Goal: Book appointment/travel/reservation

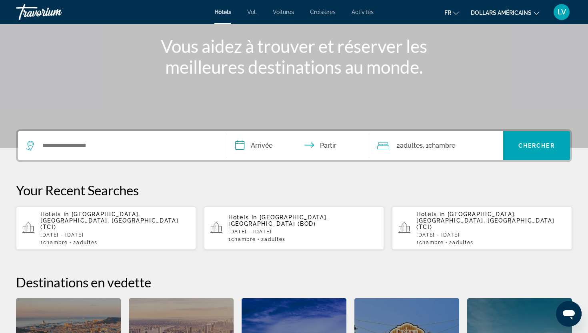
scroll to position [136, 0]
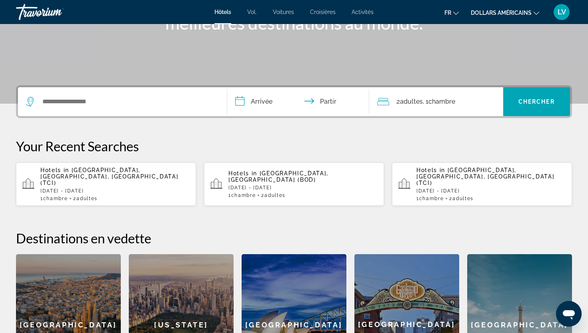
click at [157, 173] on div "Hotels in Tenerife, Canary Islands, Spain (TCI) Mon, 27 Oct - Sun, 02 Nov 1 Cha…" at bounding box center [114, 184] width 149 height 34
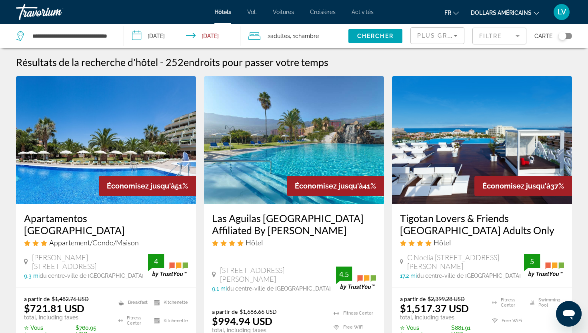
click at [498, 6] on li "dollars américains USD ($) MXN (Mexique$) CAD ($ CA) GBP (£) EUR (€) AUD (A$) N…" at bounding box center [505, 12] width 68 height 13
click at [498, 14] on font "dollars américains" at bounding box center [501, 13] width 61 height 6
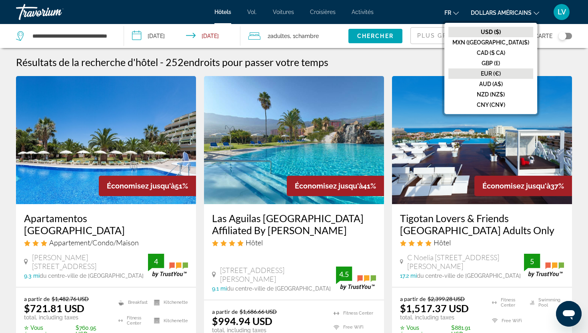
click at [501, 75] on font "EUR (€)" at bounding box center [491, 73] width 20 height 6
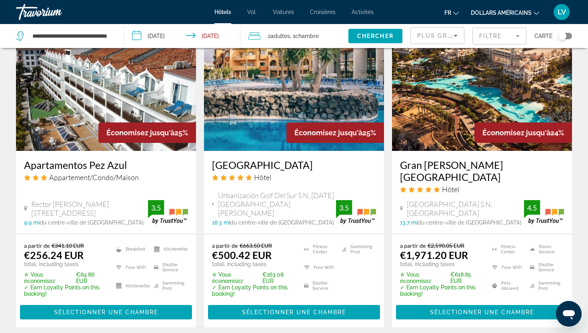
scroll to position [1015, 0]
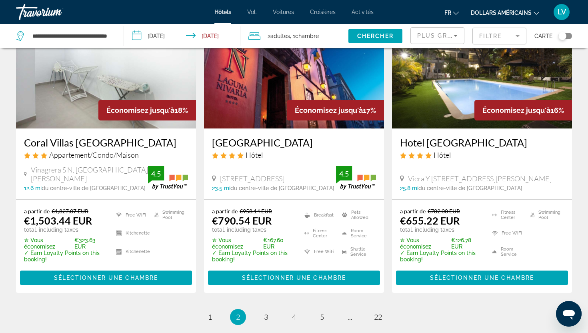
scroll to position [1106, 0]
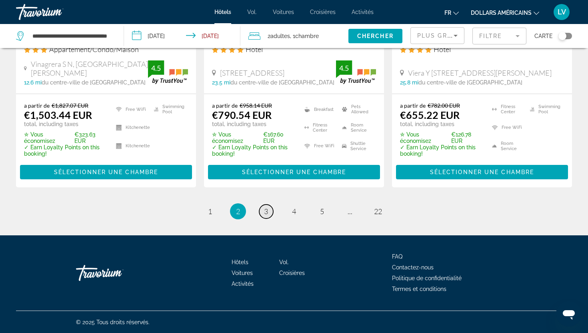
click at [271, 211] on link "page 3" at bounding box center [266, 211] width 14 height 14
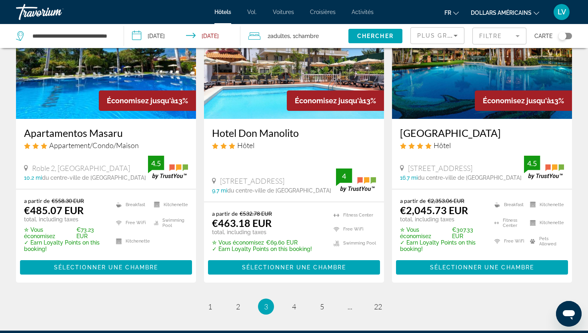
scroll to position [1130, 0]
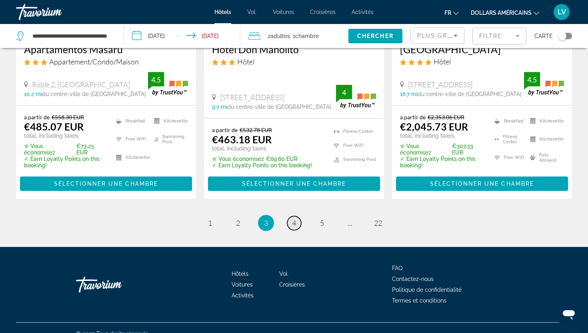
click at [294, 218] on span "4" at bounding box center [294, 222] width 4 height 9
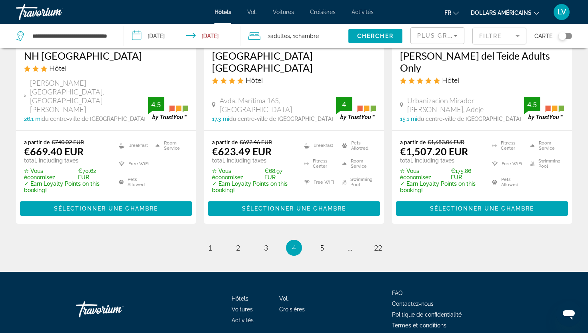
scroll to position [1118, 0]
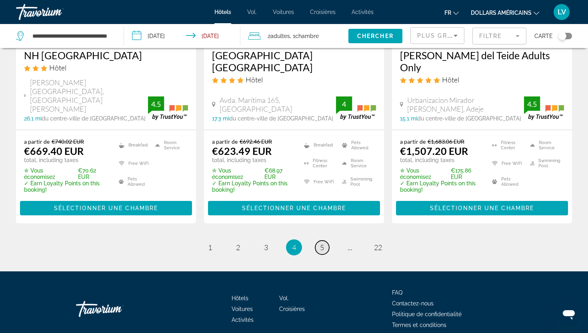
click at [324, 240] on link "page 5" at bounding box center [322, 247] width 14 height 14
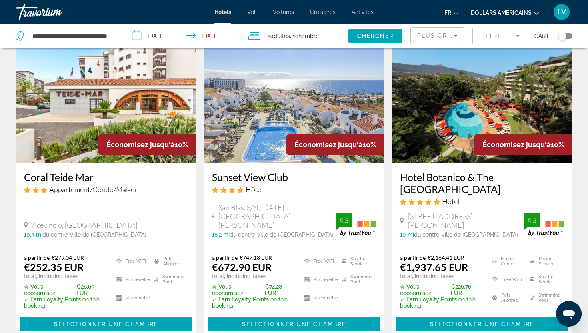
scroll to position [49, 0]
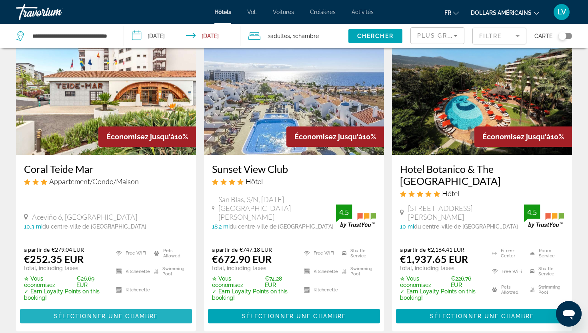
click at [160, 316] on span "Contenu principal" at bounding box center [106, 315] width 172 height 19
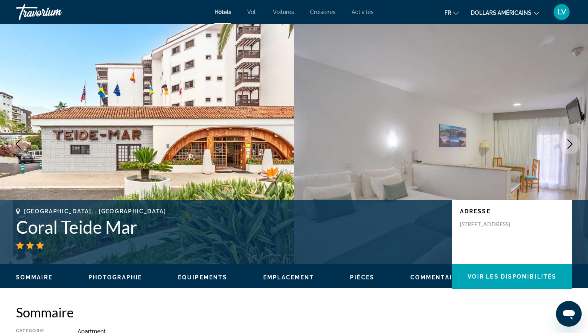
click at [563, 143] on button "Next image" at bounding box center [570, 144] width 20 height 20
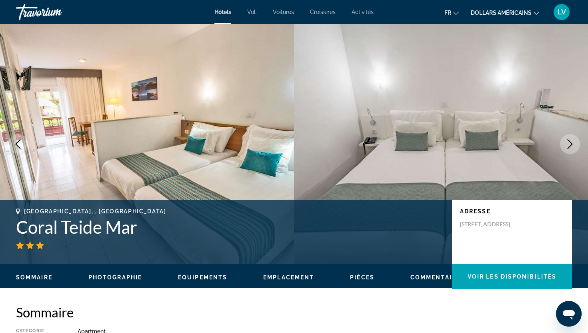
scroll to position [32, 0]
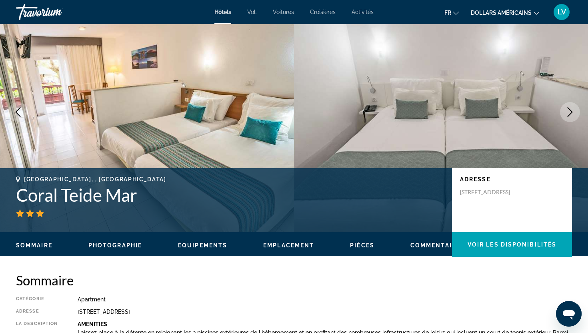
click at [571, 110] on icon "Next image" at bounding box center [570, 112] width 10 height 10
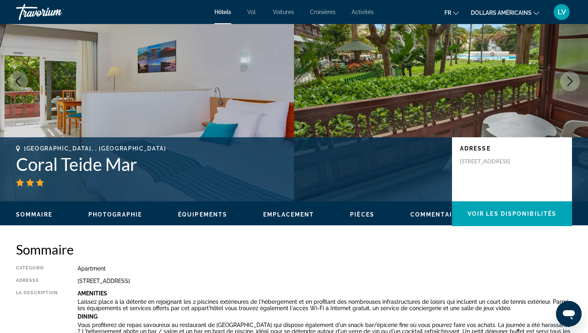
scroll to position [0, 0]
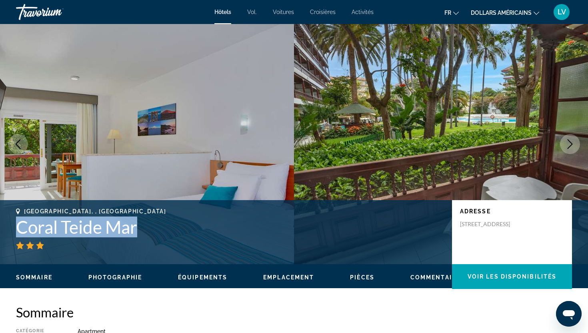
drag, startPoint x: 19, startPoint y: 222, endPoint x: 168, endPoint y: 230, distance: 149.8
click at [168, 230] on h1 "Coral Teide Mar" at bounding box center [230, 226] width 428 height 21
copy h1 "Coral Teide Mar"
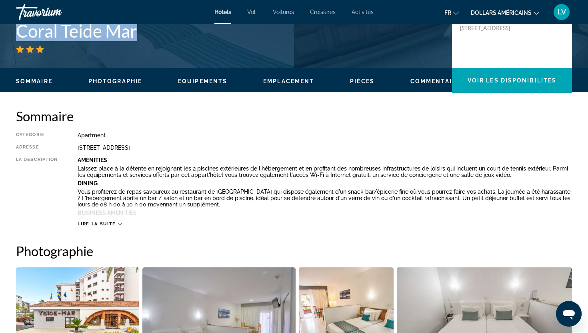
scroll to position [197, 0]
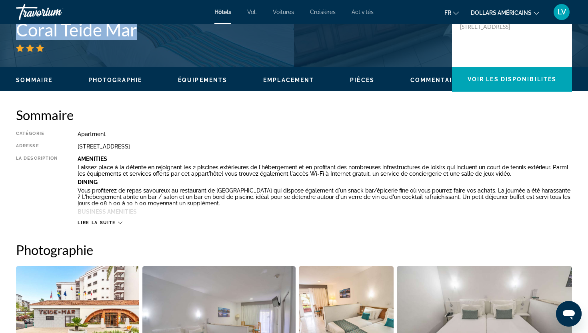
click at [52, 302] on img "Open full-screen image slider" at bounding box center [77, 315] width 123 height 99
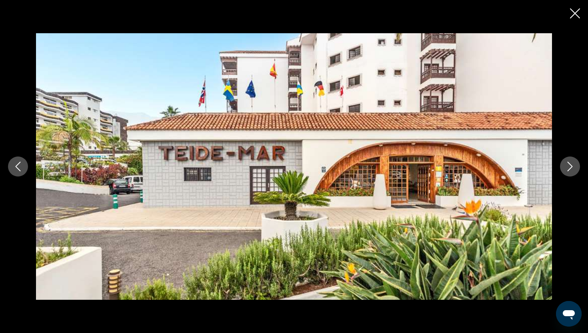
scroll to position [296, 0]
click at [571, 167] on icon "Next image" at bounding box center [570, 167] width 5 height 10
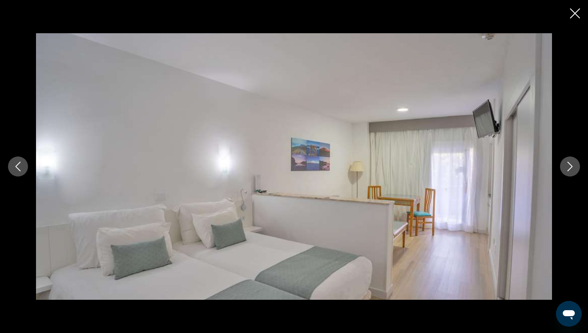
click at [570, 166] on icon "Next image" at bounding box center [570, 167] width 10 height 10
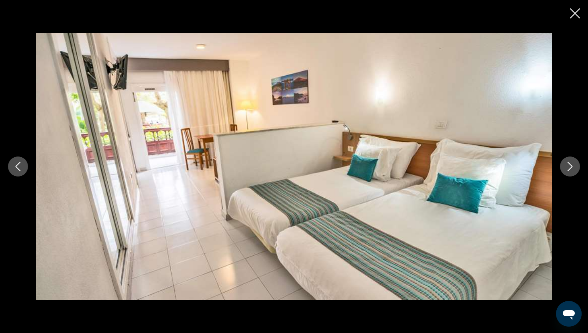
click at [570, 164] on icon "Next image" at bounding box center [570, 167] width 5 height 10
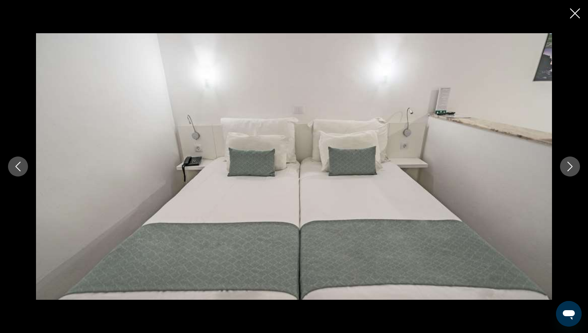
click at [569, 162] on icon "Next image" at bounding box center [570, 167] width 10 height 10
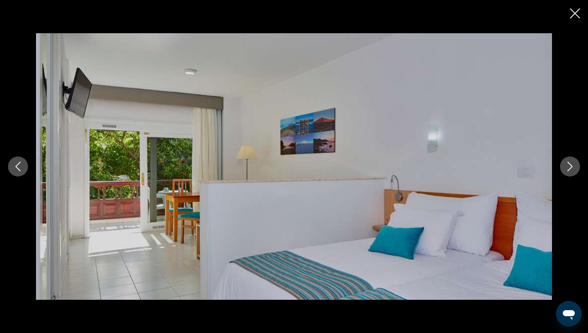
click at [567, 161] on button "Next image" at bounding box center [570, 166] width 20 height 20
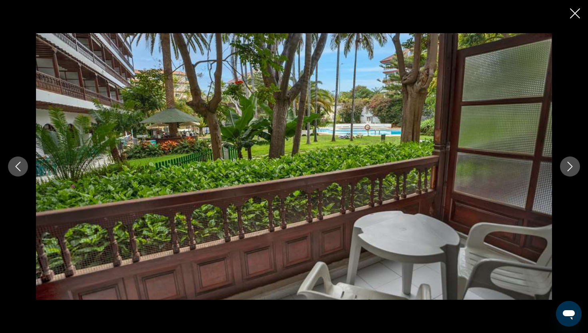
click at [567, 162] on icon "Next image" at bounding box center [570, 167] width 10 height 10
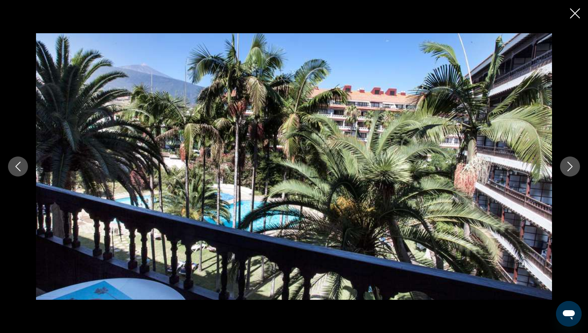
click at [567, 162] on icon "Next image" at bounding box center [570, 167] width 10 height 10
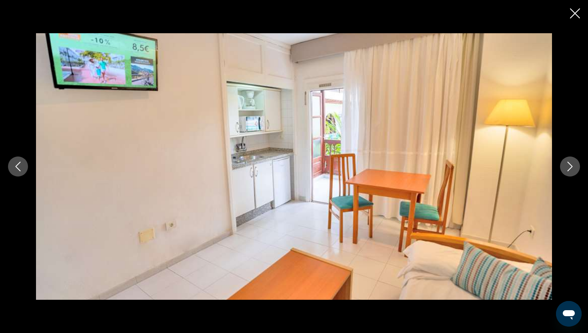
click at [567, 162] on icon "Next image" at bounding box center [570, 167] width 10 height 10
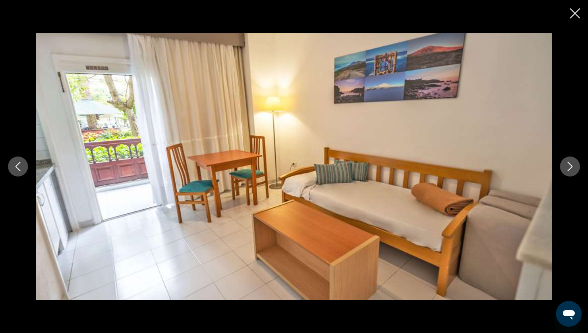
click at [567, 161] on button "Next image" at bounding box center [570, 166] width 20 height 20
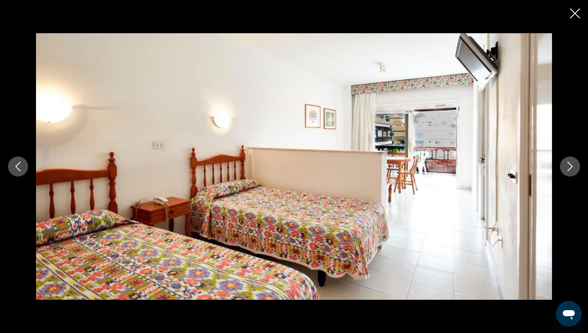
click at [564, 158] on button "Next image" at bounding box center [570, 166] width 20 height 20
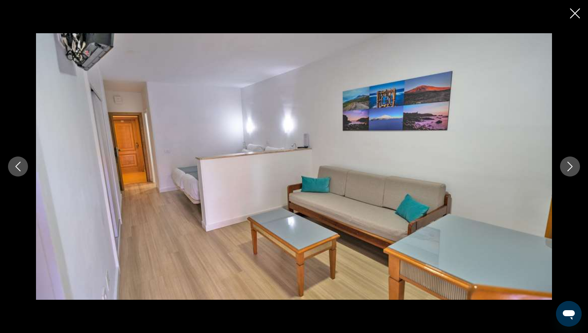
click at [576, 148] on div "prev next" at bounding box center [294, 166] width 588 height 266
click at [577, 151] on div "prev next" at bounding box center [294, 166] width 588 height 266
click at [575, 11] on icon "Close slideshow" at bounding box center [575, 13] width 10 height 10
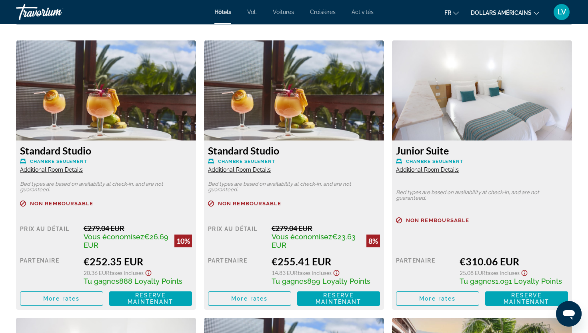
scroll to position [1094, 0]
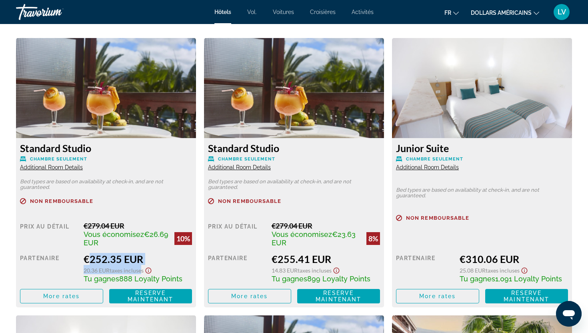
drag, startPoint x: 86, startPoint y: 261, endPoint x: 142, endPoint y: 265, distance: 56.6
click at [142, 265] on div "€252.35 EUR 20.36 EUR Taxes incluses Tu gagnes 888 Loyalty Points" at bounding box center [138, 268] width 108 height 30
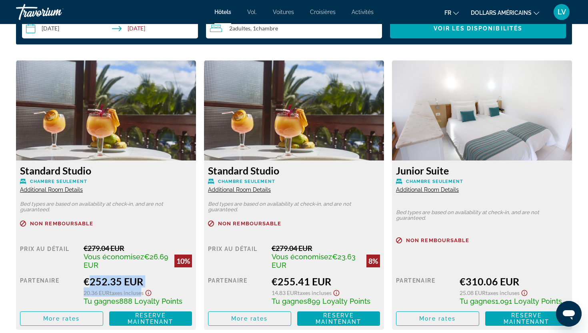
scroll to position [1073, 0]
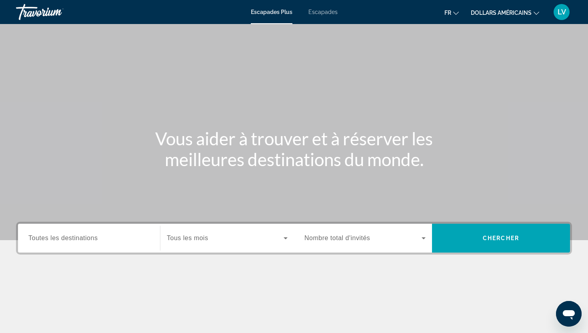
click at [320, 14] on font "Escapades" at bounding box center [322, 12] width 29 height 6
click at [100, 231] on div "Search widget" at bounding box center [88, 238] width 121 height 23
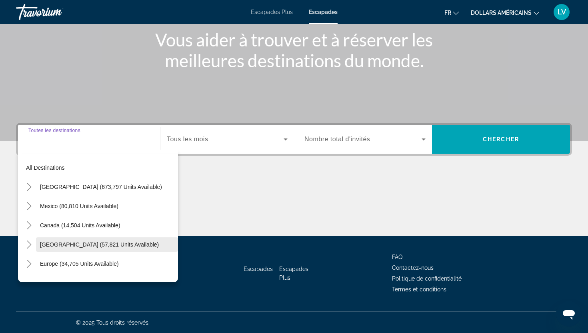
scroll to position [100, 0]
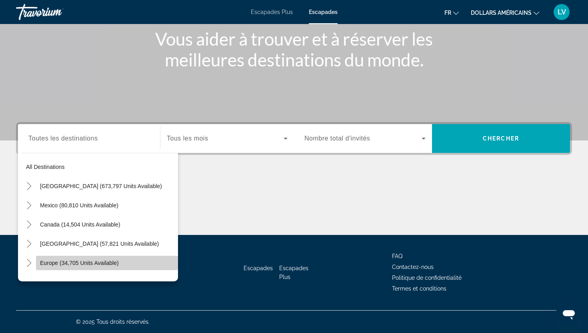
click at [95, 258] on span "Search widget" at bounding box center [107, 262] width 142 height 19
type input "**********"
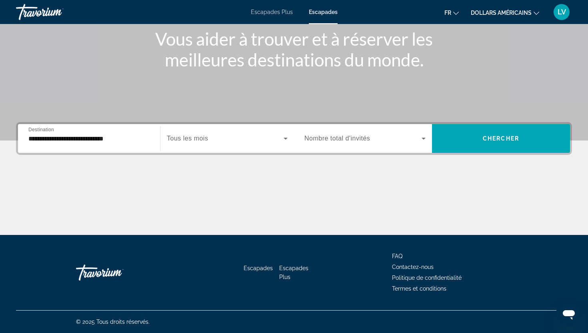
click at [192, 145] on div "Search widget" at bounding box center [227, 138] width 121 height 22
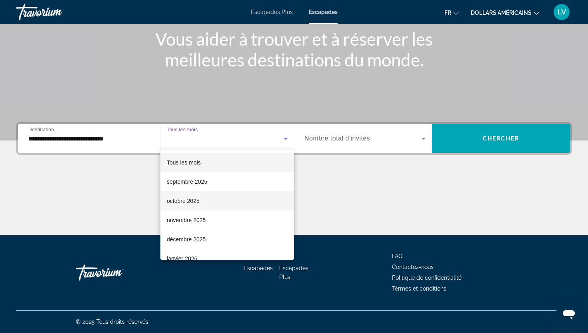
click at [193, 210] on mat-option "octobre 2025" at bounding box center [227, 200] width 134 height 19
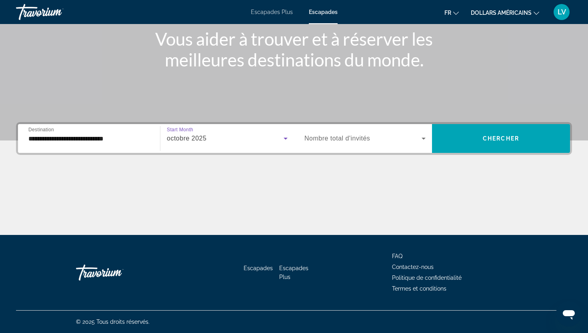
click at [351, 137] on span "Nombre total d'invités" at bounding box center [337, 138] width 66 height 7
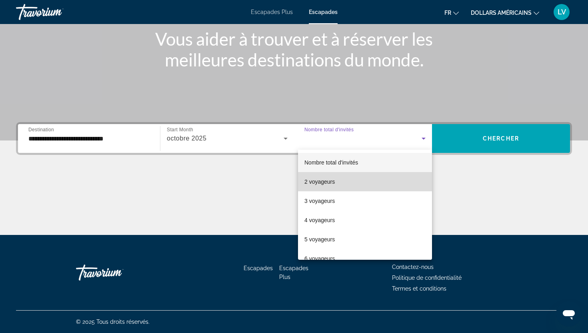
click at [350, 180] on mat-option "2 voyageurs" at bounding box center [365, 181] width 134 height 19
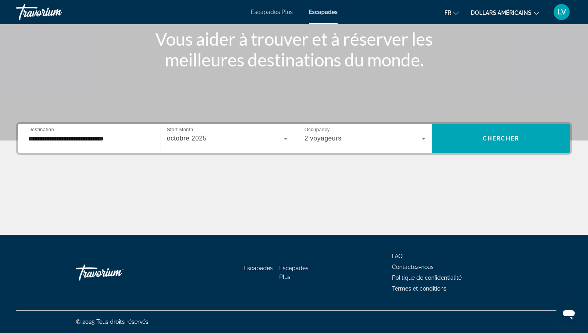
click at [449, 14] on font "fr" at bounding box center [447, 13] width 7 height 6
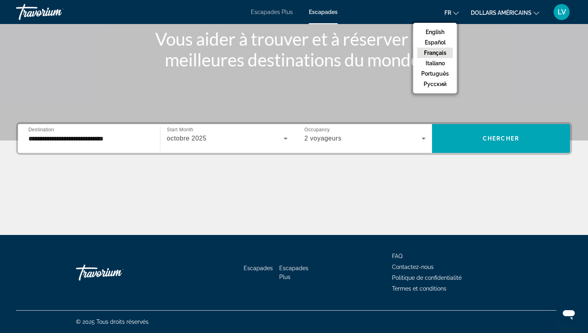
click at [451, 50] on button "Français" at bounding box center [435, 53] width 36 height 10
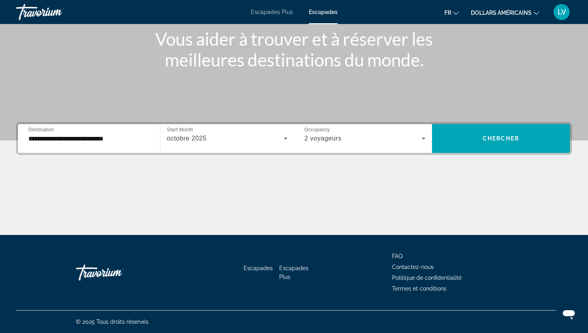
click at [492, 11] on font "dollars américains" at bounding box center [501, 13] width 61 height 6
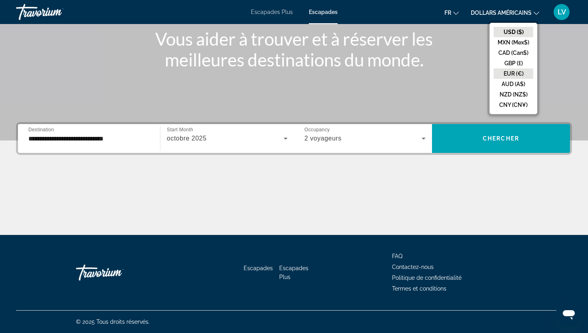
click at [508, 74] on button "EUR (€)" at bounding box center [514, 73] width 40 height 10
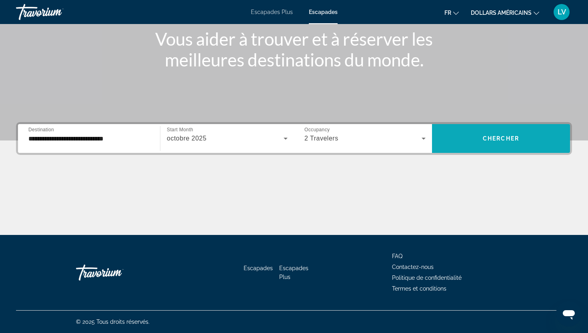
click at [504, 137] on span "Chercher" at bounding box center [501, 138] width 36 height 6
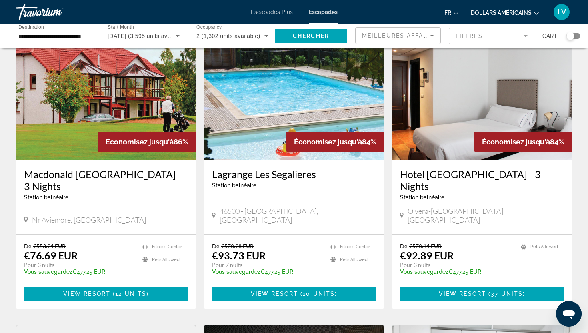
scroll to position [45, 0]
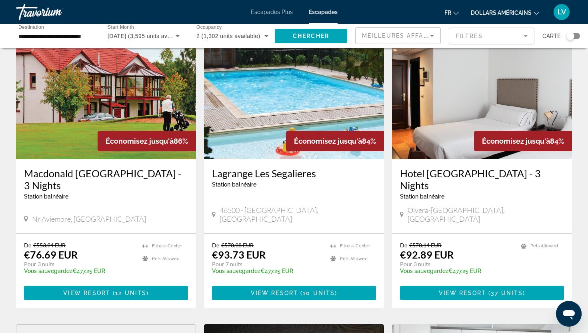
click at [468, 242] on p "De €570.14 EUR" at bounding box center [456, 245] width 113 height 7
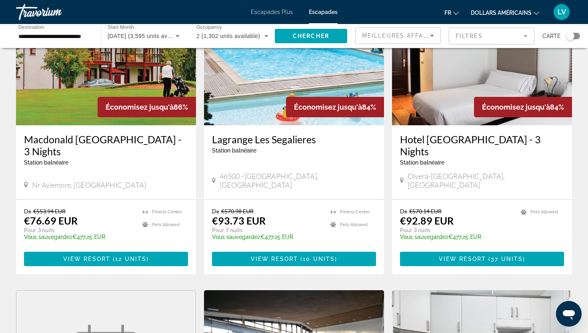
scroll to position [77, 0]
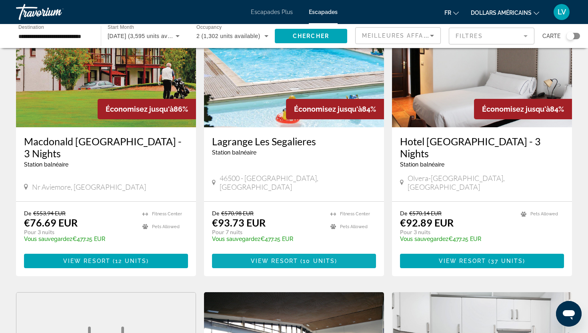
click at [336, 258] on span "( 10 units )" at bounding box center [317, 261] width 39 height 6
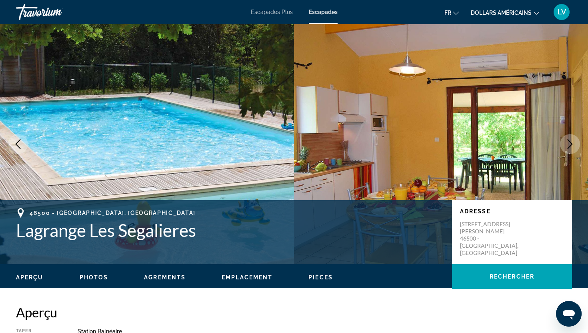
click at [573, 144] on icon "Next image" at bounding box center [570, 144] width 10 height 10
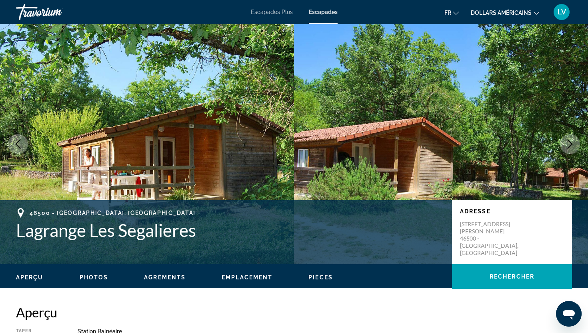
click at [570, 143] on icon "Next image" at bounding box center [570, 144] width 10 height 10
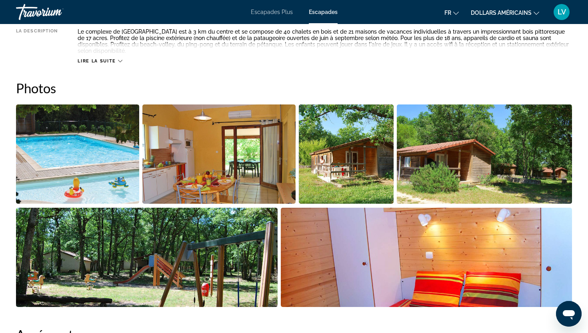
scroll to position [434, 0]
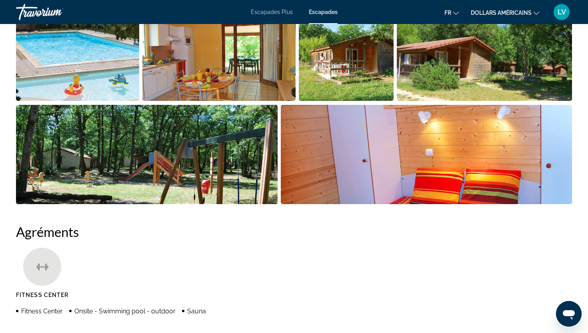
click at [116, 76] on img "Open full-screen image slider" at bounding box center [77, 51] width 123 height 99
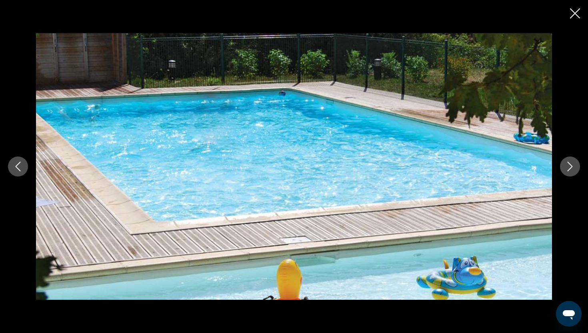
click at [566, 161] on button "Next image" at bounding box center [570, 166] width 20 height 20
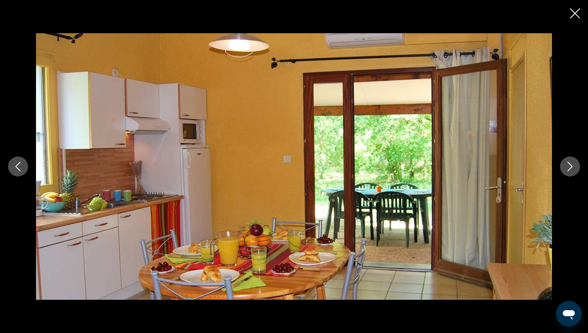
click at [566, 161] on button "Next image" at bounding box center [570, 166] width 20 height 20
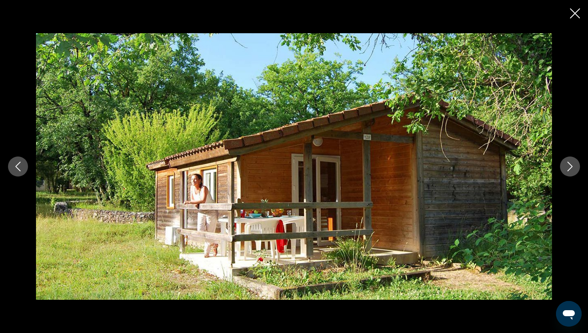
click at [566, 164] on icon "Next image" at bounding box center [570, 167] width 10 height 10
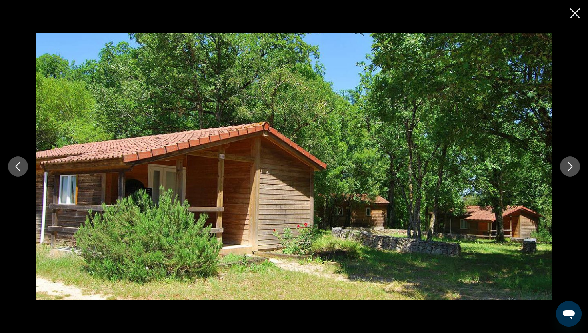
click at [566, 164] on icon "Next image" at bounding box center [570, 167] width 10 height 10
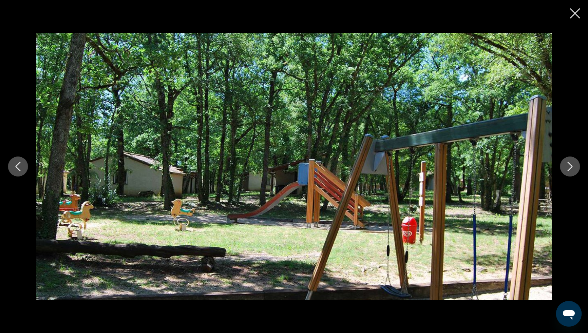
click at [566, 164] on icon "Next image" at bounding box center [570, 167] width 10 height 10
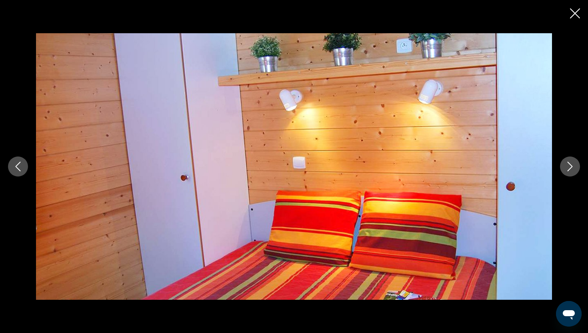
click at [567, 165] on icon "Next image" at bounding box center [570, 167] width 10 height 10
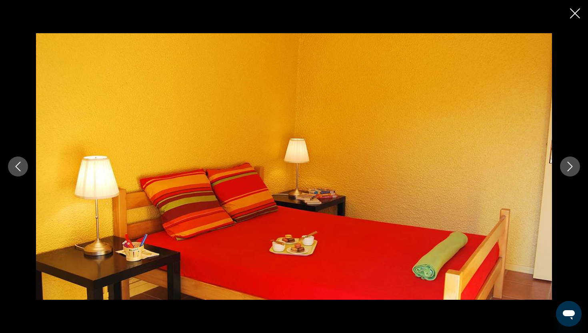
click at [567, 165] on icon "Next image" at bounding box center [570, 167] width 10 height 10
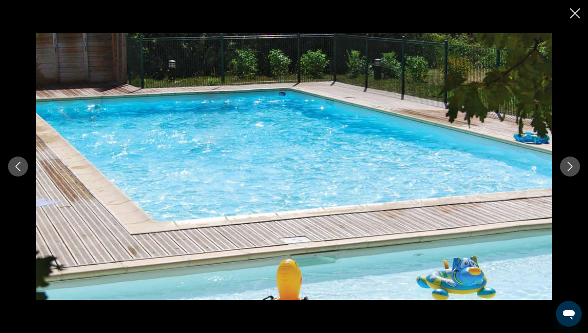
click at [578, 18] on icon "Close slideshow" at bounding box center [575, 13] width 10 height 10
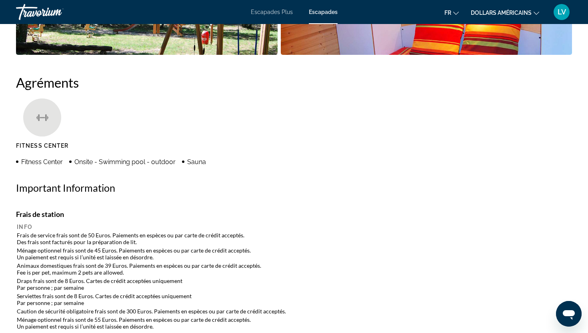
scroll to position [645, 0]
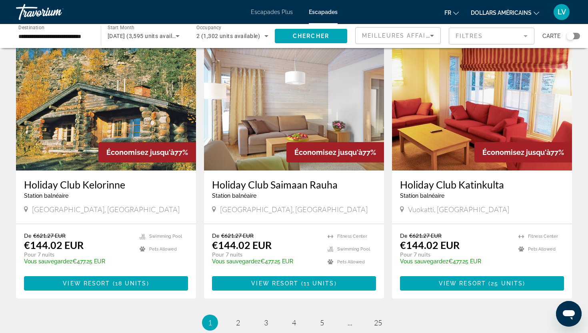
scroll to position [973, 0]
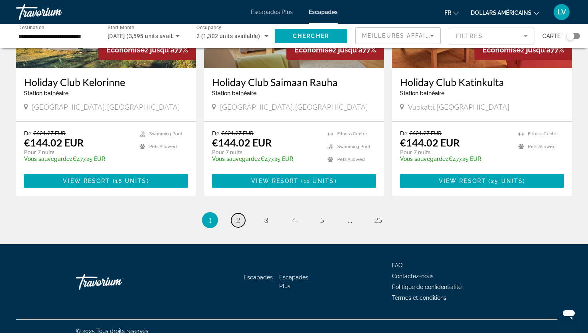
click at [240, 213] on link "page 2" at bounding box center [238, 220] width 14 height 14
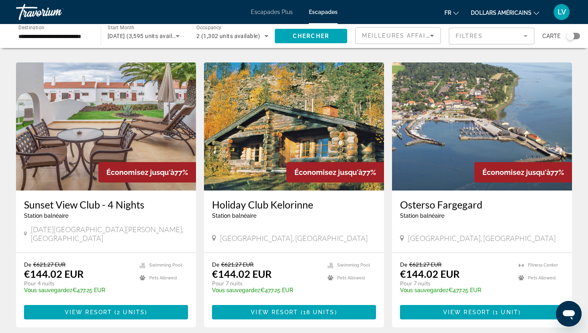
scroll to position [961, 0]
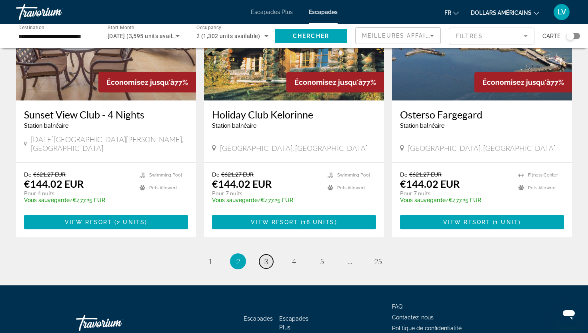
click at [262, 254] on link "page 3" at bounding box center [266, 261] width 14 height 14
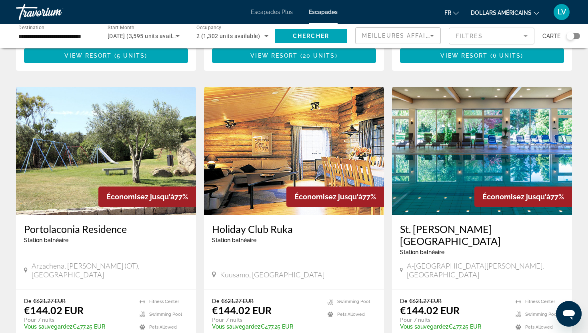
scroll to position [549, 0]
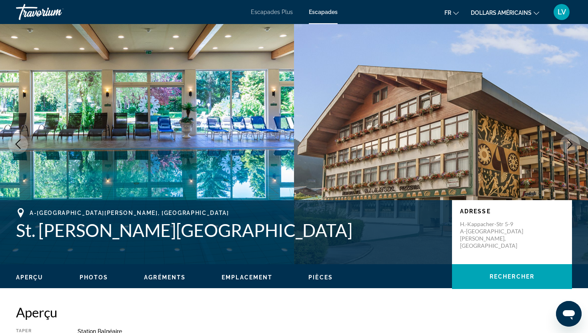
click at [568, 145] on icon "Next image" at bounding box center [570, 144] width 10 height 10
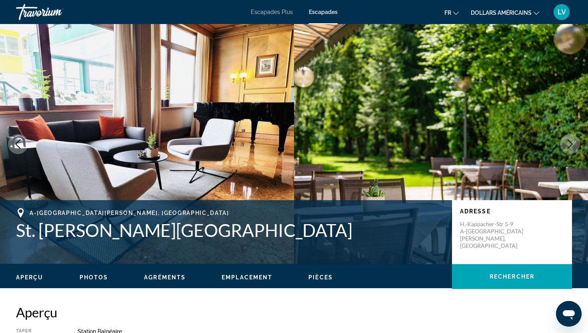
click at [564, 146] on button "Next image" at bounding box center [570, 144] width 20 height 20
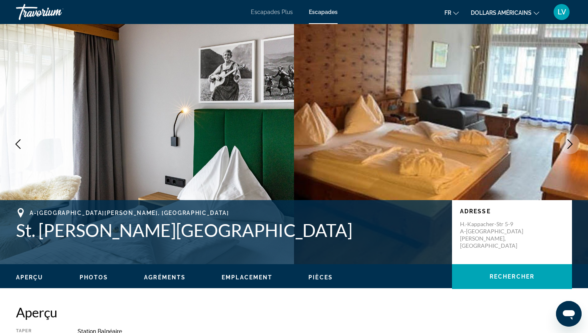
click at [564, 146] on button "Next image" at bounding box center [570, 144] width 20 height 20
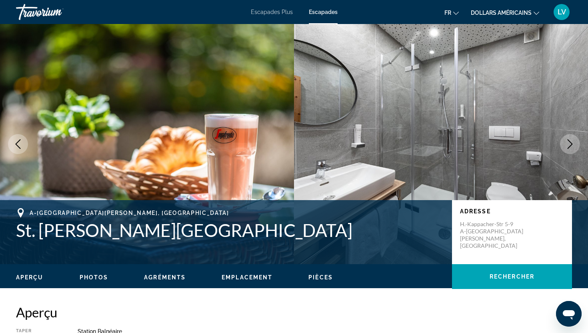
click at [564, 146] on button "Next image" at bounding box center [570, 144] width 20 height 20
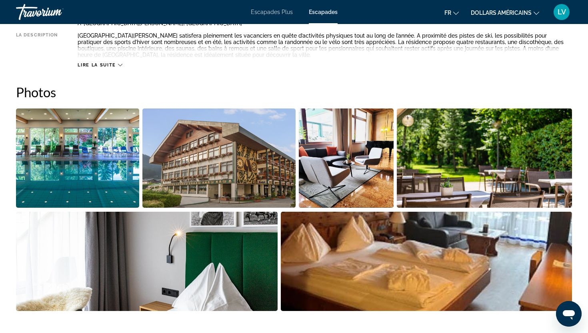
scroll to position [335, 0]
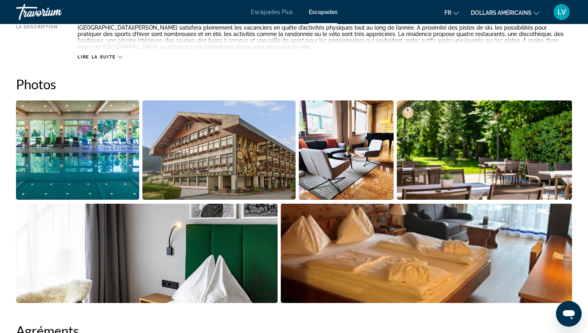
click at [86, 132] on img "Open full-screen image slider" at bounding box center [77, 149] width 123 height 99
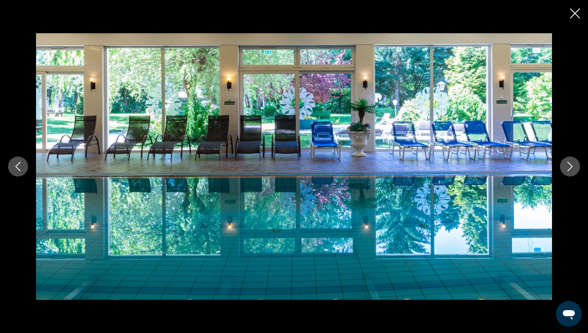
click at [575, 161] on button "Next image" at bounding box center [570, 166] width 20 height 20
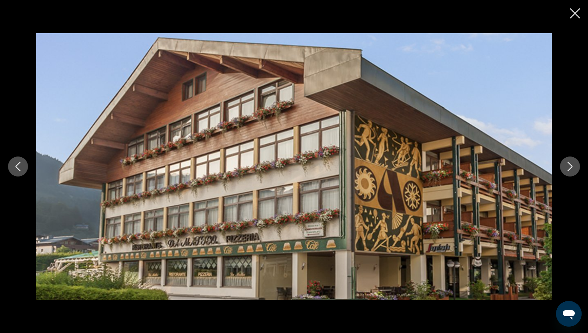
click at [575, 161] on button "Next image" at bounding box center [570, 166] width 20 height 20
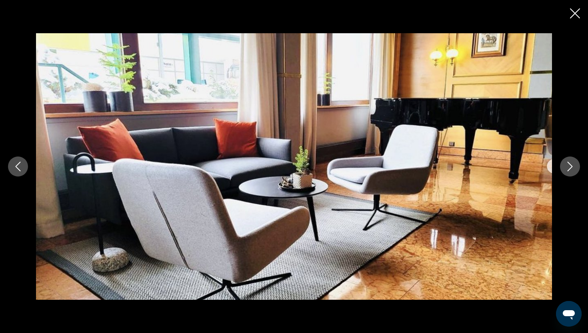
click at [574, 160] on button "Next image" at bounding box center [570, 166] width 20 height 20
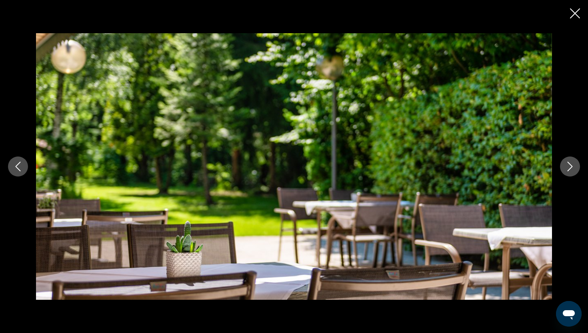
click at [574, 160] on button "Next image" at bounding box center [570, 166] width 20 height 20
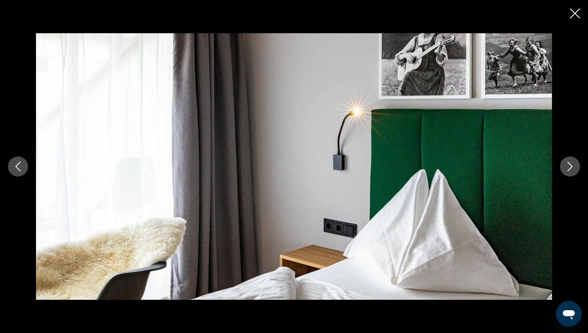
click at [574, 160] on button "Next image" at bounding box center [570, 166] width 20 height 20
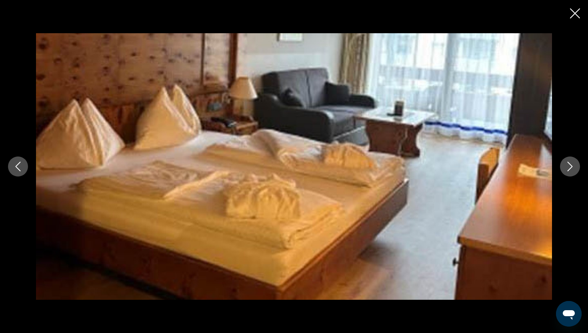
click at [574, 160] on button "Next image" at bounding box center [570, 166] width 20 height 20
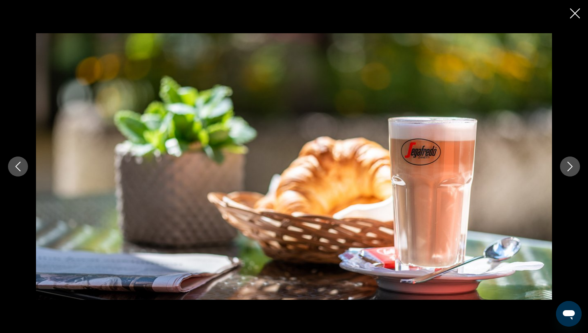
click at [574, 160] on button "Next image" at bounding box center [570, 166] width 20 height 20
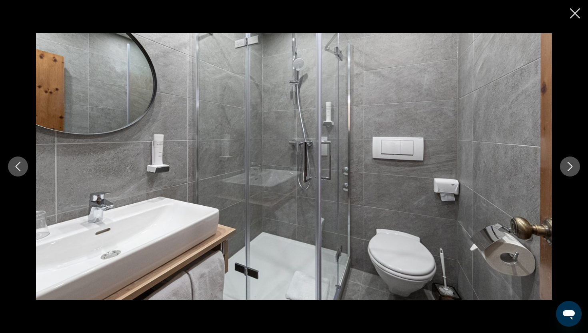
click at [574, 160] on button "Next image" at bounding box center [570, 166] width 20 height 20
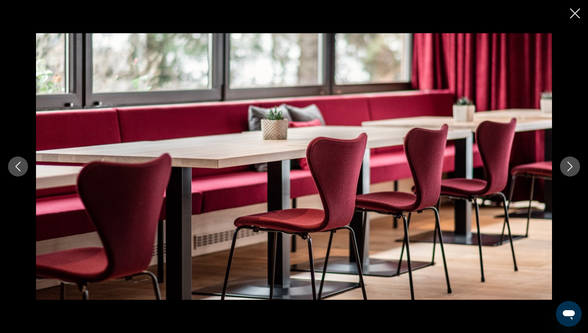
click at [574, 160] on button "Next image" at bounding box center [570, 166] width 20 height 20
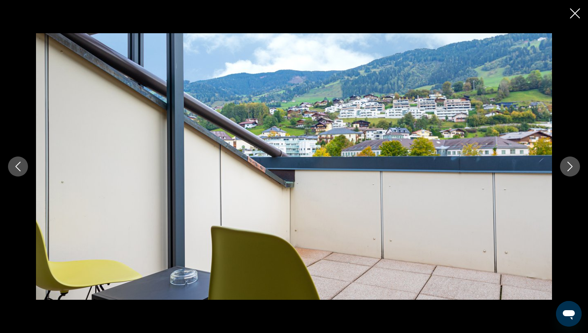
click at [574, 160] on button "Next image" at bounding box center [570, 166] width 20 height 20
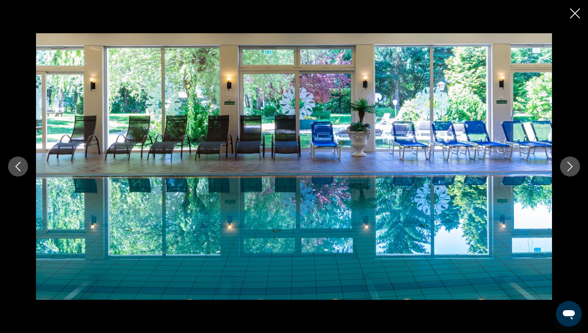
click at [574, 160] on button "Next image" at bounding box center [570, 166] width 20 height 20
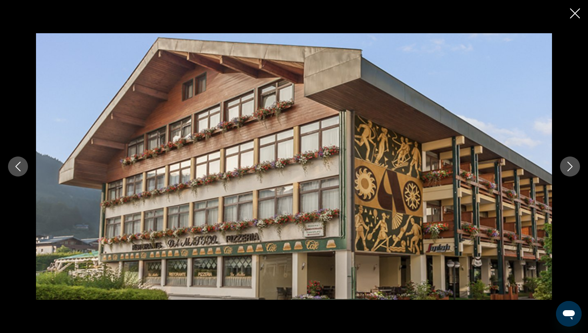
click at [572, 14] on icon "Close slideshow" at bounding box center [575, 13] width 10 height 10
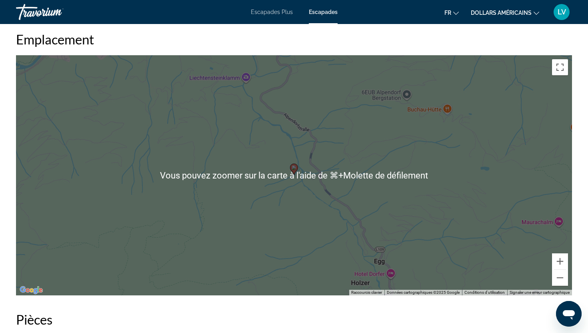
scroll to position [1146, 0]
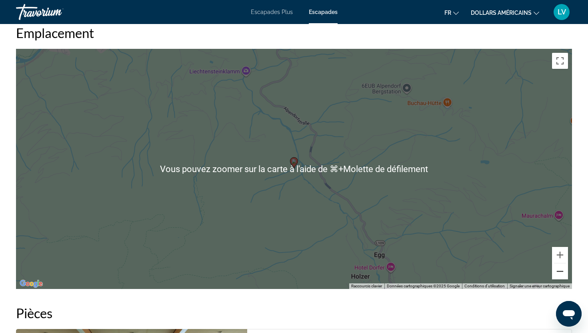
click at [564, 276] on button "Zoom arrière" at bounding box center [560, 271] width 16 height 16
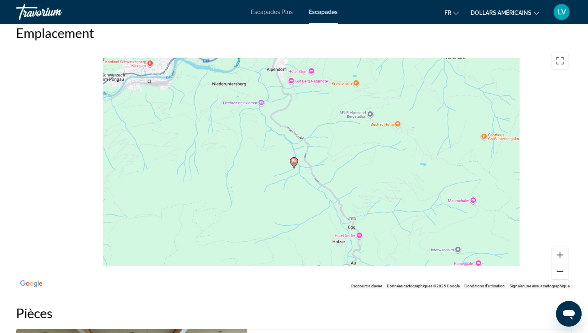
click at [564, 276] on button "Zoom arrière" at bounding box center [560, 271] width 16 height 16
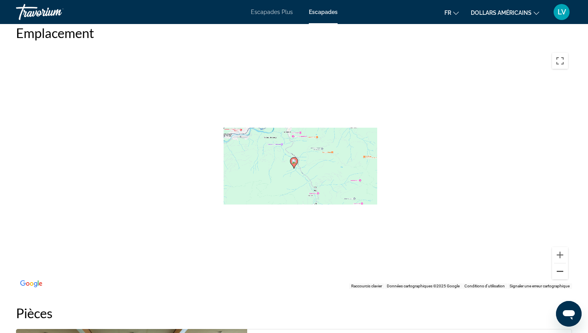
click at [564, 276] on button "Zoom arrière" at bounding box center [560, 271] width 16 height 16
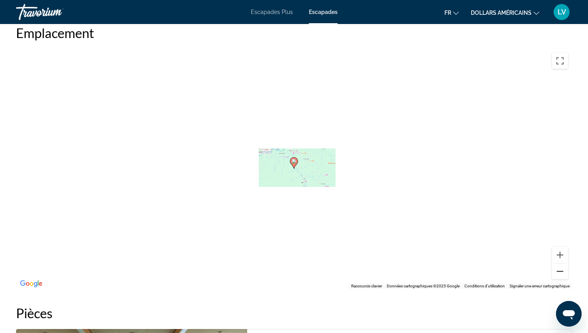
click at [563, 273] on button "Zoom arrière" at bounding box center [560, 271] width 16 height 16
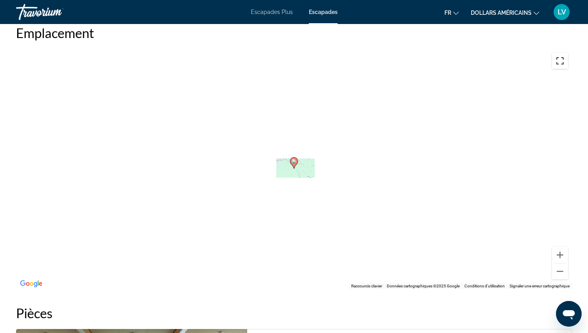
click at [563, 64] on button "Passer en plein écran" at bounding box center [560, 61] width 16 height 16
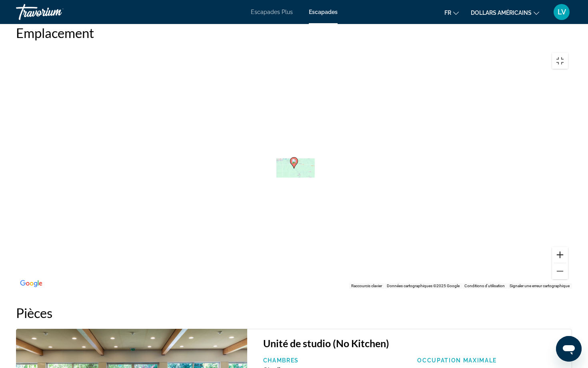
click at [568, 263] on button "Zoom avant" at bounding box center [560, 255] width 16 height 16
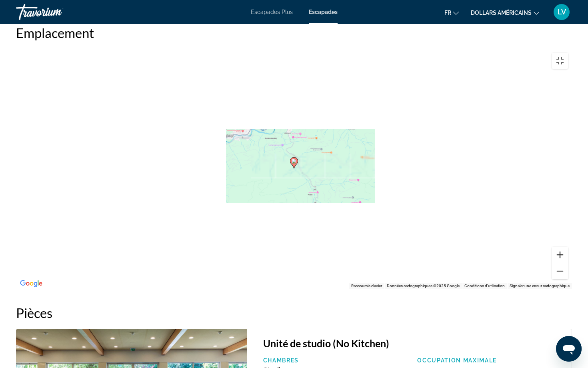
click at [568, 263] on button "Zoom avant" at bounding box center [560, 255] width 16 height 16
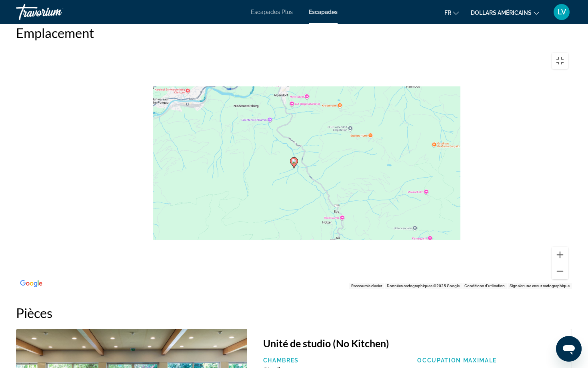
click at [572, 49] on div "Pour activer le glissement avec le clavier, appuyez sur Alt+Entrée. Une fois ce…" at bounding box center [294, 169] width 556 height 240
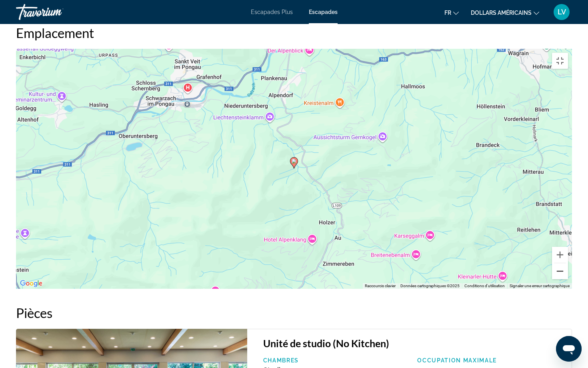
click at [568, 279] on button "Zoom arrière" at bounding box center [560, 271] width 16 height 16
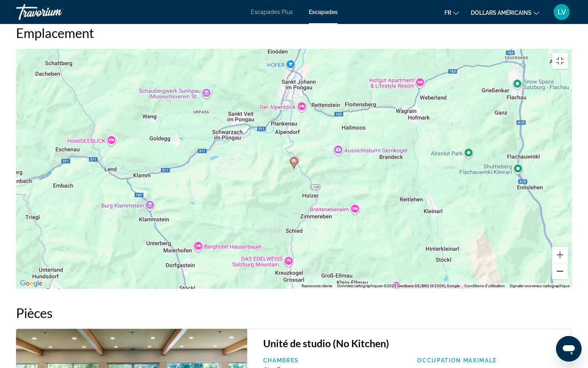
click at [568, 279] on button "Zoom arrière" at bounding box center [560, 271] width 16 height 16
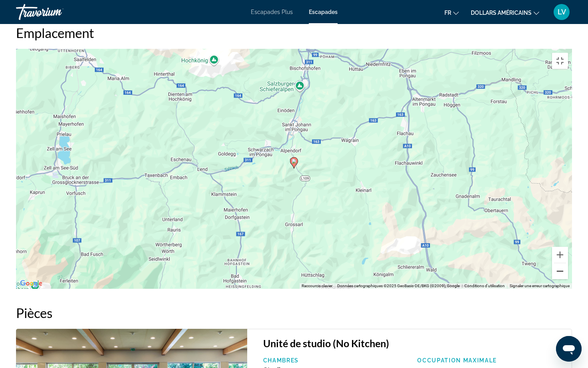
click at [568, 279] on button "Zoom arrière" at bounding box center [560, 271] width 16 height 16
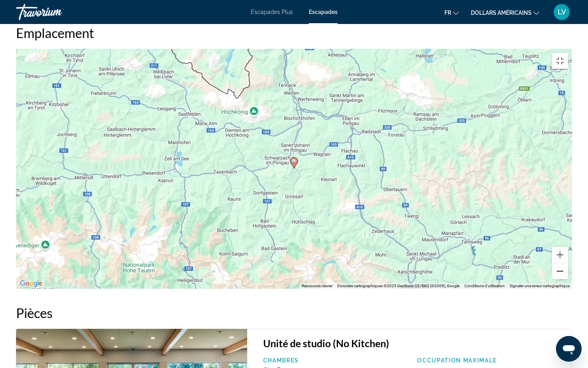
click at [568, 279] on button "Zoom arrière" at bounding box center [560, 271] width 16 height 16
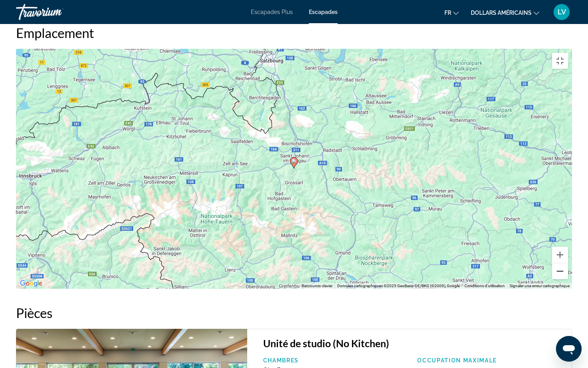
click at [568, 279] on button "Zoom arrière" at bounding box center [560, 271] width 16 height 16
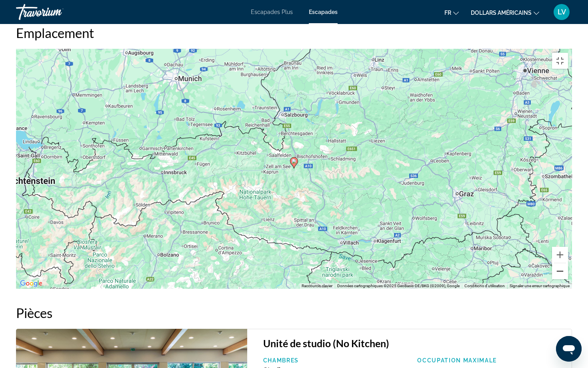
click at [568, 279] on button "Zoom arrière" at bounding box center [560, 271] width 16 height 16
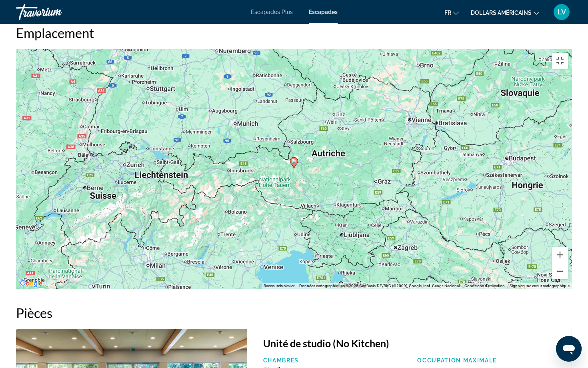
click at [568, 279] on button "Zoom arrière" at bounding box center [560, 271] width 16 height 16
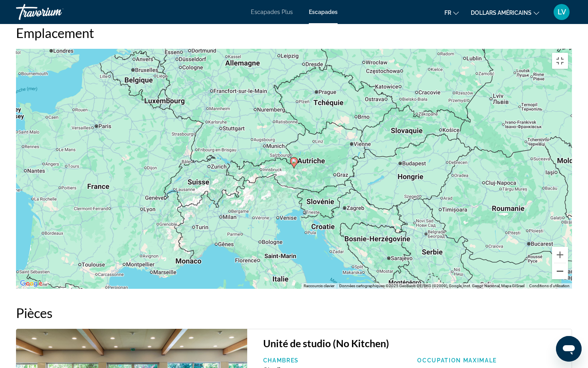
click at [568, 279] on button "Zoom arrière" at bounding box center [560, 271] width 16 height 16
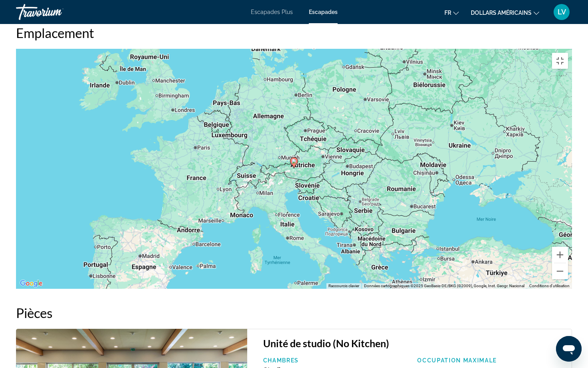
click at [398, 74] on div "Pour activer le glissement avec le clavier, appuyez sur Alt+Entrée. Une fois ce…" at bounding box center [294, 169] width 556 height 240
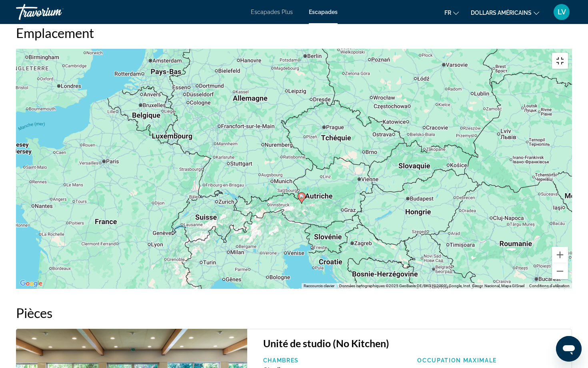
click at [568, 53] on button "Passer en plein écran" at bounding box center [560, 61] width 16 height 16
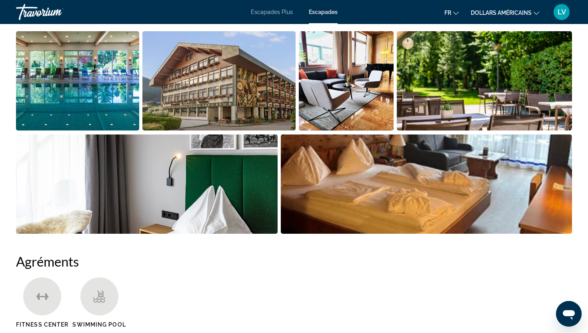
scroll to position [403, 0]
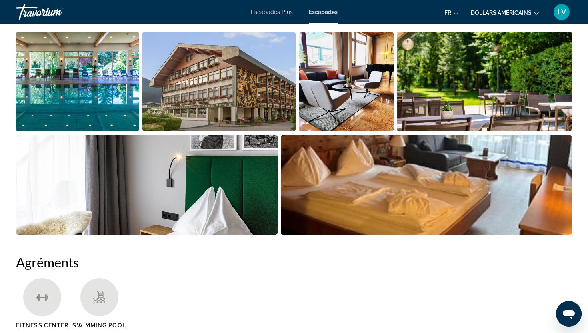
click at [75, 63] on img "Open full-screen image slider" at bounding box center [77, 81] width 123 height 99
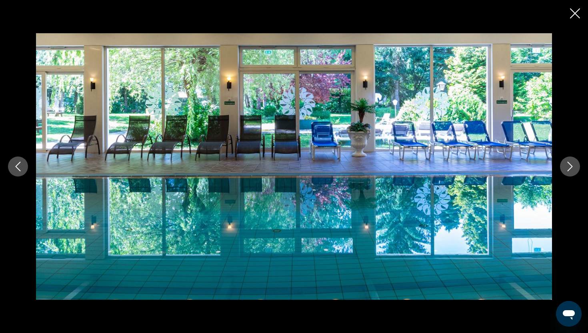
click at [571, 166] on icon "Next image" at bounding box center [570, 167] width 10 height 10
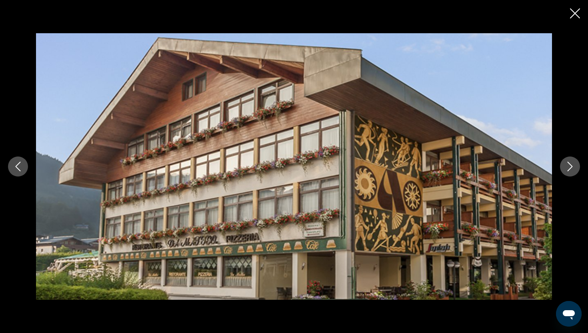
click at [571, 166] on icon "Next image" at bounding box center [570, 167] width 10 height 10
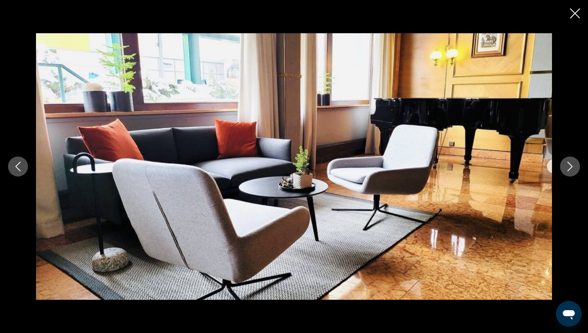
click at [571, 166] on icon "Next image" at bounding box center [570, 167] width 10 height 10
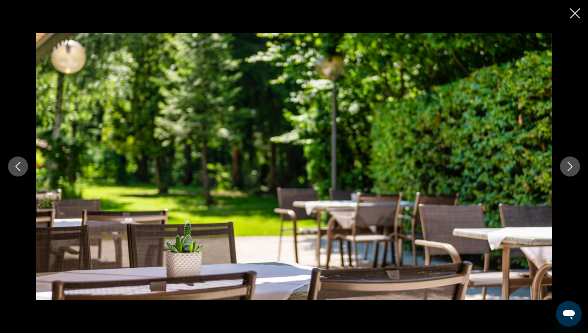
click at [570, 166] on icon "Next image" at bounding box center [570, 167] width 10 height 10
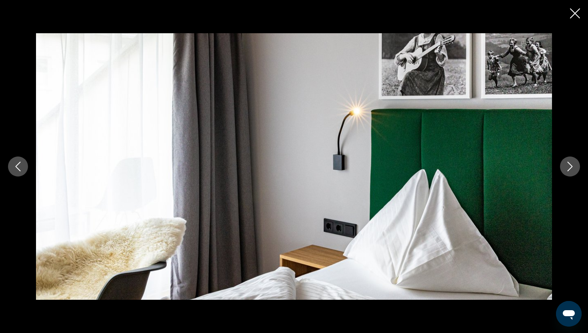
click at [570, 166] on icon "Next image" at bounding box center [570, 167] width 10 height 10
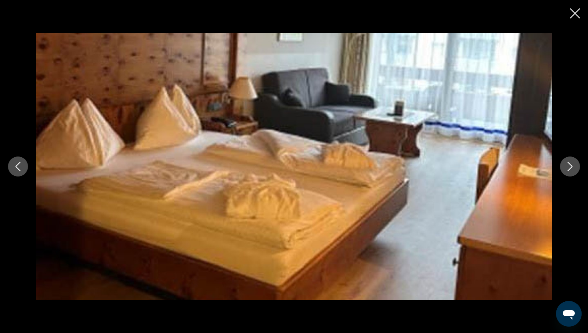
click at [570, 166] on icon "Next image" at bounding box center [570, 167] width 10 height 10
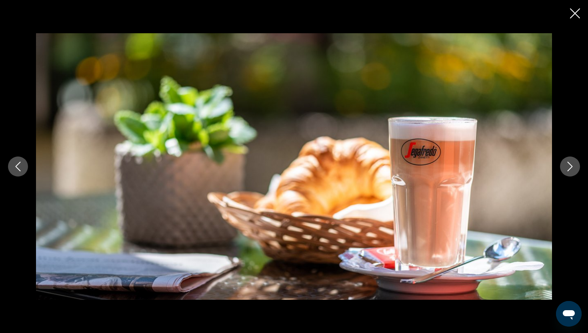
click at [570, 166] on icon "Next image" at bounding box center [570, 167] width 10 height 10
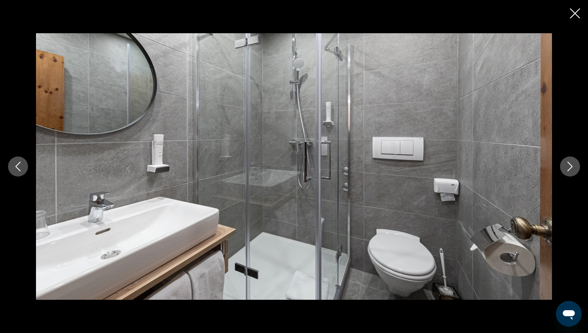
click at [570, 166] on icon "Next image" at bounding box center [570, 167] width 10 height 10
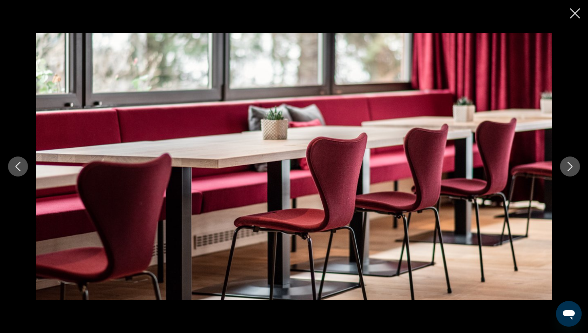
click at [570, 166] on icon "Next image" at bounding box center [570, 167] width 10 height 10
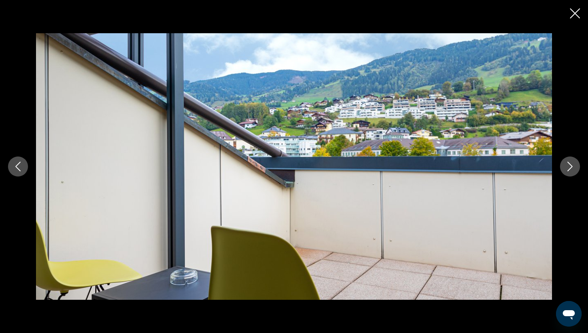
click at [570, 166] on icon "Next image" at bounding box center [570, 167] width 10 height 10
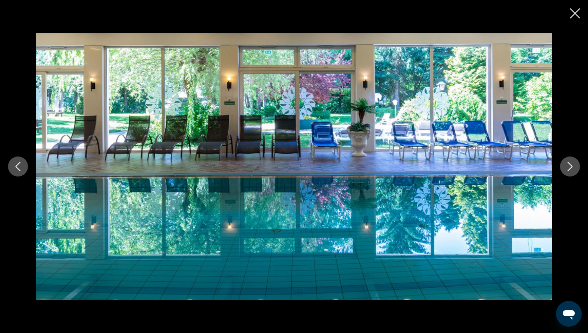
click at [570, 166] on icon "Next image" at bounding box center [570, 167] width 10 height 10
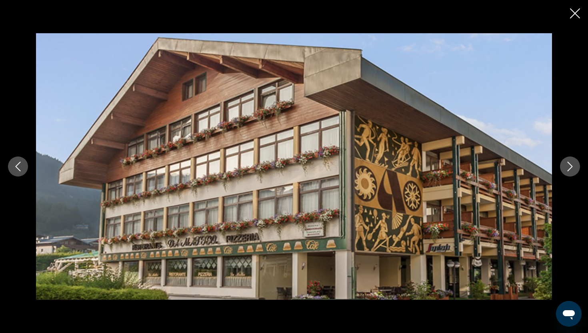
click at [570, 166] on icon "Next image" at bounding box center [570, 167] width 10 height 10
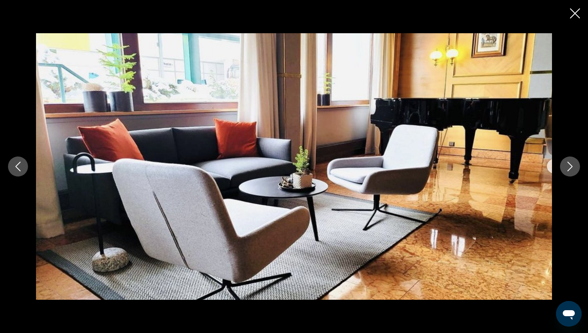
click at [570, 166] on icon "Next image" at bounding box center [570, 167] width 10 height 10
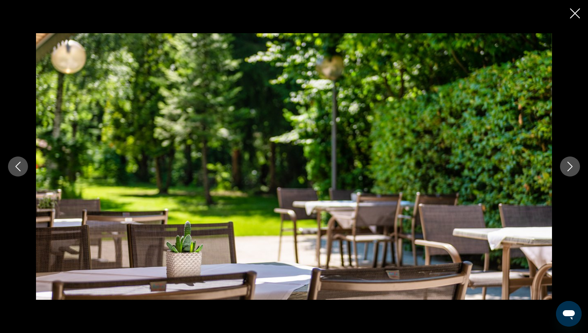
click at [570, 166] on icon "Next image" at bounding box center [570, 167] width 10 height 10
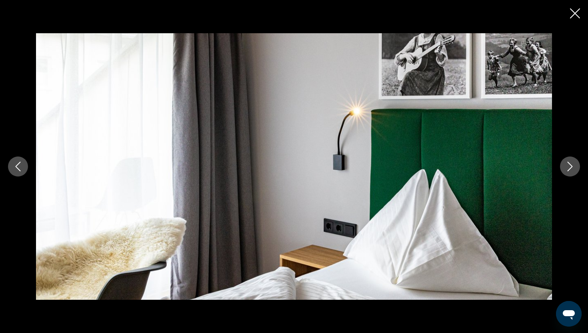
click at [570, 166] on icon "Next image" at bounding box center [570, 167] width 10 height 10
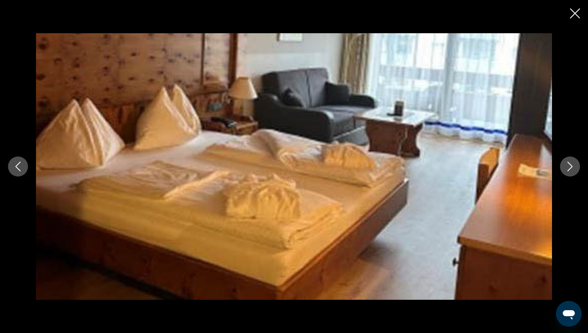
click at [570, 166] on icon "Next image" at bounding box center [570, 167] width 10 height 10
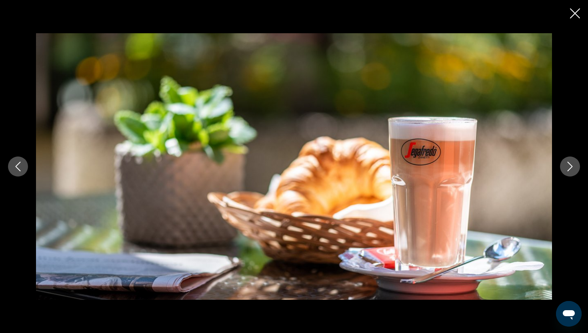
click at [570, 166] on icon "Next image" at bounding box center [570, 167] width 10 height 10
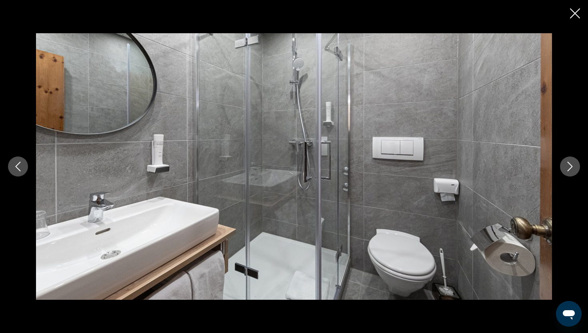
click at [580, 16] on icon "Close slideshow" at bounding box center [575, 13] width 10 height 10
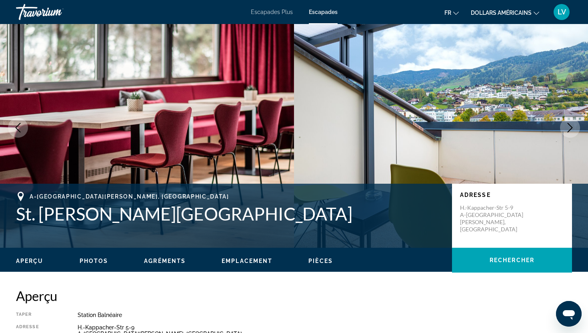
scroll to position [0, 0]
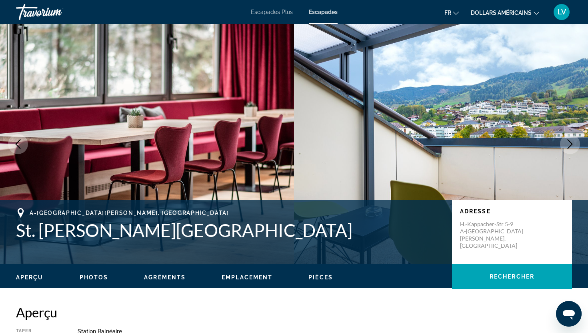
click at [563, 136] on img "Contenu principal" at bounding box center [441, 144] width 294 height 240
click at [581, 133] on img "Contenu principal" at bounding box center [441, 144] width 294 height 240
click at [574, 140] on icon "Next image" at bounding box center [570, 144] width 10 height 10
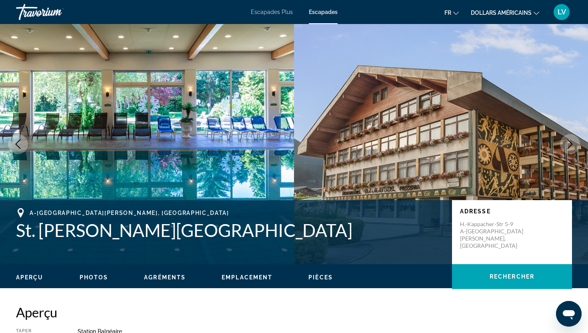
click at [574, 140] on icon "Next image" at bounding box center [570, 144] width 10 height 10
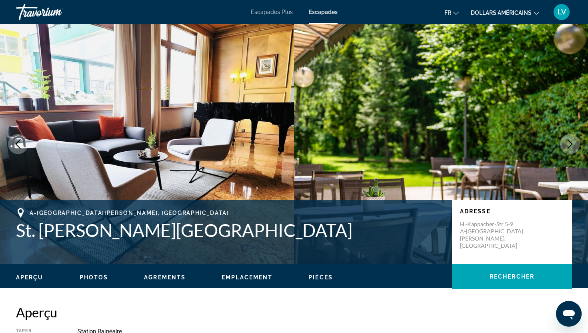
click at [574, 140] on icon "Next image" at bounding box center [570, 144] width 10 height 10
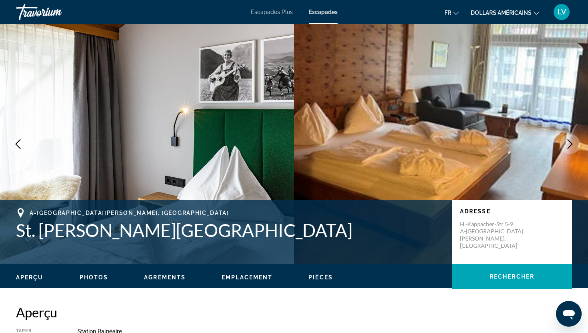
click at [574, 140] on icon "Next image" at bounding box center [570, 144] width 10 height 10
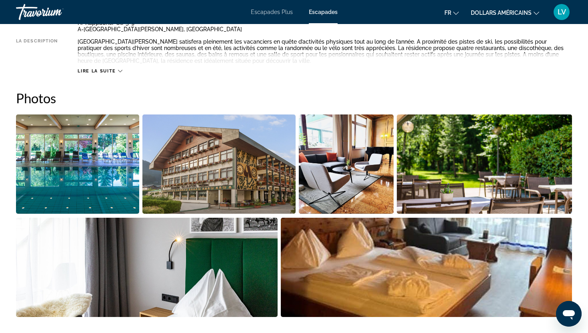
scroll to position [276, 0]
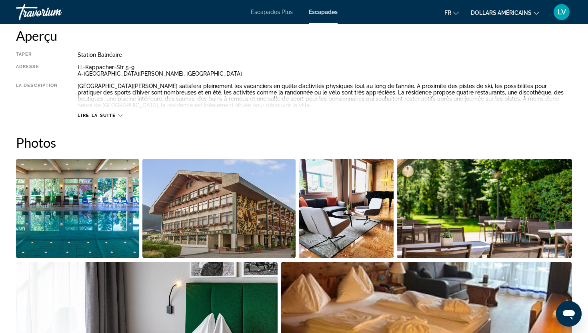
click at [106, 113] on span "Lire la suite" at bounding box center [97, 115] width 38 height 5
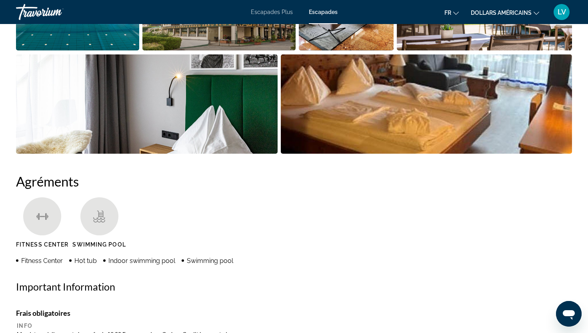
scroll to position [508, 0]
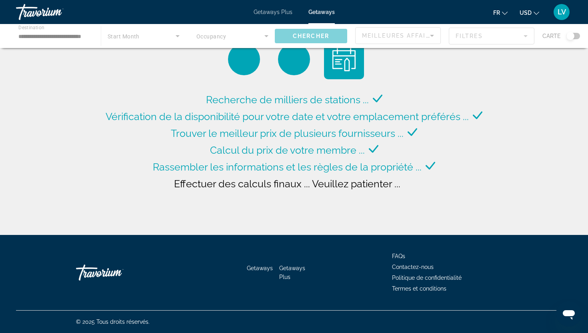
click at [451, 184] on div "Recherche de milliers de stations ... Vérification de la disponibilité pour vot…" at bounding box center [294, 147] width 381 height 113
click at [473, 176] on div "Recherche de milliers de stations ... Vérification de la disponibilité pour vot…" at bounding box center [294, 147] width 381 height 113
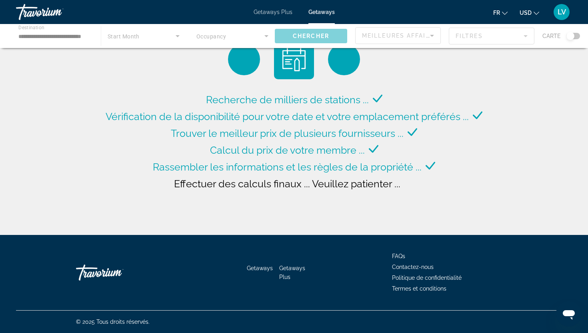
click at [397, 26] on div "Main content" at bounding box center [294, 36] width 588 height 24
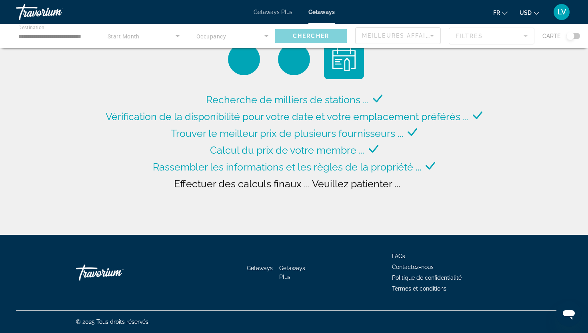
click at [325, 47] on div "Main content" at bounding box center [294, 36] width 588 height 24
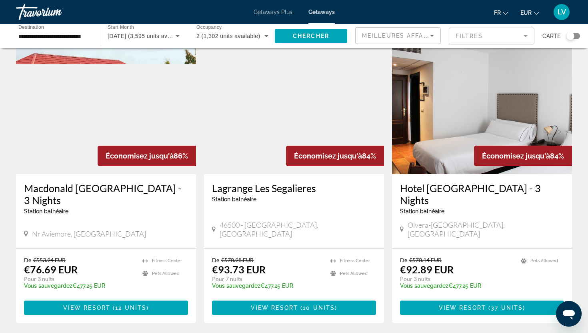
scroll to position [43, 0]
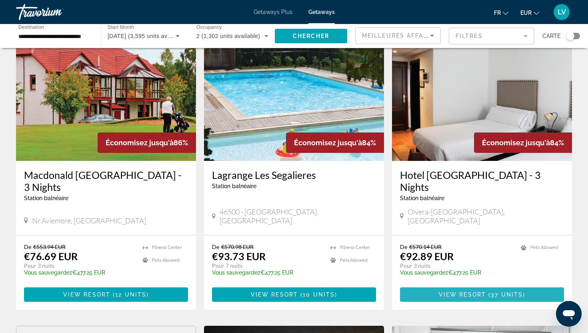
click at [448, 291] on span "View Resort" at bounding box center [462, 294] width 47 height 6
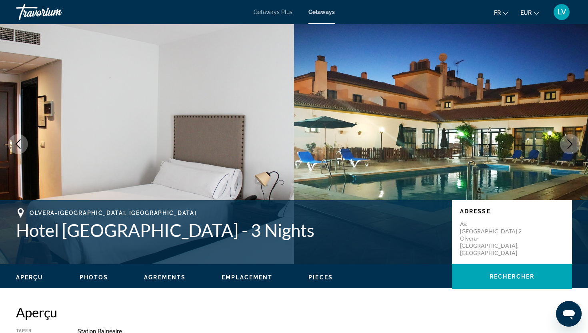
click at [567, 139] on icon "Next image" at bounding box center [570, 144] width 10 height 10
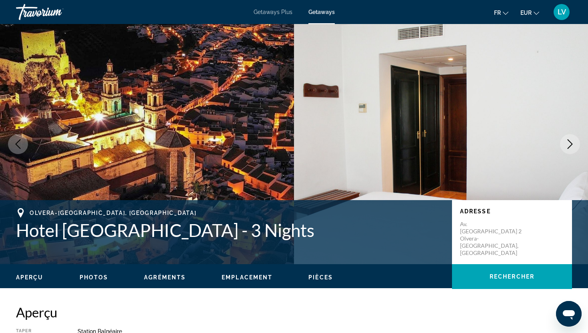
click at [576, 136] on img "Main content" at bounding box center [441, 144] width 294 height 240
click at [579, 138] on img "Main content" at bounding box center [441, 144] width 294 height 240
click at [567, 146] on icon "Next image" at bounding box center [570, 144] width 10 height 10
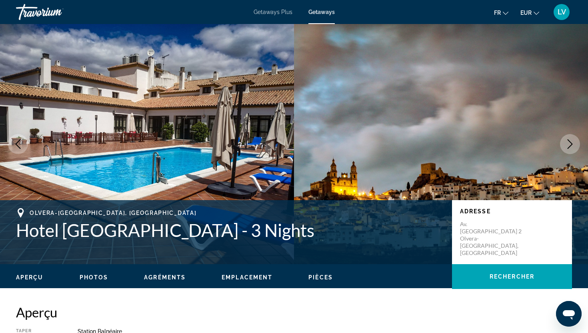
click at [567, 146] on icon "Next image" at bounding box center [570, 144] width 10 height 10
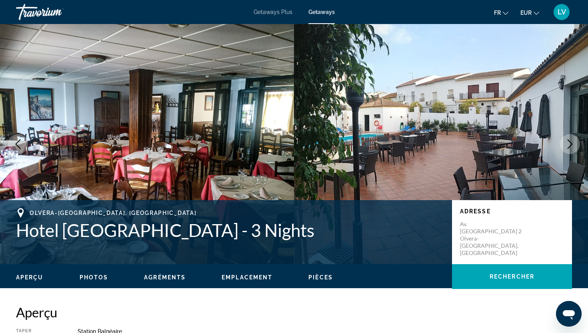
click at [567, 146] on icon "Next image" at bounding box center [570, 144] width 10 height 10
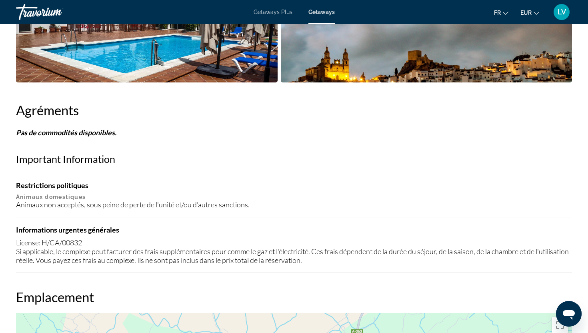
scroll to position [571, 0]
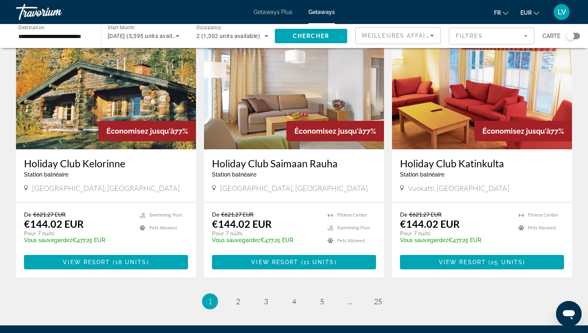
scroll to position [973, 0]
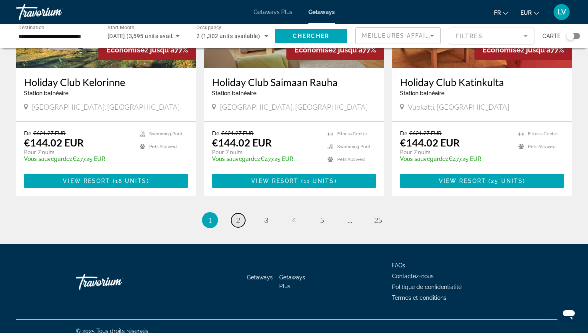
click at [236, 216] on span "2" at bounding box center [238, 220] width 4 height 9
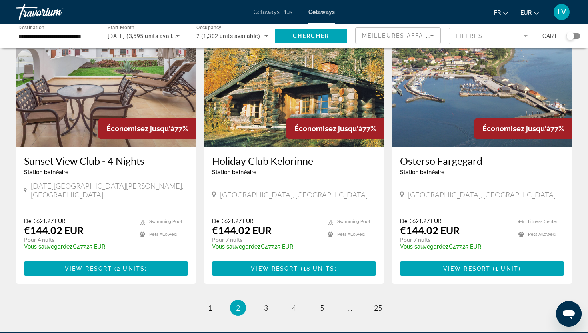
scroll to position [961, 0]
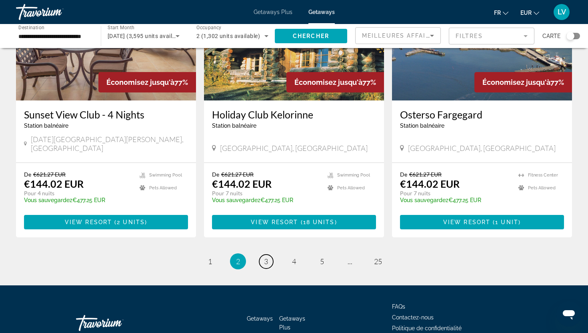
click at [268, 257] on span "3" at bounding box center [266, 261] width 4 height 9
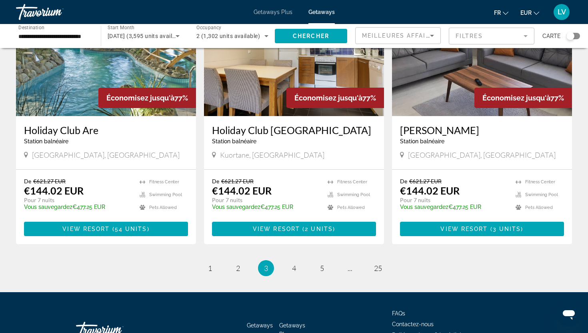
scroll to position [940, 0]
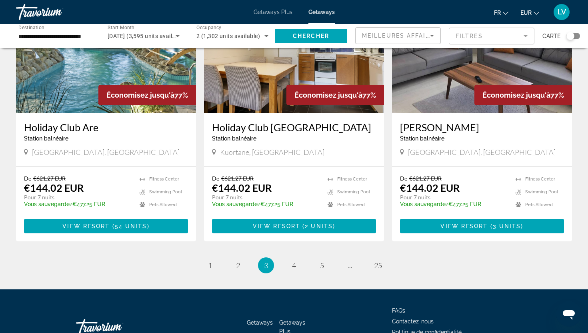
click at [304, 257] on ul "3 / 25 page 1 page 2 You're on page 3 page 4 page 5 page ... page 25" at bounding box center [294, 265] width 556 height 16
click at [300, 257] on li "page 4" at bounding box center [294, 265] width 16 height 16
click at [296, 261] on span "4" at bounding box center [294, 265] width 4 height 9
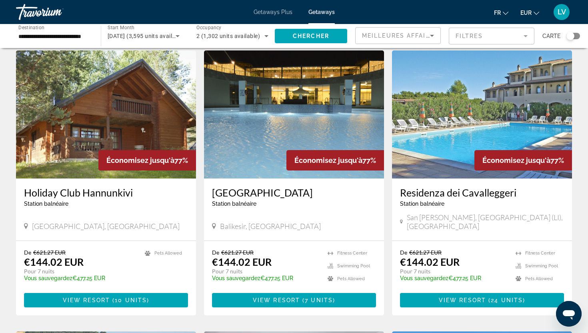
scroll to position [300, 0]
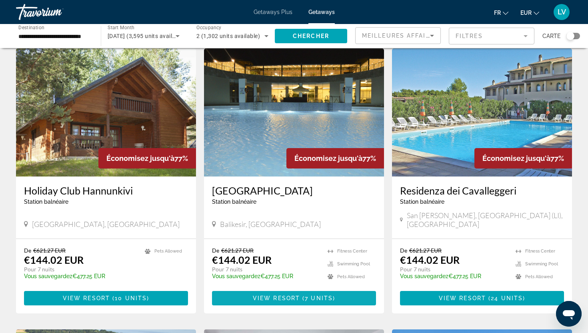
click at [299, 295] on span "View Resort" at bounding box center [276, 298] width 47 height 6
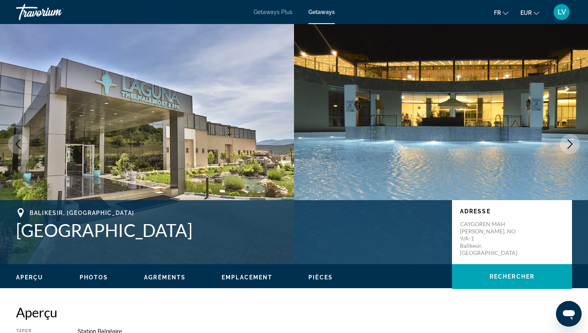
click at [407, 108] on img "Main content" at bounding box center [441, 144] width 294 height 240
click at [572, 134] on button "Next image" at bounding box center [570, 144] width 20 height 20
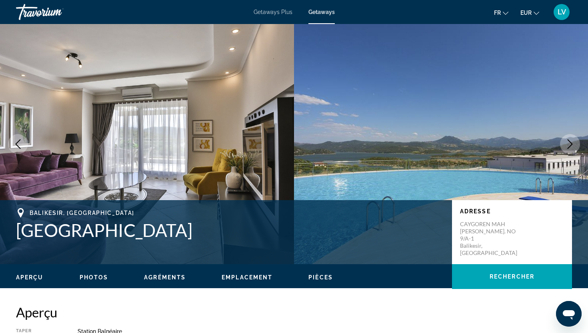
click at [572, 138] on button "Next image" at bounding box center [570, 144] width 20 height 20
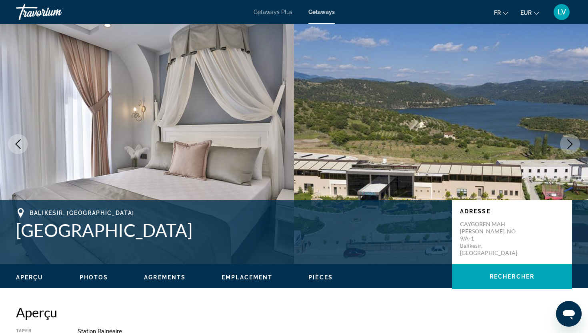
click at [572, 140] on icon "Next image" at bounding box center [570, 144] width 10 height 10
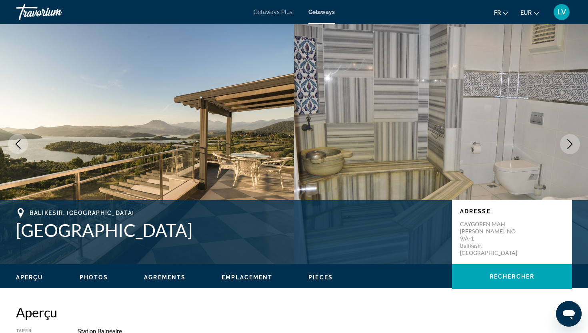
click at [570, 142] on icon "Next image" at bounding box center [570, 144] width 5 height 10
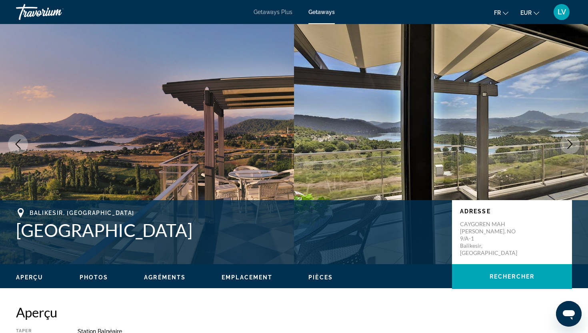
click at [570, 142] on icon "Next image" at bounding box center [570, 144] width 5 height 10
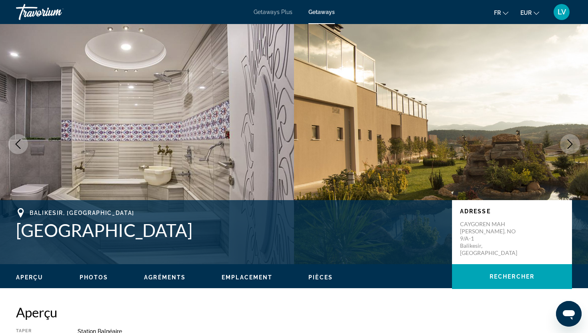
scroll to position [273, 0]
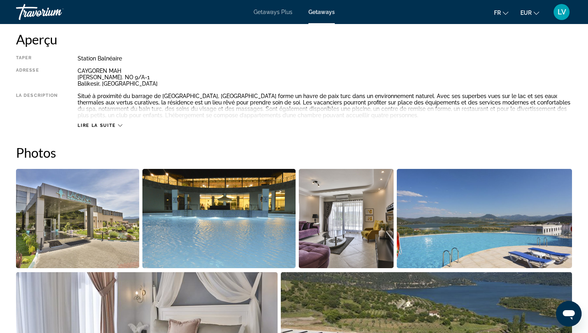
click at [71, 204] on img "Open full-screen image slider" at bounding box center [77, 218] width 123 height 99
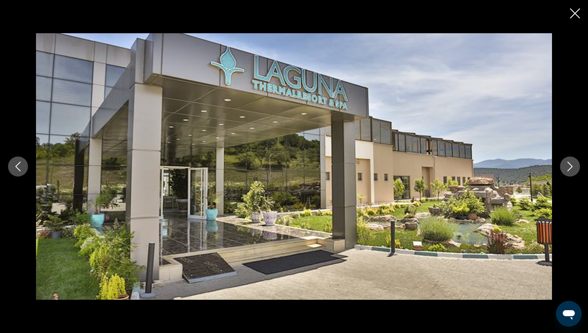
click at [570, 169] on icon "Next image" at bounding box center [570, 167] width 5 height 10
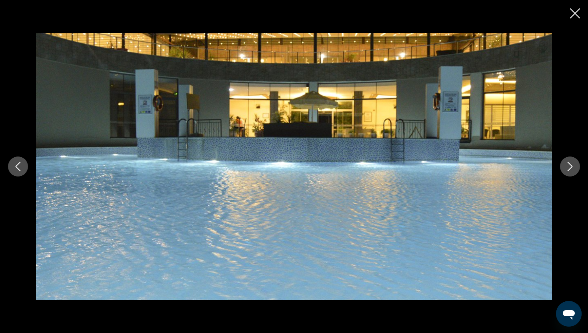
click at [570, 169] on icon "Next image" at bounding box center [570, 167] width 5 height 10
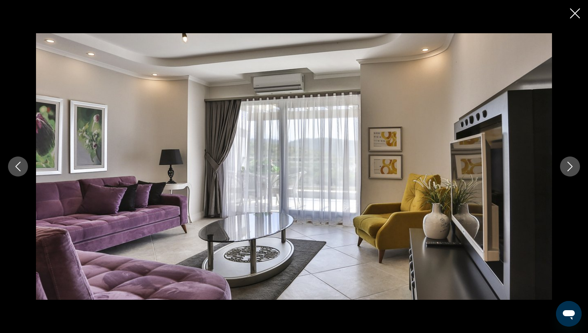
click at [569, 168] on icon "Next image" at bounding box center [570, 167] width 10 height 10
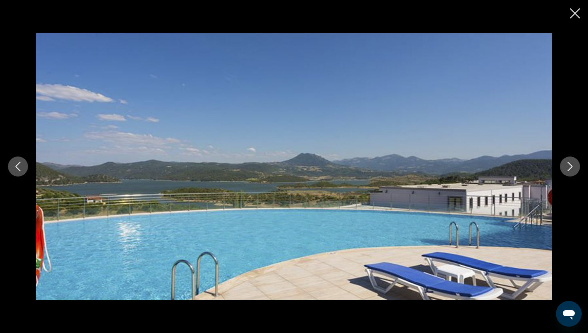
click at [569, 168] on icon "Next image" at bounding box center [570, 167] width 10 height 10
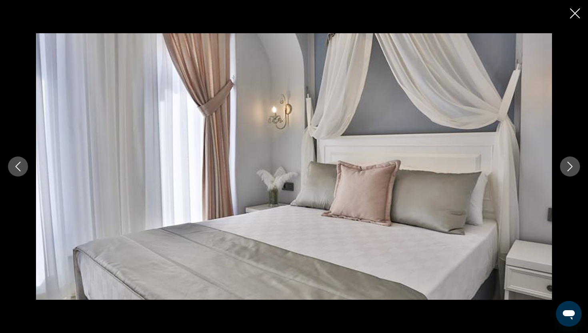
click at [569, 168] on icon "Next image" at bounding box center [570, 167] width 10 height 10
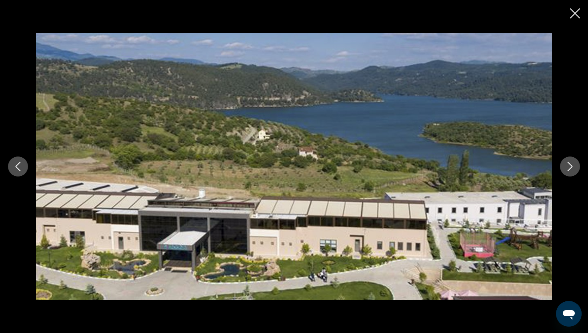
click at [569, 168] on icon "Next image" at bounding box center [570, 167] width 10 height 10
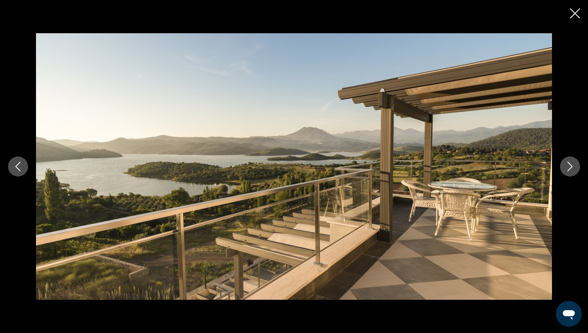
click at [569, 168] on icon "Next image" at bounding box center [570, 167] width 10 height 10
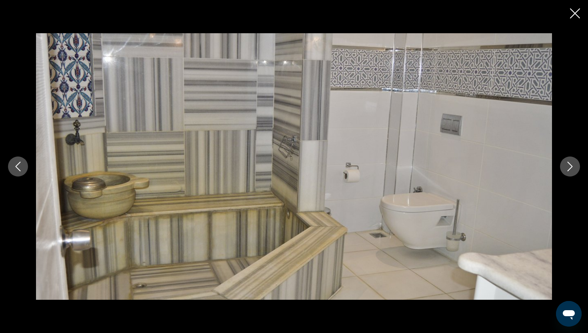
click at [569, 168] on icon "Next image" at bounding box center [570, 167] width 10 height 10
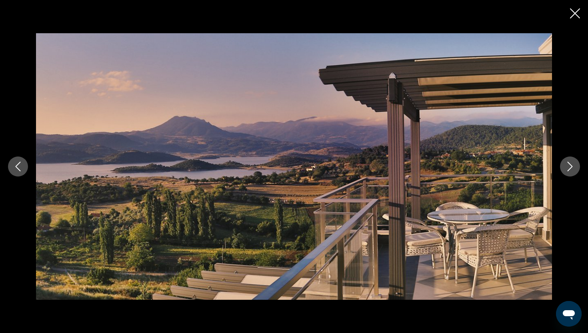
click at [15, 162] on icon "Previous image" at bounding box center [18, 167] width 10 height 10
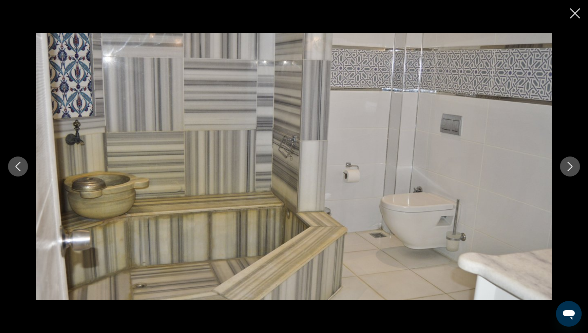
click at [567, 164] on icon "Next image" at bounding box center [570, 167] width 10 height 10
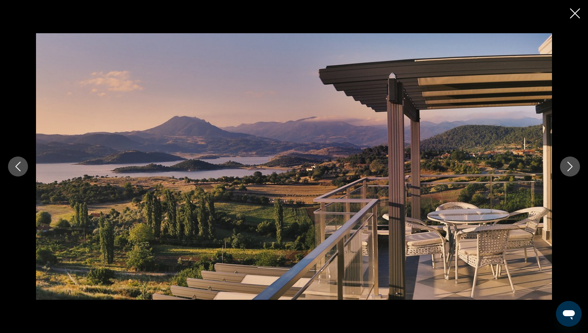
click at [567, 164] on icon "Next image" at bounding box center [570, 167] width 10 height 10
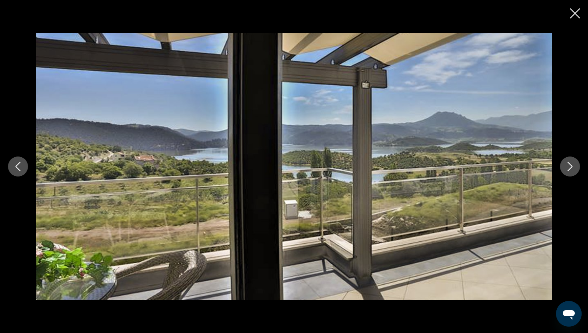
click at [567, 164] on icon "Next image" at bounding box center [570, 167] width 10 height 10
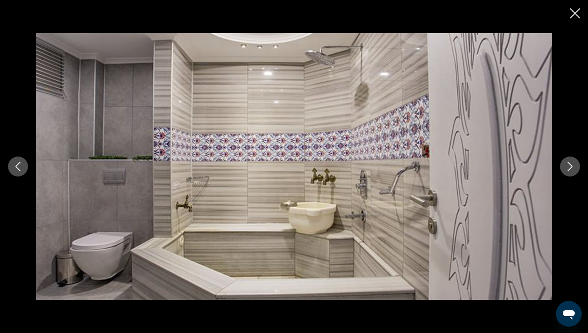
click at [567, 164] on icon "Next image" at bounding box center [570, 167] width 10 height 10
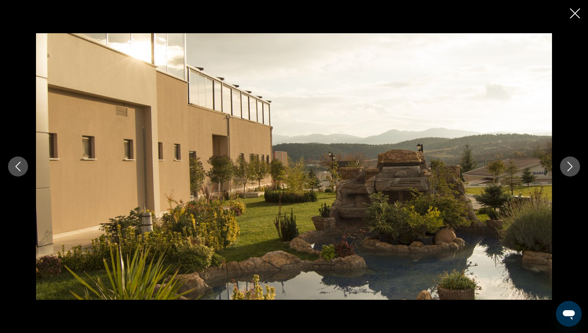
click at [568, 158] on button "Next image" at bounding box center [570, 166] width 20 height 20
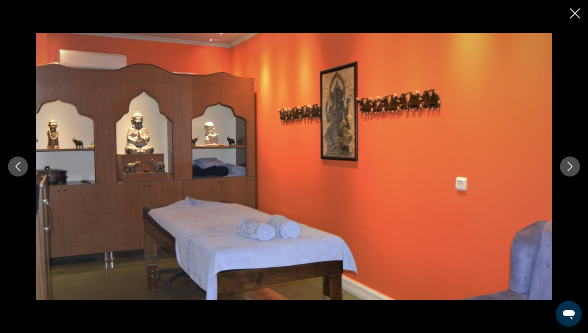
click at [568, 158] on button "Next image" at bounding box center [570, 166] width 20 height 20
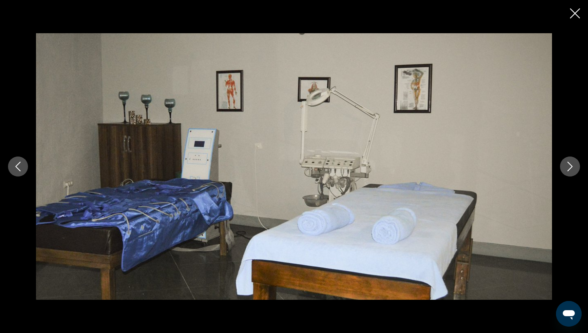
click at [568, 158] on button "Next image" at bounding box center [570, 166] width 20 height 20
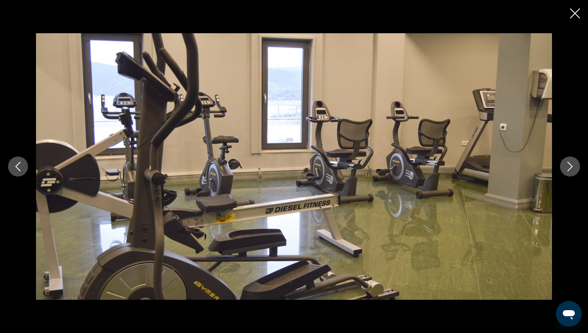
click at [568, 158] on button "Next image" at bounding box center [570, 166] width 20 height 20
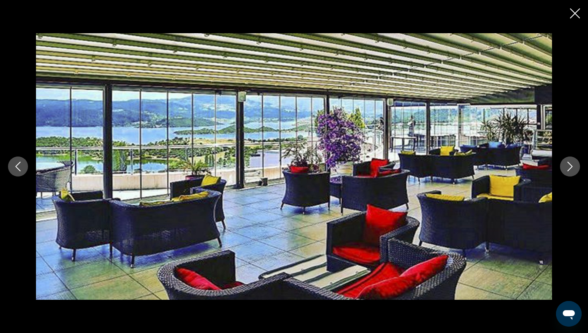
click at [568, 158] on button "Next image" at bounding box center [570, 166] width 20 height 20
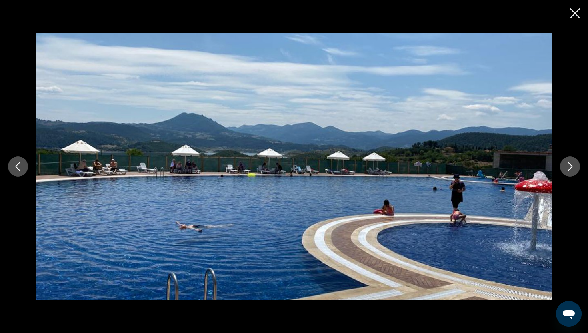
click at [568, 158] on button "Next image" at bounding box center [570, 166] width 20 height 20
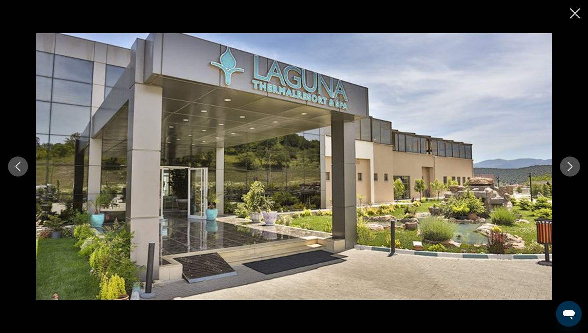
drag, startPoint x: 575, startPoint y: 12, endPoint x: 571, endPoint y: 12, distance: 4.4
click at [575, 12] on icon "Close slideshow" at bounding box center [575, 13] width 10 height 10
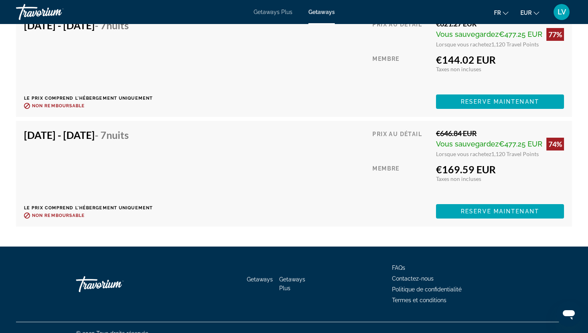
scroll to position [2160, 0]
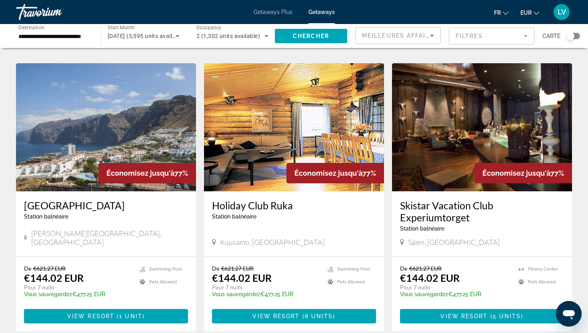
scroll to position [861, 0]
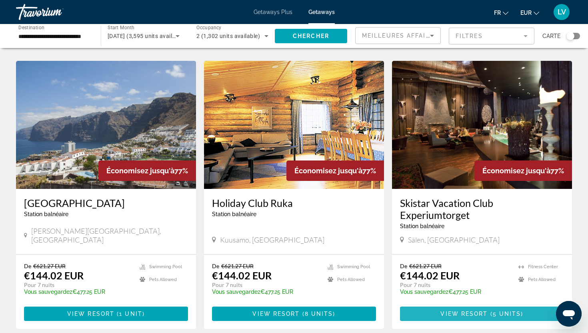
click at [464, 310] on span "View Resort" at bounding box center [463, 313] width 47 height 6
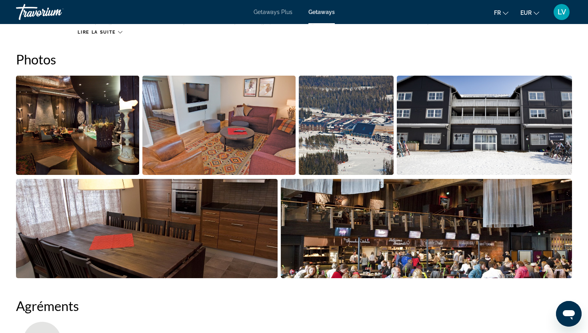
scroll to position [367, 0]
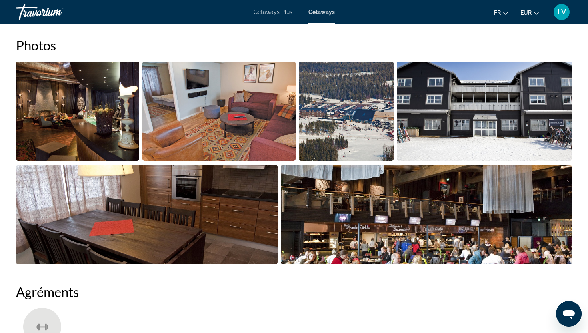
click at [118, 117] on img "Open full-screen image slider" at bounding box center [77, 111] width 123 height 99
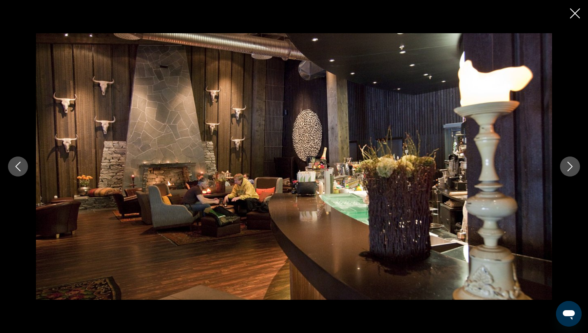
click at [556, 166] on div "prev next" at bounding box center [294, 166] width 588 height 266
click at [563, 170] on button "Next image" at bounding box center [570, 166] width 20 height 20
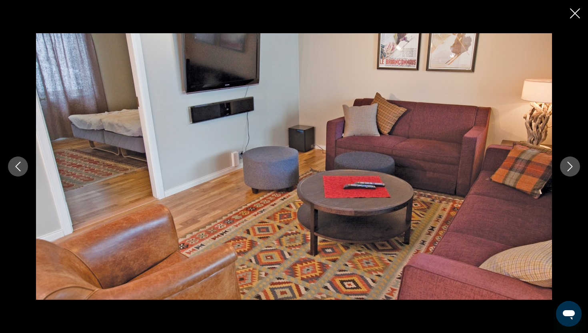
click at [580, 172] on div "prev next" at bounding box center [294, 166] width 588 height 266
click at [568, 164] on icon "Next image" at bounding box center [570, 167] width 10 height 10
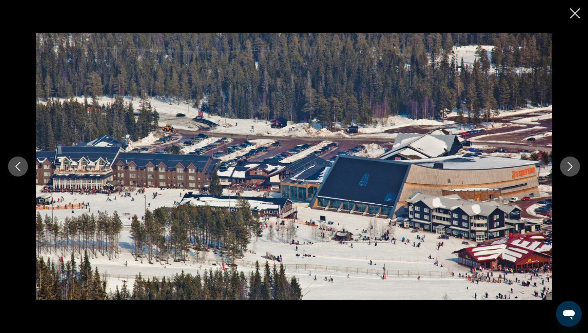
click at [568, 164] on icon "Next image" at bounding box center [570, 167] width 10 height 10
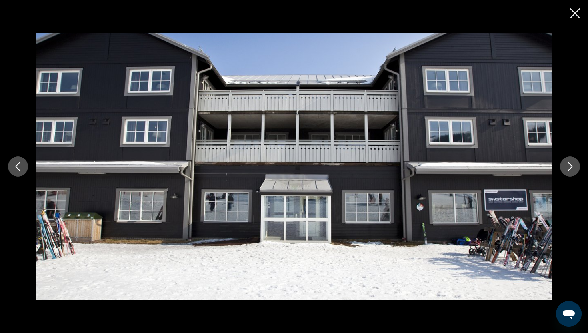
click at [568, 164] on icon "Next image" at bounding box center [570, 167] width 10 height 10
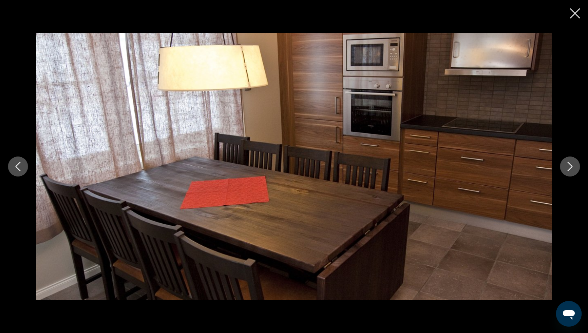
click at [568, 164] on icon "Next image" at bounding box center [570, 167] width 10 height 10
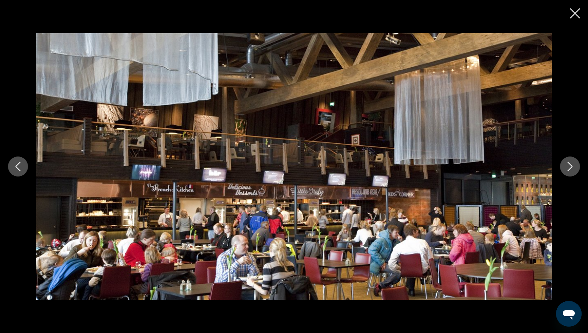
click at [567, 164] on icon "Next image" at bounding box center [570, 167] width 10 height 10
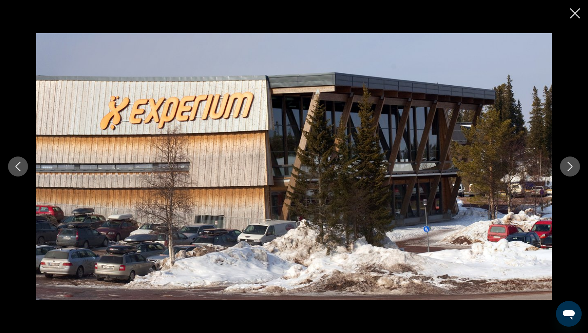
click at [567, 164] on icon "Next image" at bounding box center [570, 167] width 10 height 10
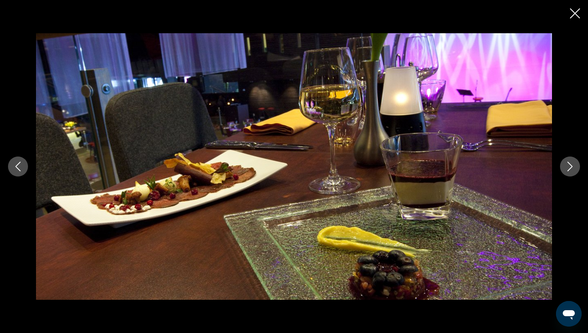
click at [567, 164] on icon "Next image" at bounding box center [570, 167] width 10 height 10
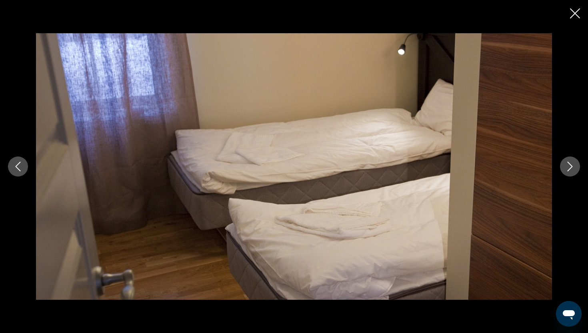
click at [567, 164] on icon "Next image" at bounding box center [570, 167] width 10 height 10
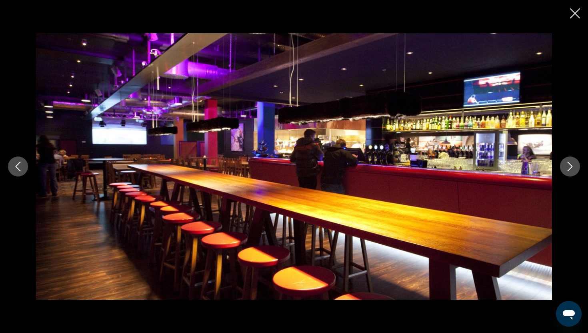
click at [576, 162] on button "Next image" at bounding box center [570, 166] width 20 height 20
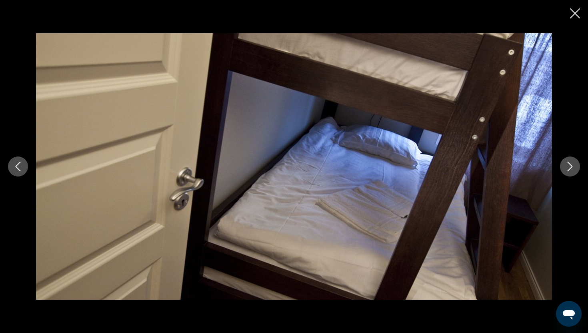
click at [576, 162] on button "Next image" at bounding box center [570, 166] width 20 height 20
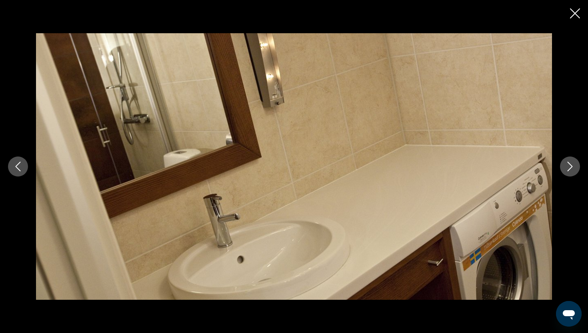
click at [576, 158] on button "Next image" at bounding box center [570, 166] width 20 height 20
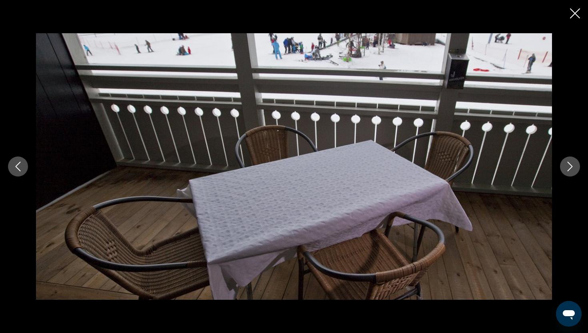
click at [576, 158] on button "Next image" at bounding box center [570, 166] width 20 height 20
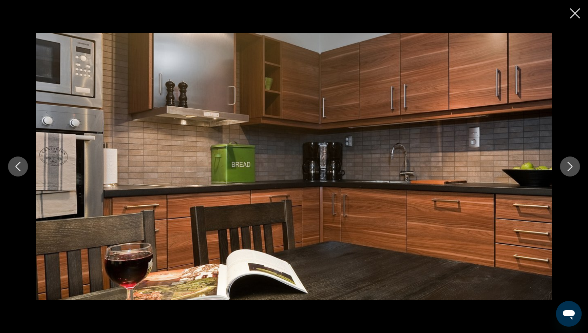
click at [576, 158] on button "Next image" at bounding box center [570, 166] width 20 height 20
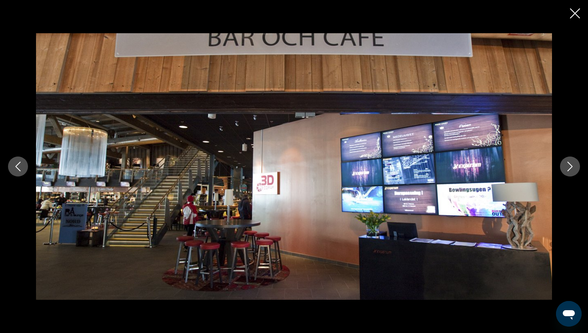
click at [576, 158] on button "Next image" at bounding box center [570, 166] width 20 height 20
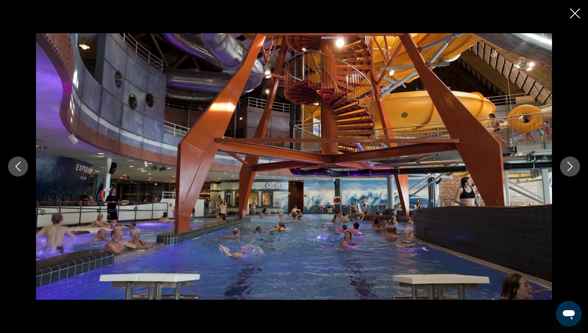
click at [564, 16] on div "prev next" at bounding box center [294, 166] width 588 height 333
click at [572, 12] on icon "Close slideshow" at bounding box center [575, 13] width 10 height 10
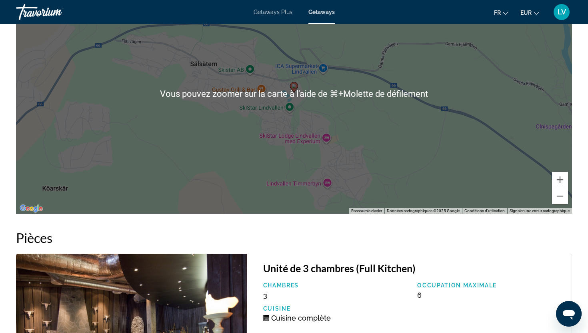
scroll to position [1166, 0]
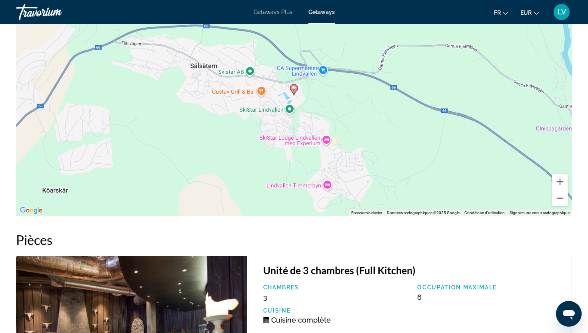
click at [566, 198] on button "Zoom arrière" at bounding box center [560, 198] width 16 height 16
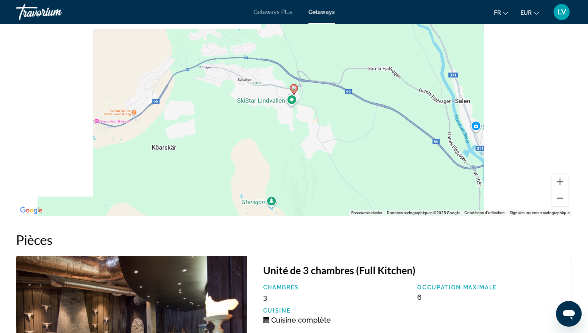
click at [566, 198] on button "Zoom arrière" at bounding box center [560, 198] width 16 height 16
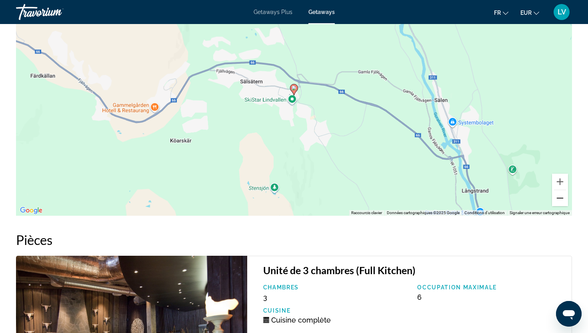
click at [566, 198] on button "Zoom arrière" at bounding box center [560, 198] width 16 height 16
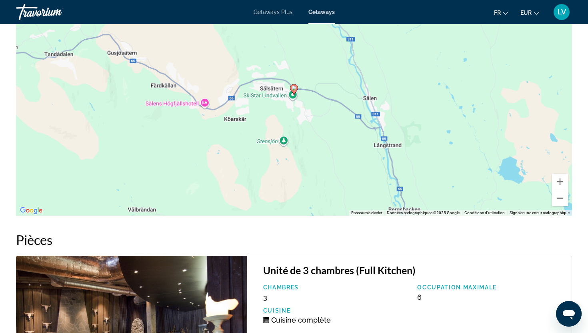
click at [566, 198] on button "Zoom arrière" at bounding box center [560, 198] width 16 height 16
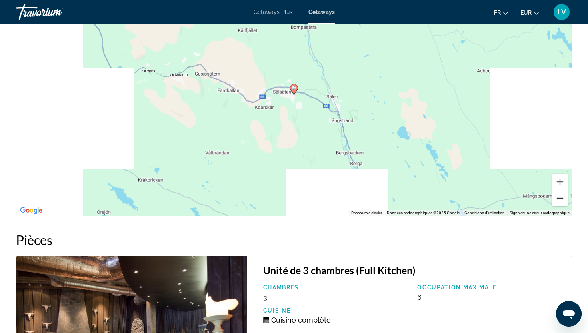
click at [566, 198] on button "Zoom arrière" at bounding box center [560, 198] width 16 height 16
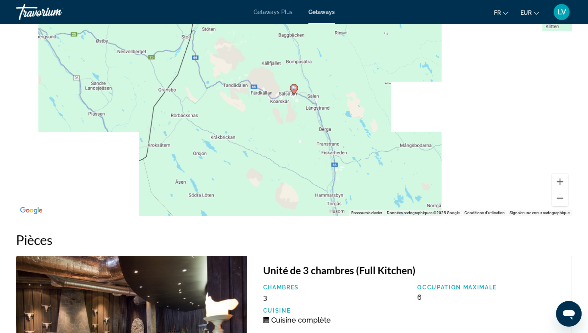
click at [566, 198] on button "Zoom arrière" at bounding box center [560, 198] width 16 height 16
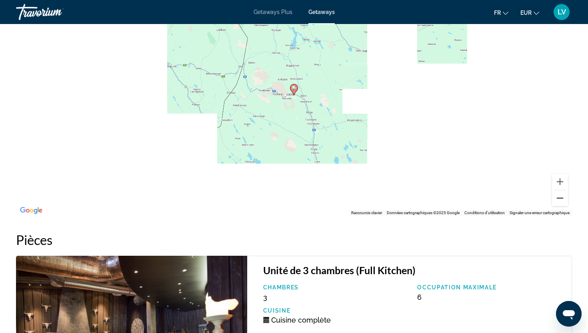
click at [566, 198] on button "Zoom arrière" at bounding box center [560, 198] width 16 height 16
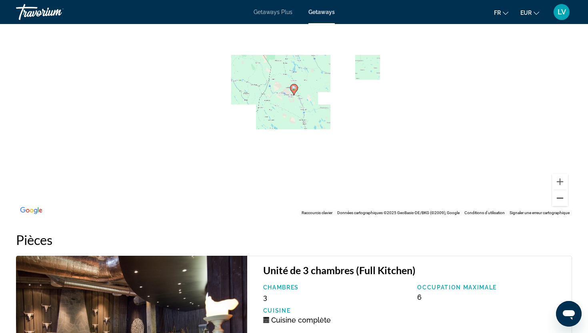
click at [566, 198] on button "Zoom arrière" at bounding box center [560, 198] width 16 height 16
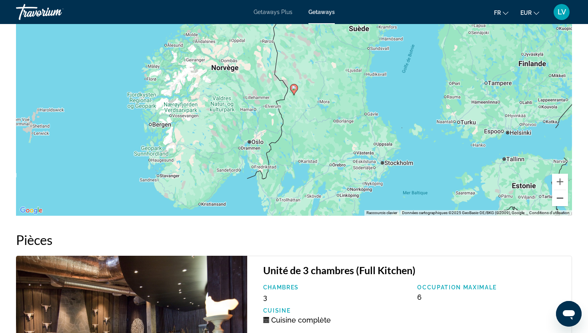
click at [566, 199] on button "Zoom arrière" at bounding box center [560, 198] width 16 height 16
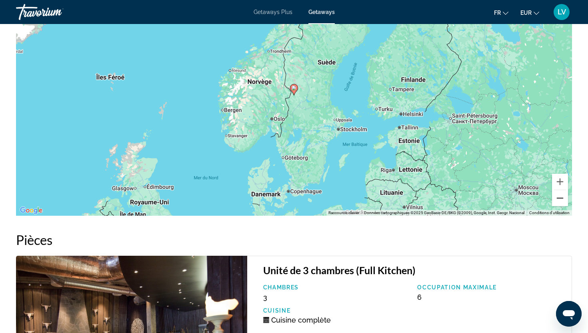
click at [565, 199] on button "Zoom arrière" at bounding box center [560, 198] width 16 height 16
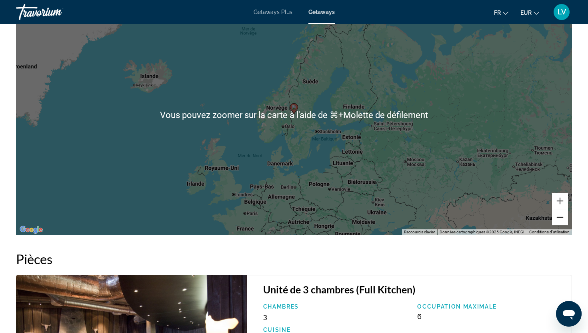
scroll to position [1138, 0]
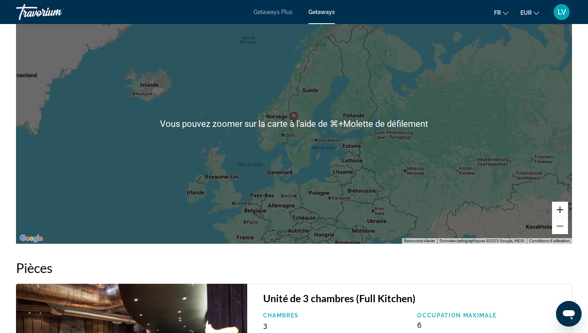
click at [560, 207] on button "Zoom avant" at bounding box center [560, 210] width 16 height 16
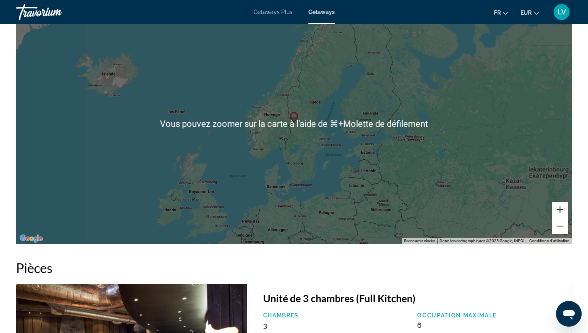
click at [560, 207] on button "Zoom avant" at bounding box center [560, 210] width 16 height 16
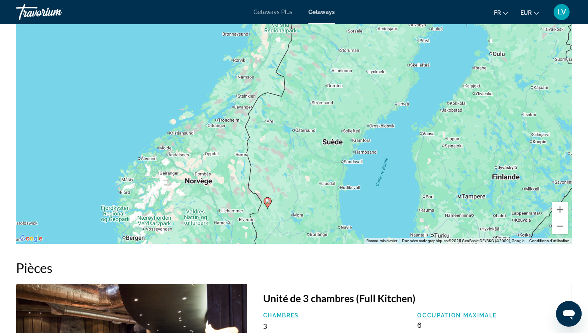
drag, startPoint x: 480, startPoint y: 160, endPoint x: 450, endPoint y: 246, distance: 90.8
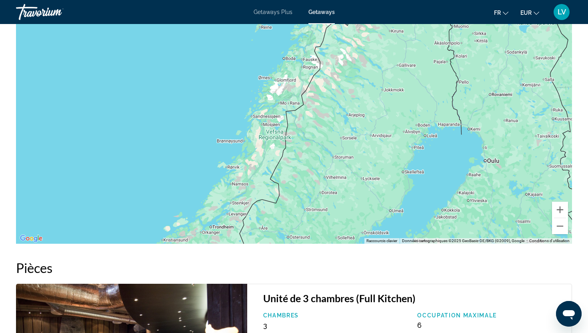
drag, startPoint x: 436, startPoint y: 130, endPoint x: 434, endPoint y: 237, distance: 107.2
click at [434, 237] on div "Pour activer le glissement avec le clavier, appuyez sur Alt+Entrée. Une fois ce…" at bounding box center [294, 124] width 556 height 240
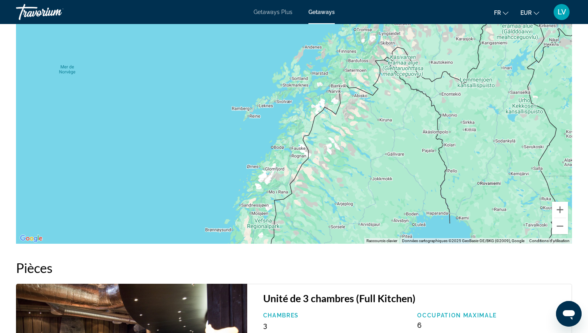
drag, startPoint x: 442, startPoint y: 173, endPoint x: 429, endPoint y: 262, distance: 90.6
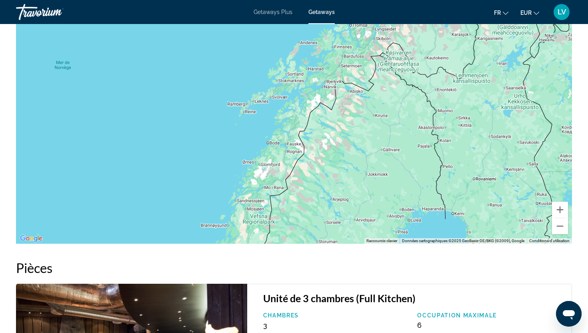
drag, startPoint x: 424, startPoint y: 242, endPoint x: 426, endPoint y: 57, distance: 185.6
click at [426, 59] on div "Vous pouvez zoomer sur la carte à l'aide de ⌘+Molette de défilement Raccourcis …" at bounding box center [294, 124] width 556 height 240
drag, startPoint x: 415, startPoint y: 99, endPoint x: 416, endPoint y: -50, distance: 148.8
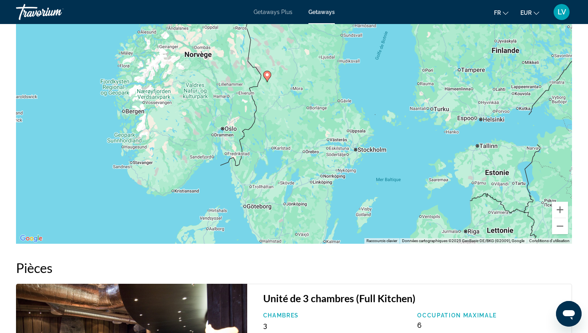
drag, startPoint x: 363, startPoint y: 61, endPoint x: 387, endPoint y: -50, distance: 113.4
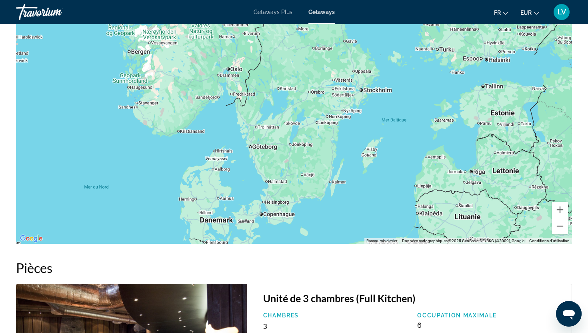
drag, startPoint x: 339, startPoint y: 89, endPoint x: 337, endPoint y: 26, distance: 63.2
click at [337, 28] on div "Pour activer le glissement avec le clavier, appuyez sur Alt+Entrée. Une fois ce…" at bounding box center [294, 124] width 556 height 240
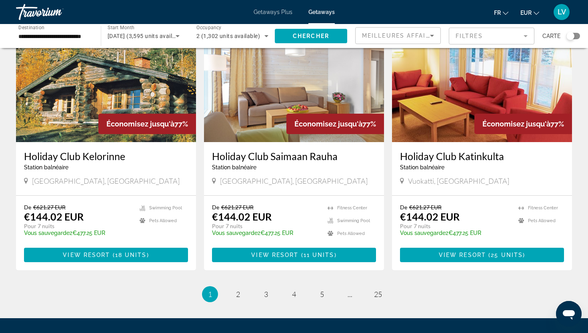
scroll to position [973, 0]
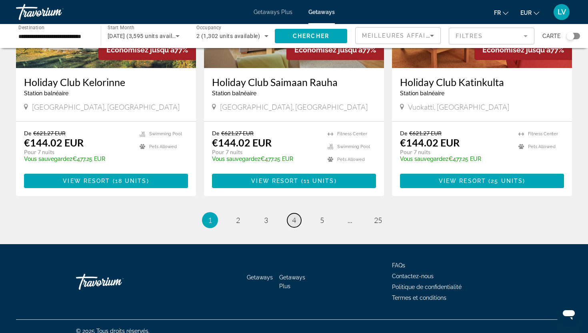
click at [292, 216] on span "4" at bounding box center [294, 220] width 4 height 9
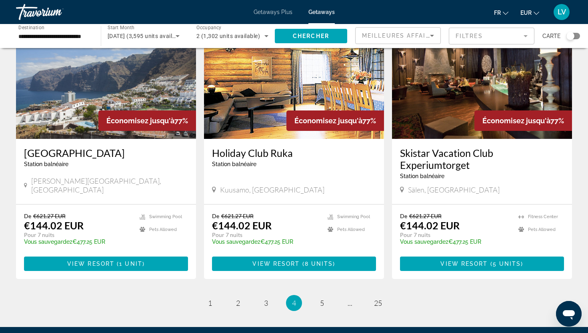
scroll to position [908, 0]
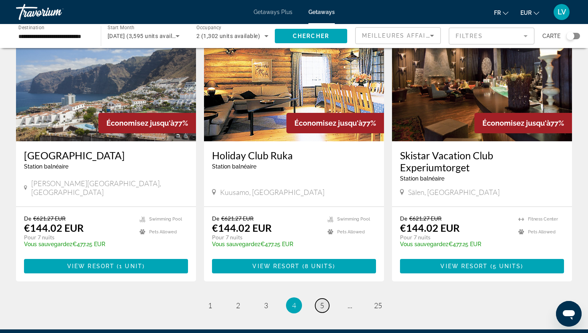
click at [324, 298] on link "page 5" at bounding box center [322, 305] width 14 height 14
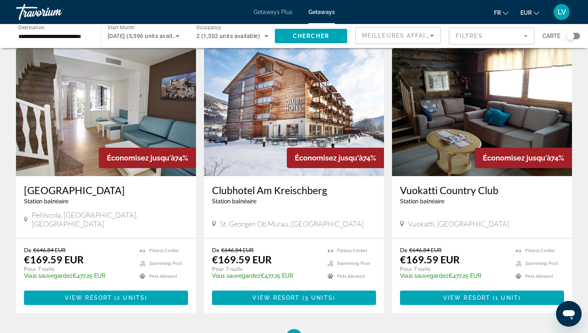
scroll to position [881, 0]
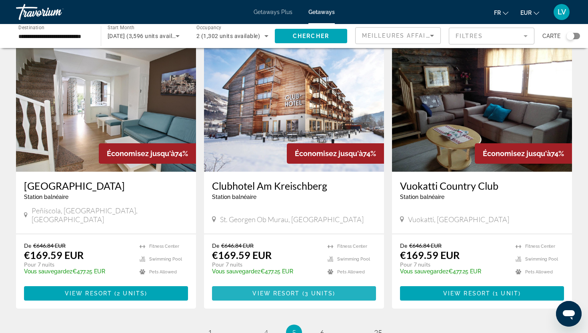
click at [278, 290] on span "View Resort" at bounding box center [275, 293] width 47 height 6
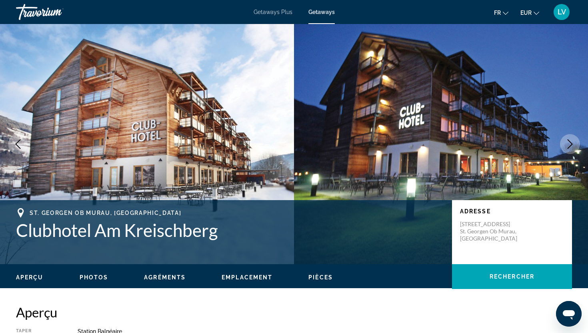
click at [570, 145] on icon "Next image" at bounding box center [570, 144] width 10 height 10
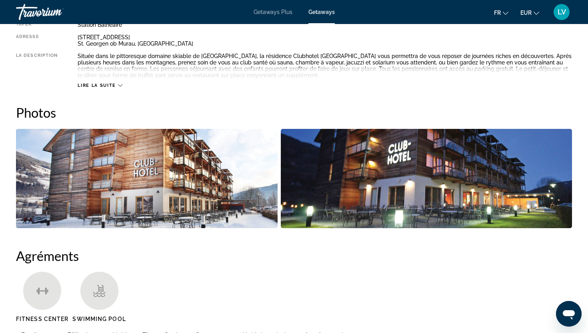
scroll to position [313, 0]
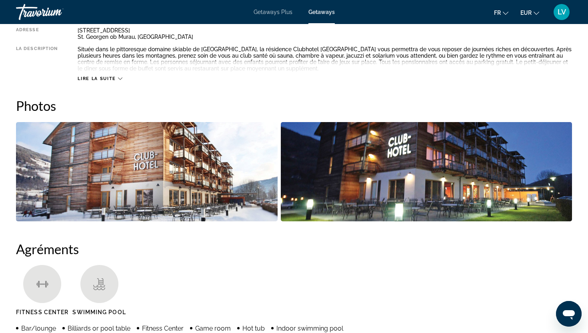
click at [569, 143] on img "Open full-screen image slider" at bounding box center [427, 171] width 292 height 99
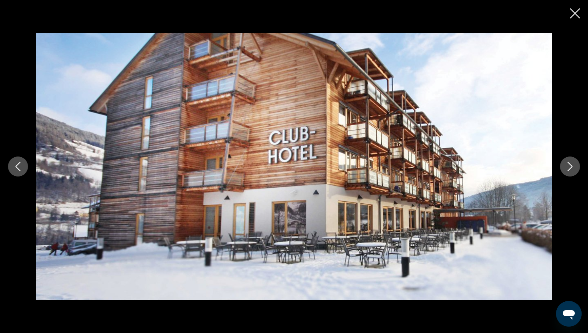
scroll to position [341, 0]
click at [578, 152] on div "prev next" at bounding box center [294, 166] width 588 height 266
click at [574, 169] on icon "Next image" at bounding box center [570, 167] width 10 height 10
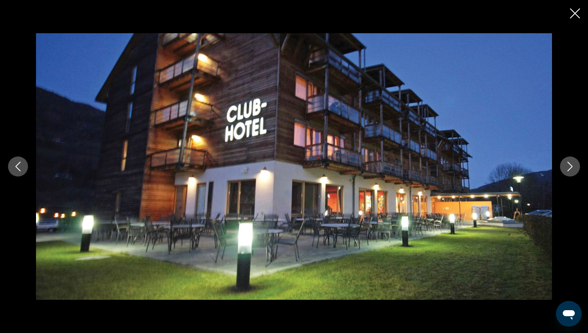
click at [574, 169] on icon "Next image" at bounding box center [570, 167] width 10 height 10
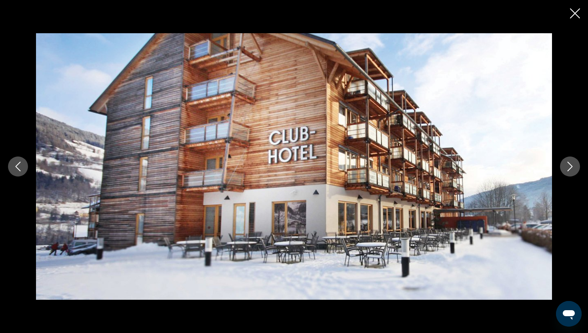
click at [574, 171] on icon "Next image" at bounding box center [570, 167] width 10 height 10
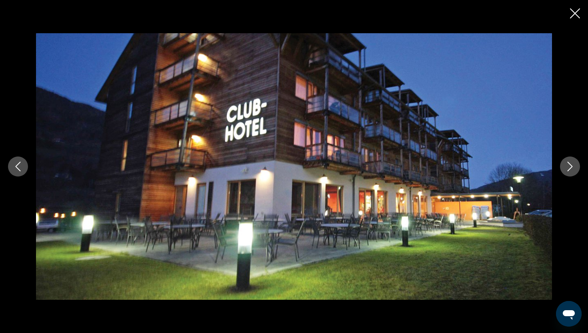
click at [575, 16] on icon "Close slideshow" at bounding box center [575, 13] width 10 height 10
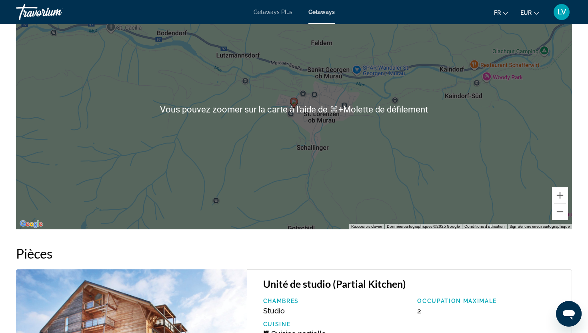
scroll to position [998, 0]
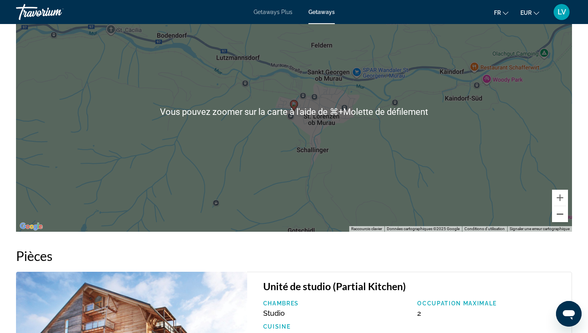
click at [565, 215] on button "Zoom arrière" at bounding box center [560, 214] width 16 height 16
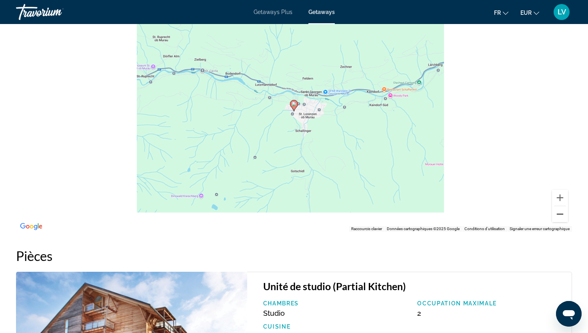
click at [566, 218] on button "Zoom arrière" at bounding box center [560, 214] width 16 height 16
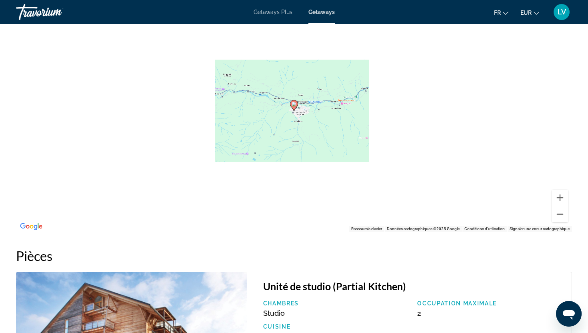
click at [566, 218] on button "Zoom arrière" at bounding box center [560, 214] width 16 height 16
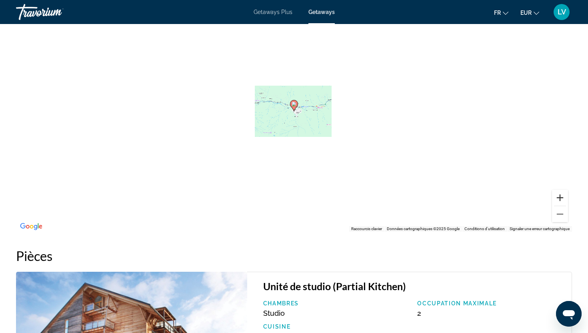
click at [562, 200] on button "Zoom avant" at bounding box center [560, 198] width 16 height 16
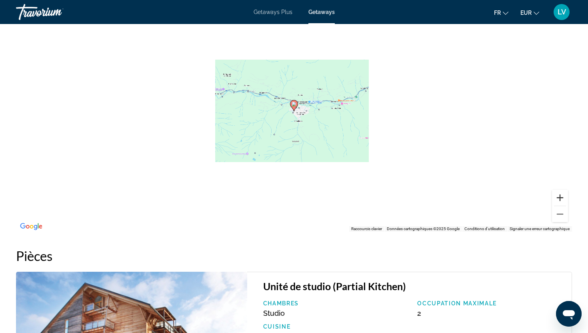
click at [553, 202] on button "Zoom avant" at bounding box center [560, 198] width 16 height 16
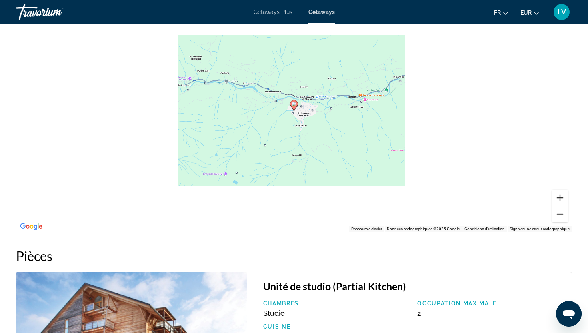
click at [553, 202] on button "Zoom avant" at bounding box center [560, 198] width 16 height 16
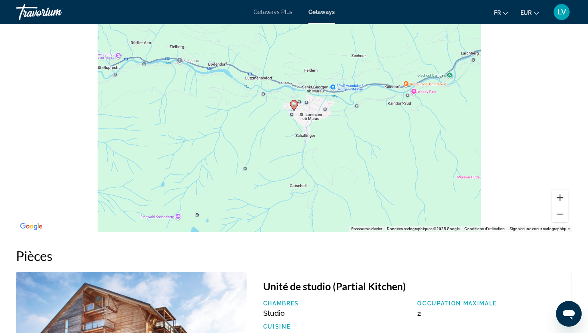
click at [553, 202] on button "Zoom avant" at bounding box center [560, 198] width 16 height 16
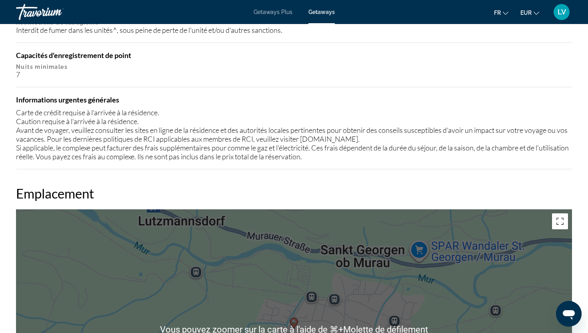
scroll to position [806, 0]
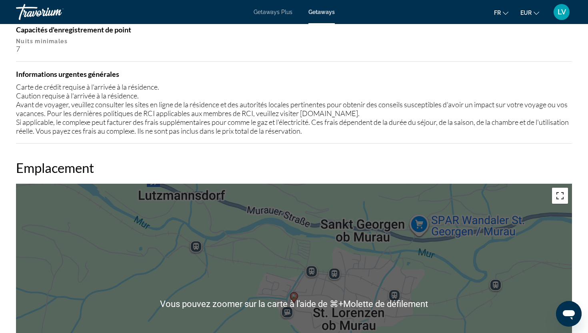
click at [555, 194] on button "Passer en plein écran" at bounding box center [560, 196] width 16 height 16
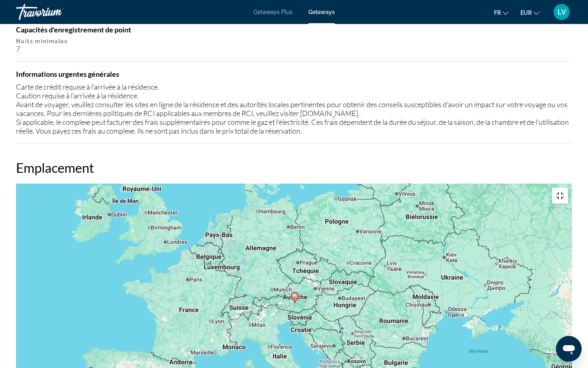
click at [568, 188] on button "Passer en plein écran" at bounding box center [560, 196] width 16 height 16
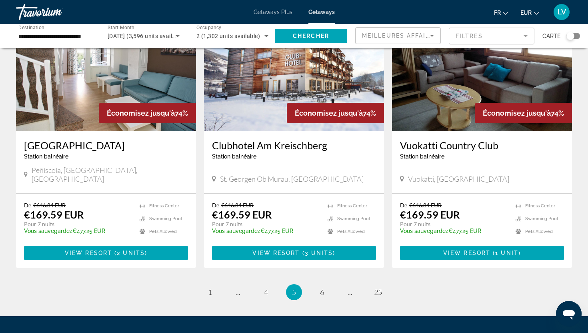
scroll to position [985, 0]
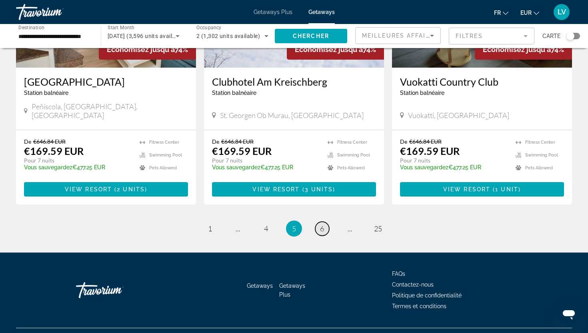
click at [318, 222] on link "page 6" at bounding box center [322, 229] width 14 height 14
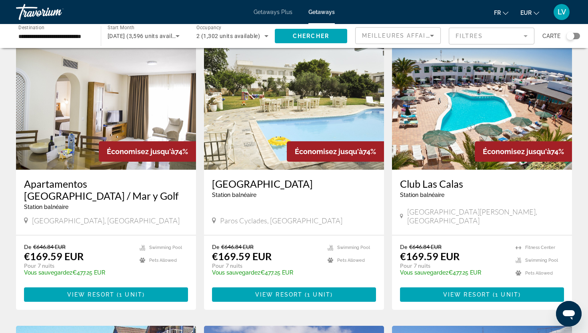
scroll to position [314, 0]
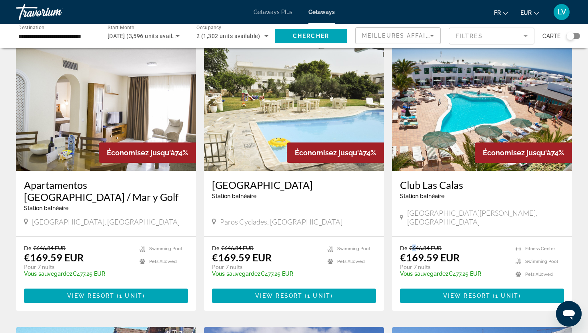
drag, startPoint x: 411, startPoint y: 240, endPoint x: 415, endPoint y: 230, distance: 10.9
click at [415, 236] on div "De €646.84 EUR €169.59 EUR Pour 7 nuits Vous sauvegardez €477.25 EUR temp 5 [GE…" at bounding box center [482, 273] width 180 height 74
click at [439, 226] on div "Club [GEOGRAPHIC_DATA] balnéaire - Ceci est une station d'adultes seulement [GE…" at bounding box center [482, 203] width 180 height 65
click at [454, 292] on span "View Resort" at bounding box center [466, 295] width 47 height 6
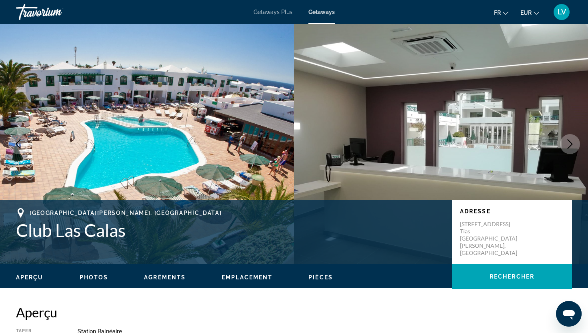
click at [567, 138] on button "Next image" at bounding box center [570, 144] width 20 height 20
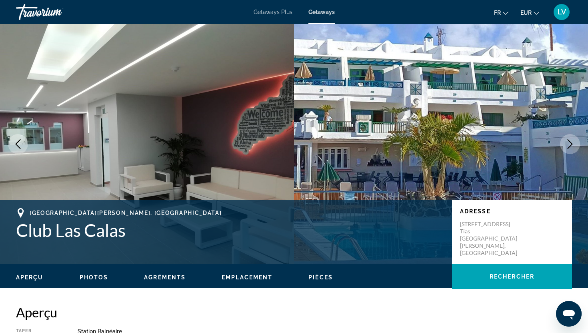
click at [567, 138] on button "Next image" at bounding box center [570, 144] width 20 height 20
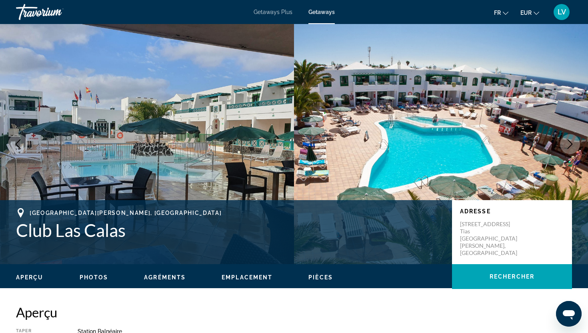
click at [567, 138] on button "Next image" at bounding box center [570, 144] width 20 height 20
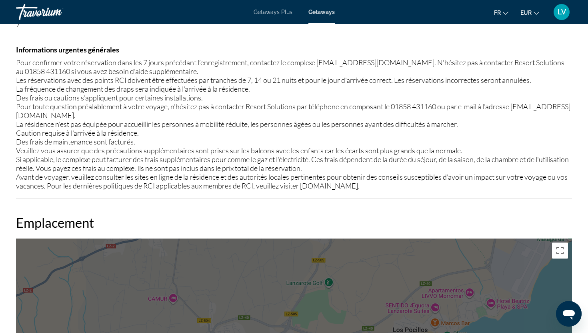
scroll to position [1012, 0]
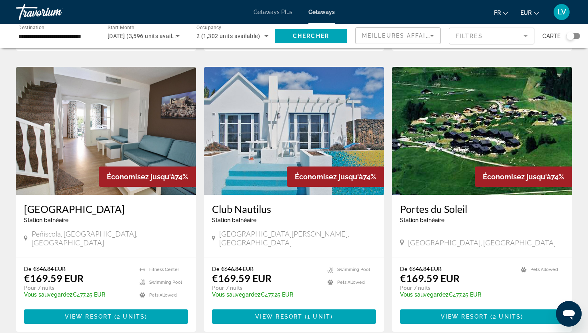
scroll to position [973, 0]
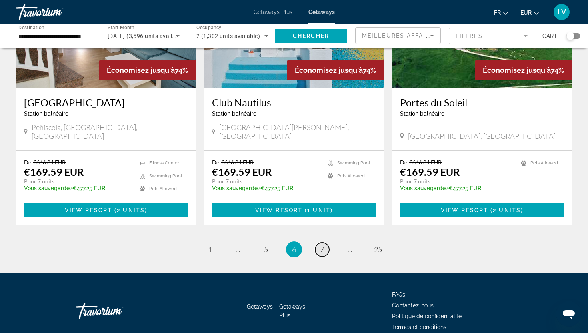
click at [324, 242] on link "page 7" at bounding box center [322, 249] width 14 height 14
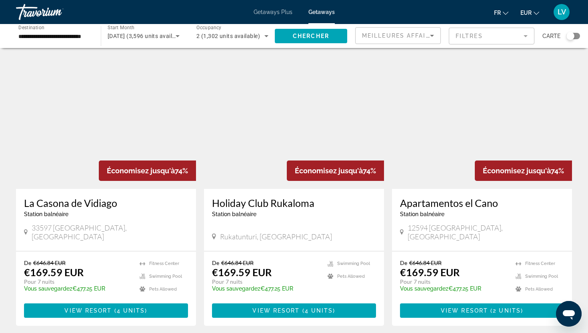
scroll to position [961, 0]
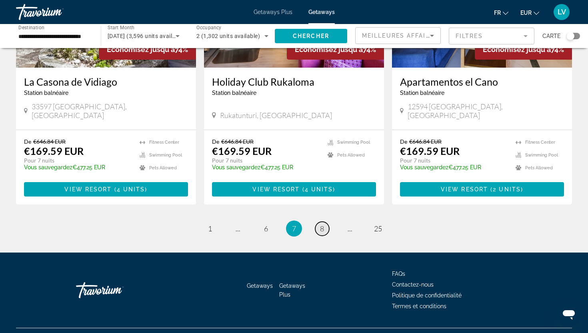
click at [318, 222] on link "page 8" at bounding box center [322, 229] width 14 height 14
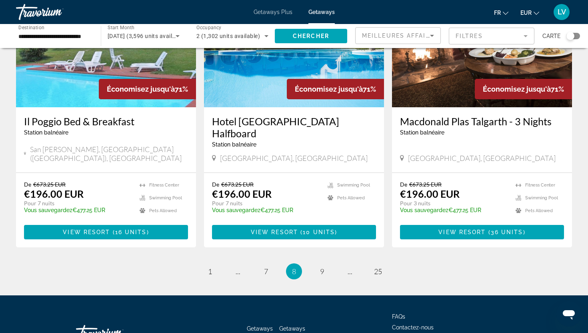
scroll to position [974, 0]
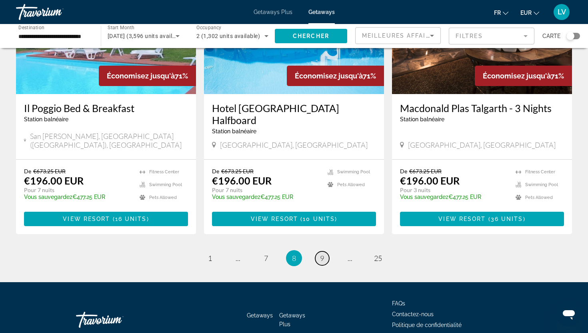
click at [322, 251] on link "page 9" at bounding box center [322, 258] width 14 height 14
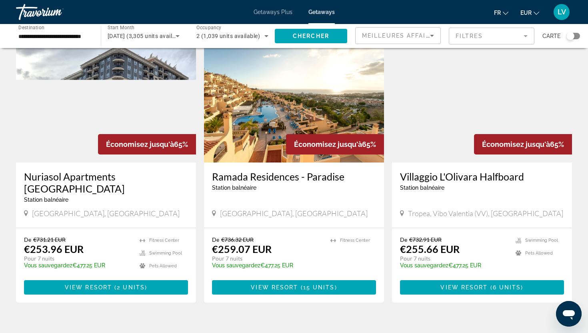
scroll to position [599, 0]
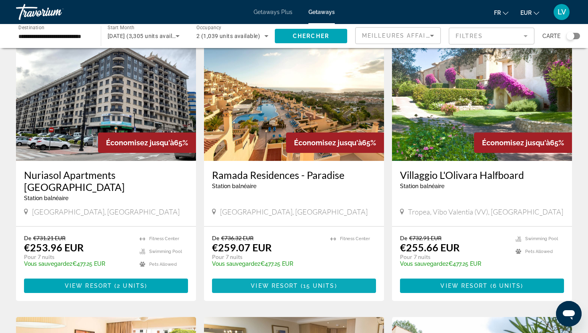
click at [312, 276] on span "Main content" at bounding box center [294, 285] width 164 height 19
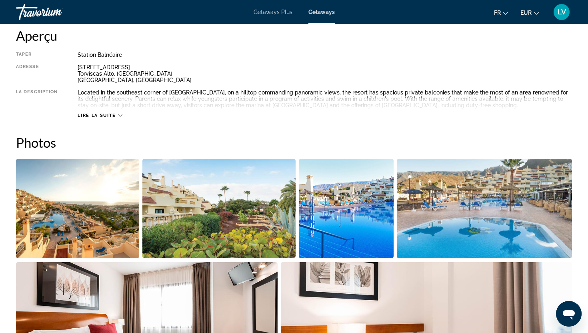
scroll to position [398, 0]
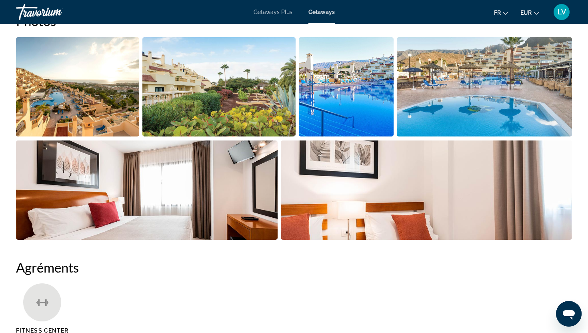
click at [106, 104] on img "Open full-screen image slider" at bounding box center [77, 86] width 123 height 99
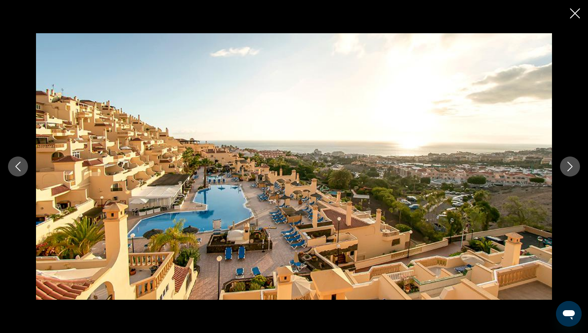
click at [571, 163] on icon "Next image" at bounding box center [570, 167] width 10 height 10
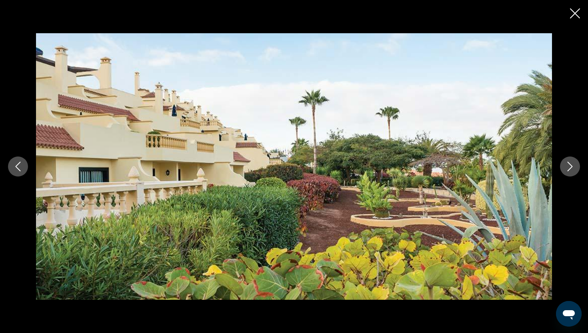
click at [566, 162] on icon "Next image" at bounding box center [570, 167] width 10 height 10
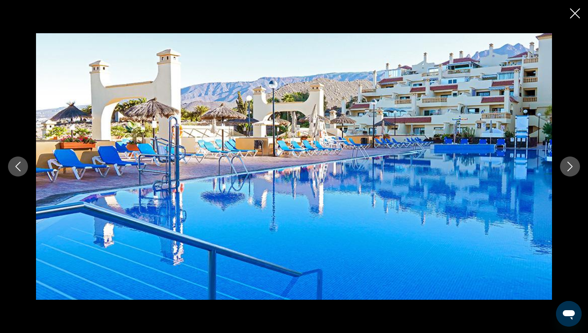
click at [566, 164] on icon "Next image" at bounding box center [570, 167] width 10 height 10
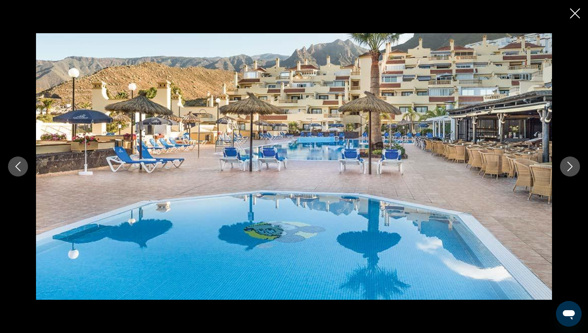
click at [567, 169] on icon "Next image" at bounding box center [570, 167] width 10 height 10
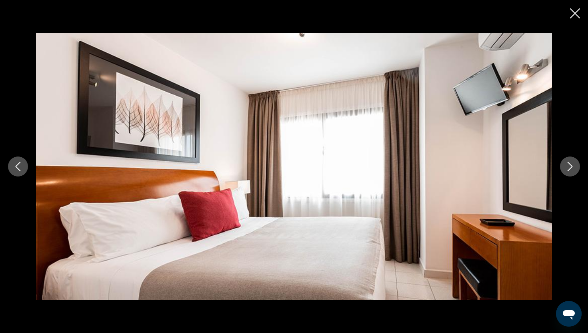
click at [567, 169] on icon "Next image" at bounding box center [570, 167] width 10 height 10
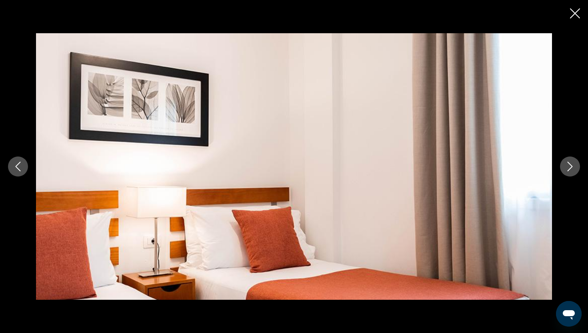
click at [567, 169] on icon "Next image" at bounding box center [570, 167] width 10 height 10
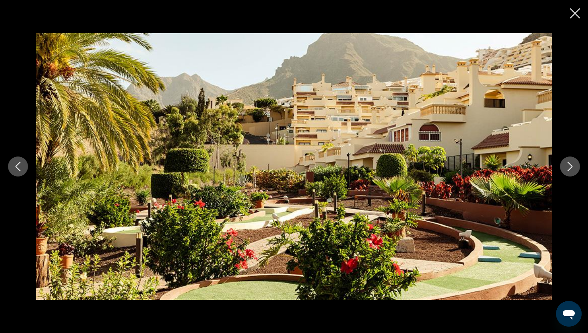
click at [567, 169] on icon "Next image" at bounding box center [570, 167] width 10 height 10
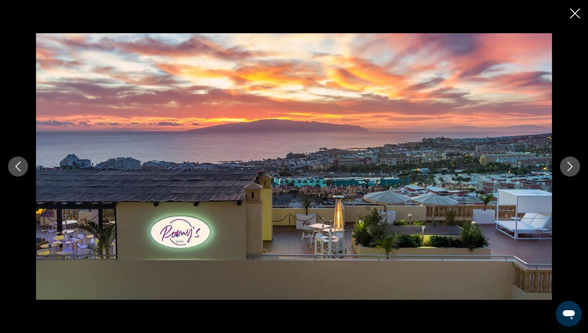
click at [567, 169] on icon "Next image" at bounding box center [570, 167] width 10 height 10
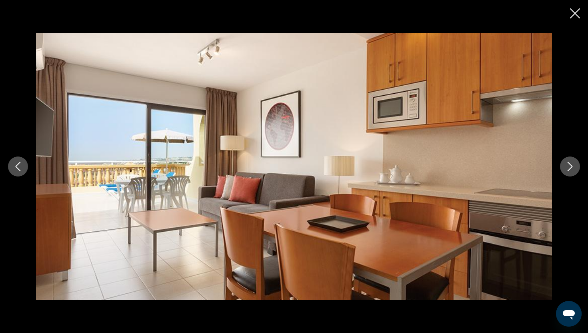
click at [567, 169] on icon "Next image" at bounding box center [570, 167] width 10 height 10
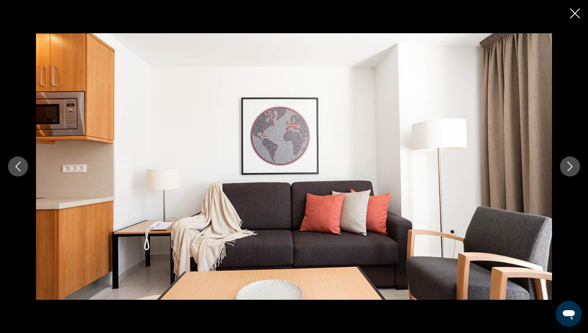
click at [567, 169] on icon "Next image" at bounding box center [570, 167] width 10 height 10
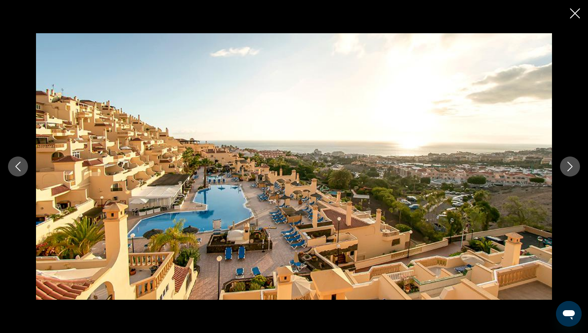
click at [567, 169] on icon "Next image" at bounding box center [570, 167] width 10 height 10
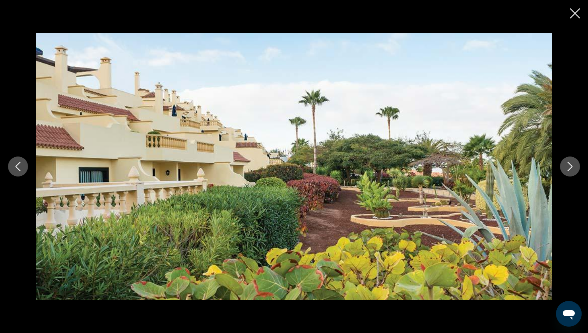
click at [567, 169] on icon "Next image" at bounding box center [570, 167] width 10 height 10
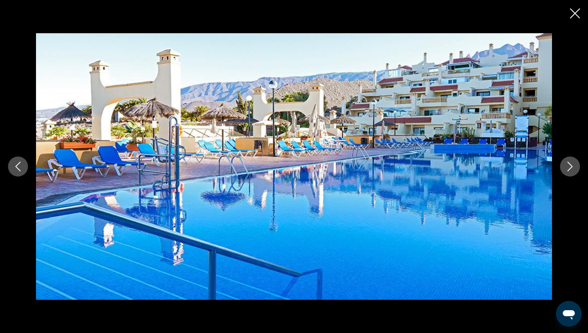
click at [574, 17] on icon "Close slideshow" at bounding box center [575, 13] width 10 height 10
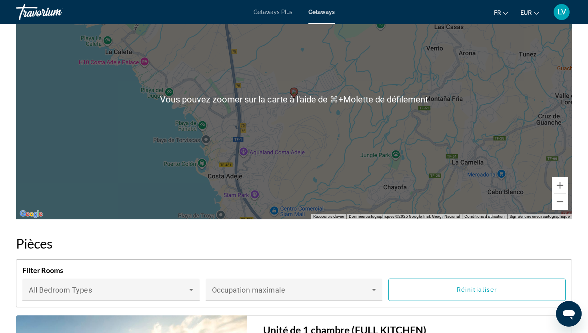
scroll to position [1122, 0]
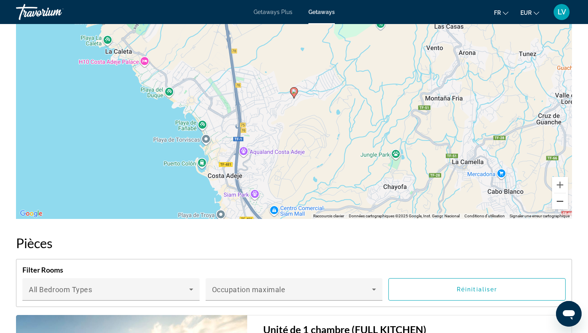
click at [566, 193] on button "Zoom arrière" at bounding box center [560, 201] width 16 height 16
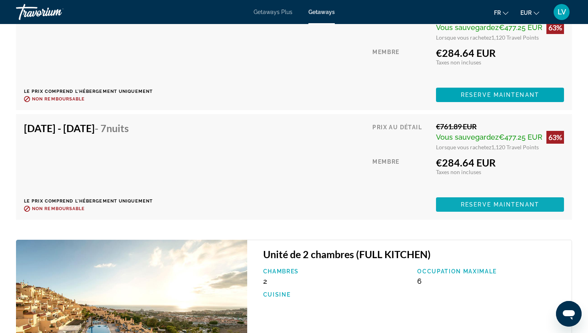
scroll to position [1694, 0]
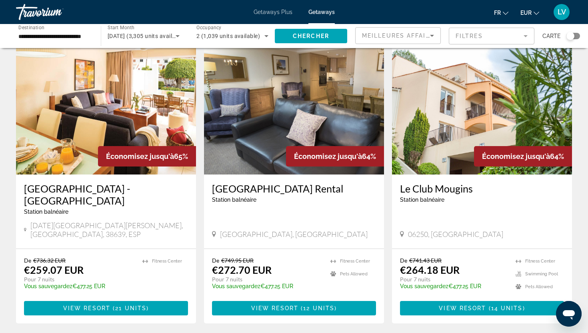
scroll to position [973, 0]
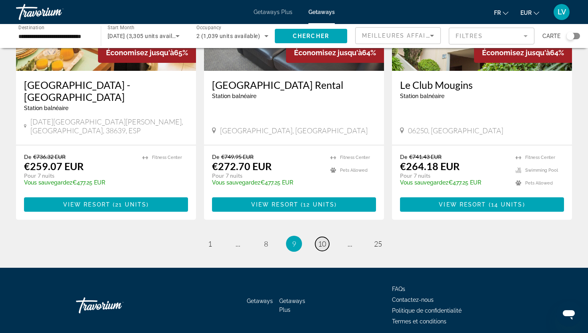
click at [318, 239] on span "10" at bounding box center [322, 243] width 8 height 9
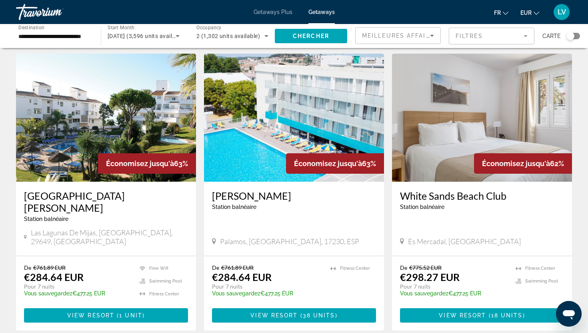
scroll to position [875, 0]
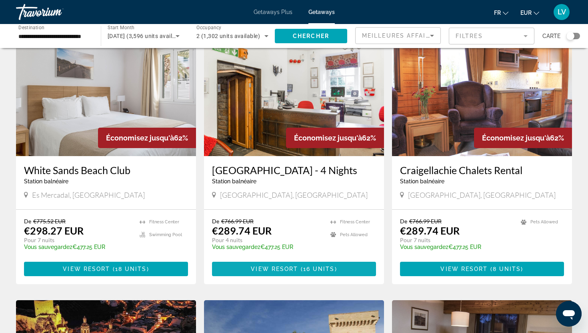
scroll to position [50, 0]
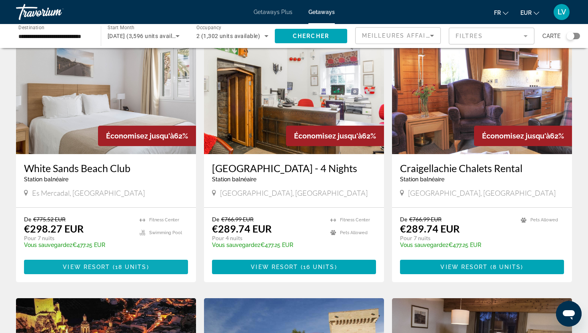
click at [164, 267] on span "Main content" at bounding box center [106, 266] width 164 height 19
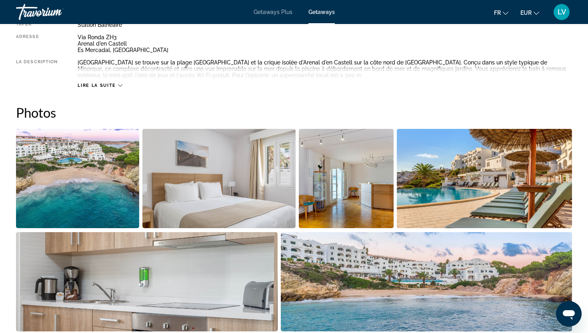
scroll to position [306, 0]
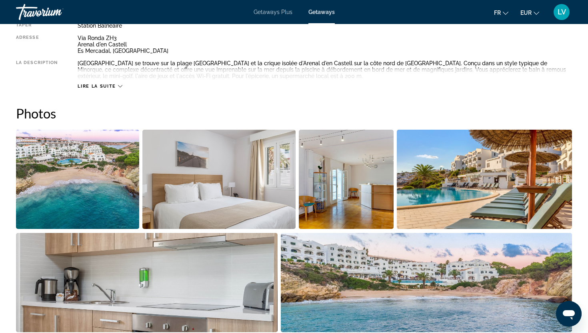
click at [108, 160] on img "Open full-screen image slider" at bounding box center [77, 179] width 123 height 99
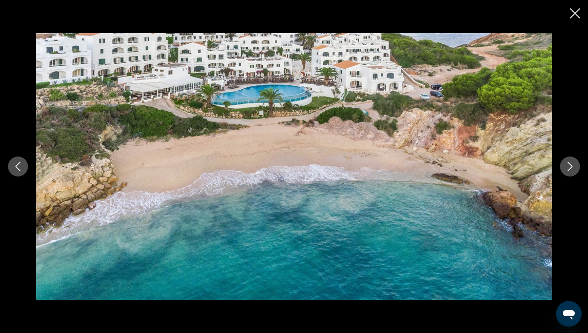
click at [576, 166] on button "Next image" at bounding box center [570, 166] width 20 height 20
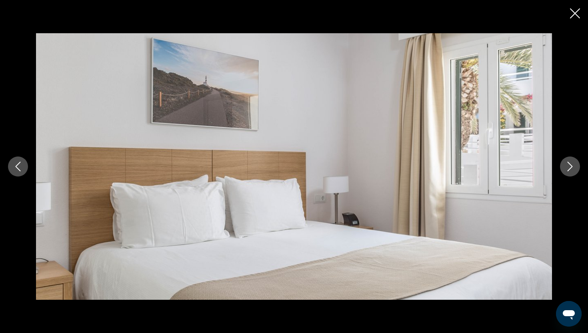
click at [576, 166] on button "Next image" at bounding box center [570, 166] width 20 height 20
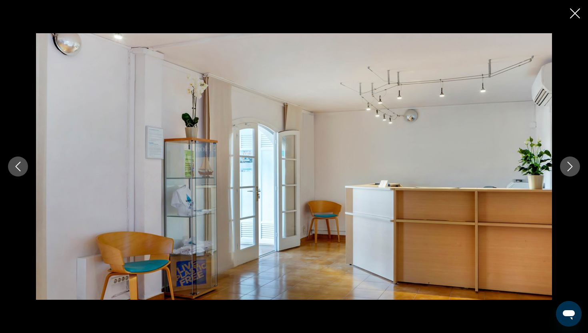
click at [576, 166] on button "Next image" at bounding box center [570, 166] width 20 height 20
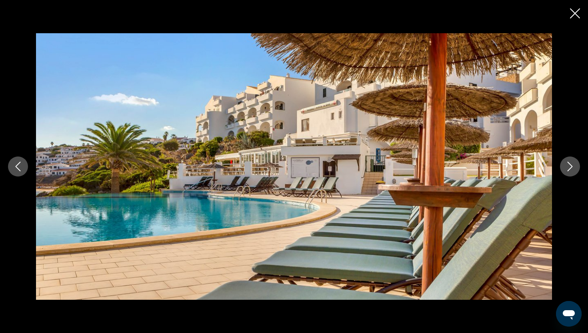
click at [576, 166] on button "Next image" at bounding box center [570, 166] width 20 height 20
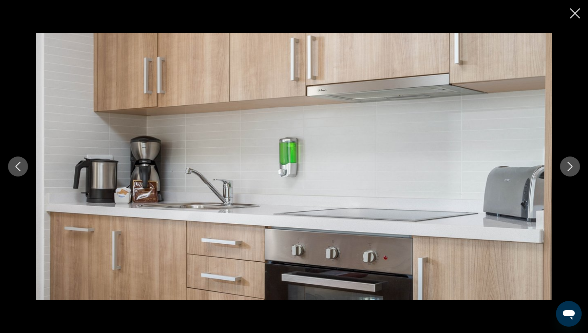
click at [575, 166] on button "Next image" at bounding box center [570, 166] width 20 height 20
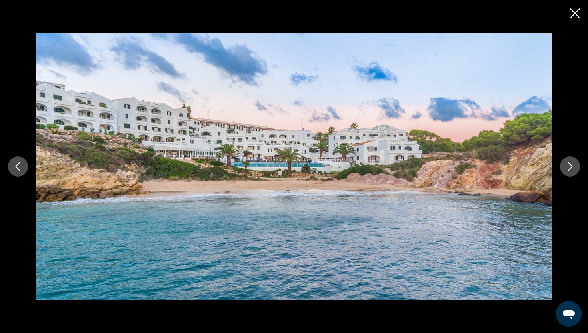
click at [575, 166] on button "Next image" at bounding box center [570, 166] width 20 height 20
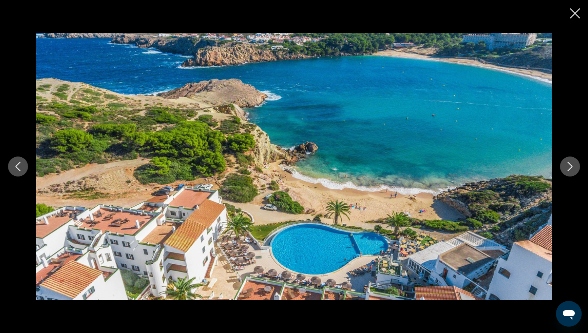
click at [564, 164] on button "Next image" at bounding box center [570, 166] width 20 height 20
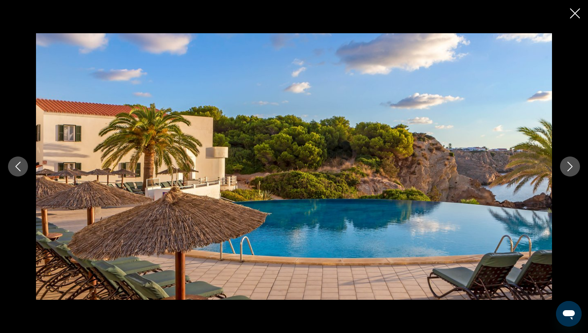
click at [564, 164] on button "Next image" at bounding box center [570, 166] width 20 height 20
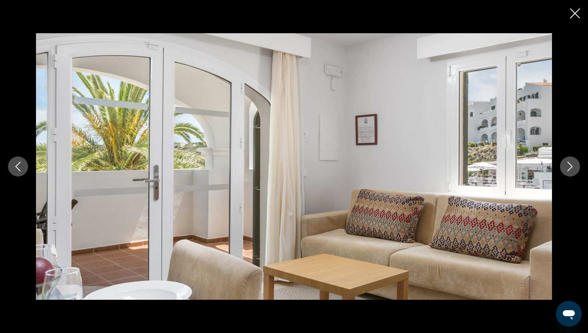
click at [564, 163] on button "Next image" at bounding box center [570, 166] width 20 height 20
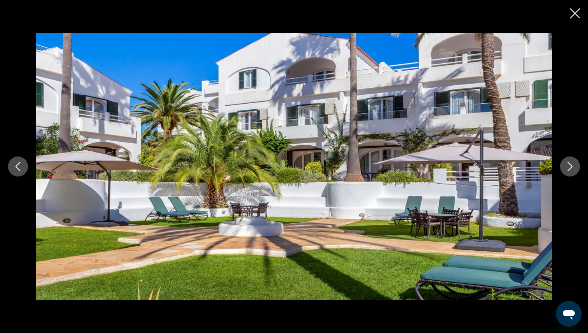
click at [562, 164] on button "Next image" at bounding box center [570, 166] width 20 height 20
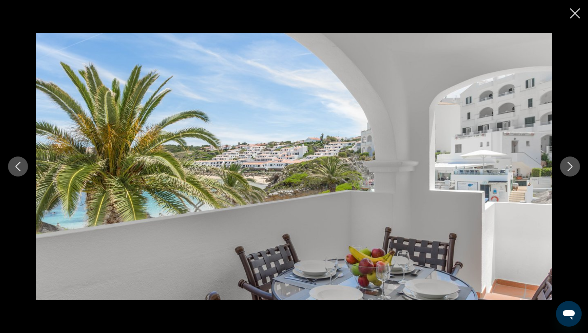
click at [561, 164] on button "Next image" at bounding box center [570, 166] width 20 height 20
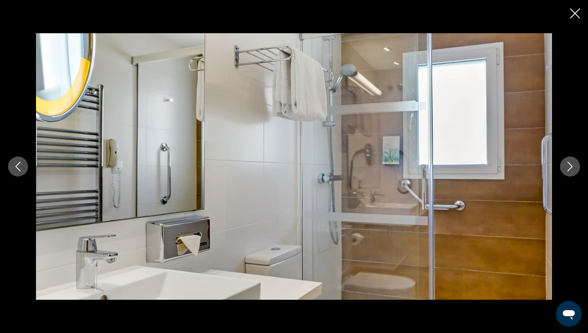
click at [561, 164] on button "Next image" at bounding box center [570, 166] width 20 height 20
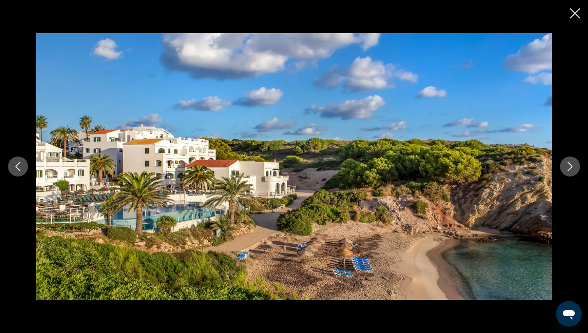
click at [561, 164] on button "Next image" at bounding box center [570, 166] width 20 height 20
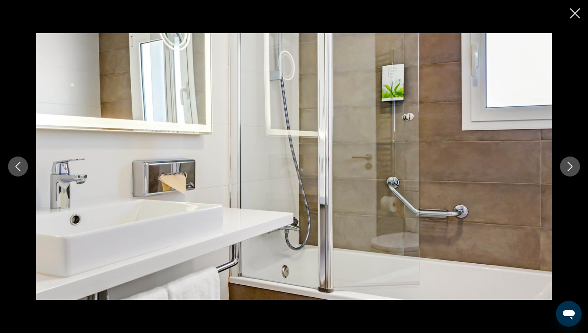
click at [561, 164] on button "Next image" at bounding box center [570, 166] width 20 height 20
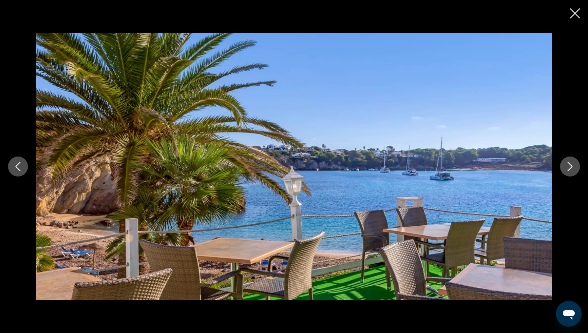
click at [561, 164] on button "Next image" at bounding box center [570, 166] width 20 height 20
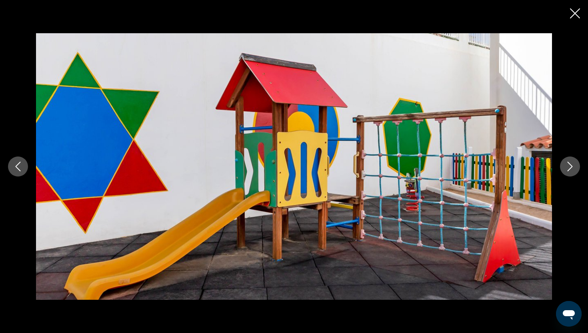
click at [561, 164] on button "Next image" at bounding box center [570, 166] width 20 height 20
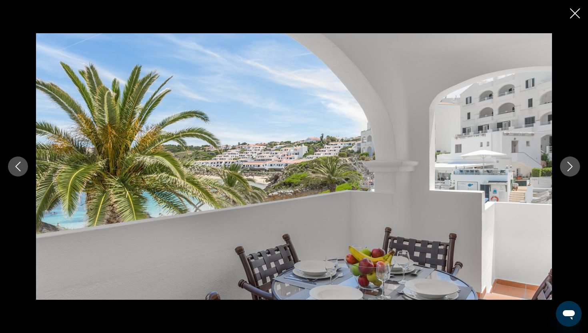
click at [561, 164] on button "Next image" at bounding box center [570, 166] width 20 height 20
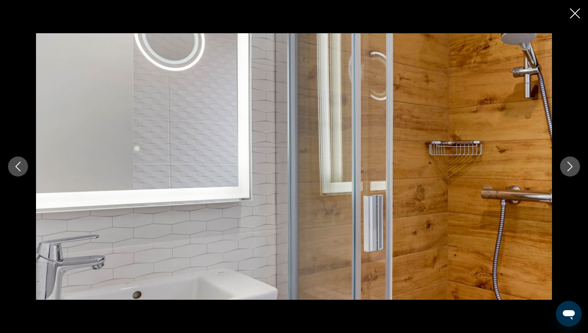
click at [561, 164] on button "Next image" at bounding box center [570, 166] width 20 height 20
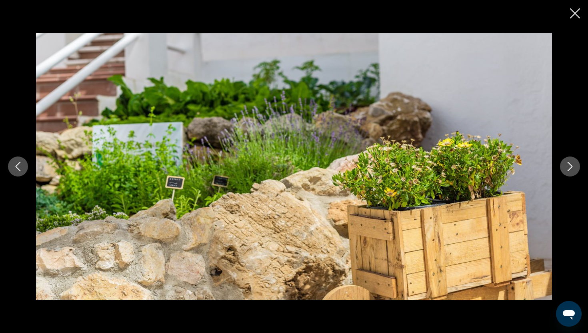
click at [561, 162] on button "Next image" at bounding box center [570, 166] width 20 height 20
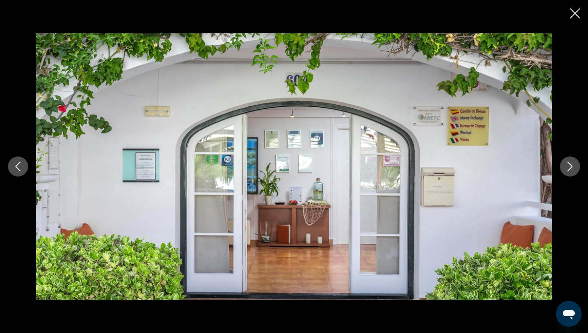
click at [561, 162] on button "Next image" at bounding box center [570, 166] width 20 height 20
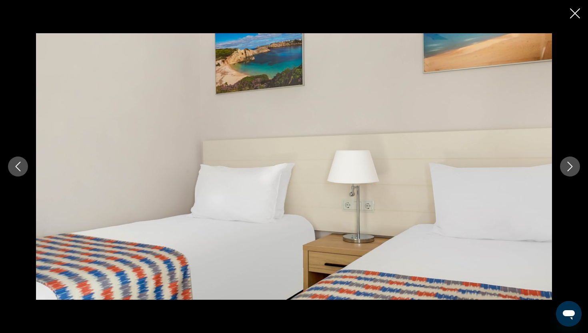
click at [561, 162] on button "Next image" at bounding box center [570, 166] width 20 height 20
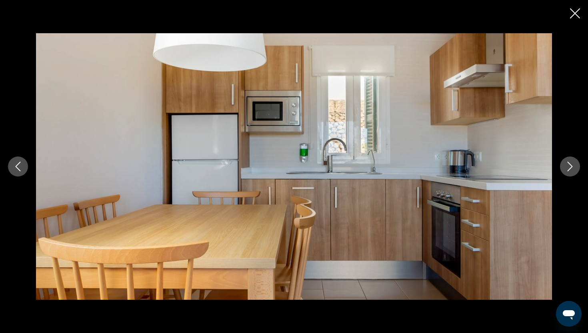
click at [561, 162] on button "Next image" at bounding box center [570, 166] width 20 height 20
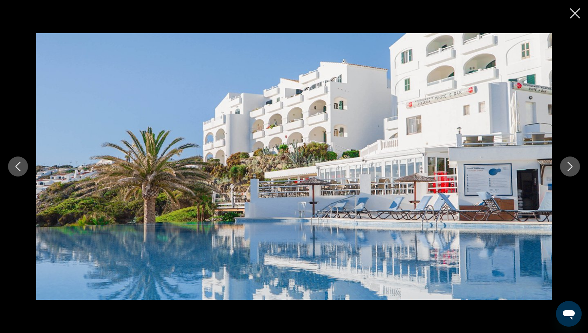
click at [561, 162] on button "Next image" at bounding box center [570, 166] width 20 height 20
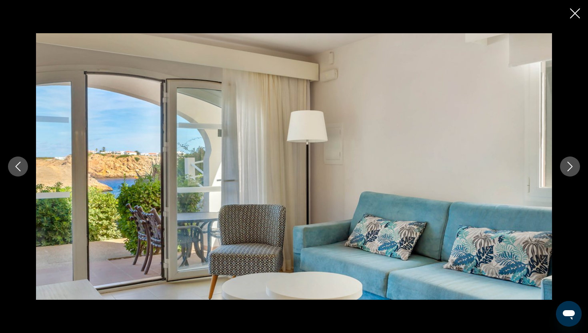
click at [561, 162] on button "Next image" at bounding box center [570, 166] width 20 height 20
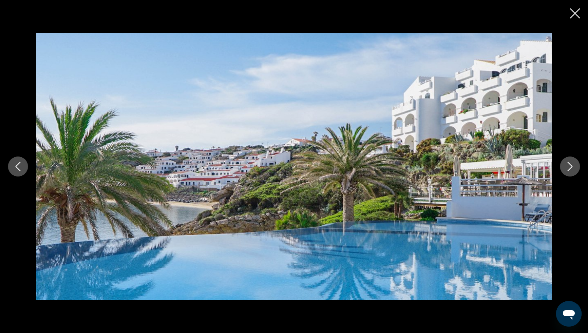
click at [561, 162] on button "Next image" at bounding box center [570, 166] width 20 height 20
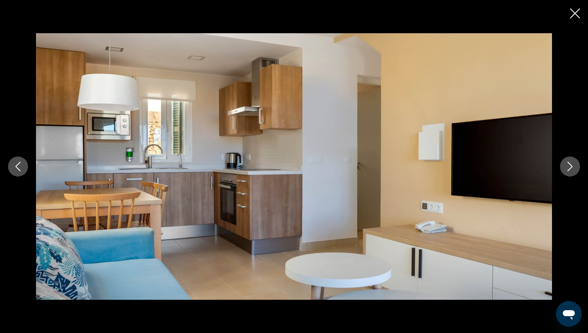
click at [561, 162] on button "Next image" at bounding box center [570, 166] width 20 height 20
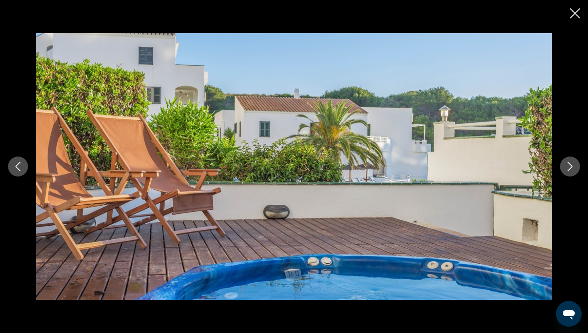
drag, startPoint x: 561, startPoint y: 162, endPoint x: 559, endPoint y: 166, distance: 4.3
click at [561, 162] on button "Next image" at bounding box center [570, 166] width 20 height 20
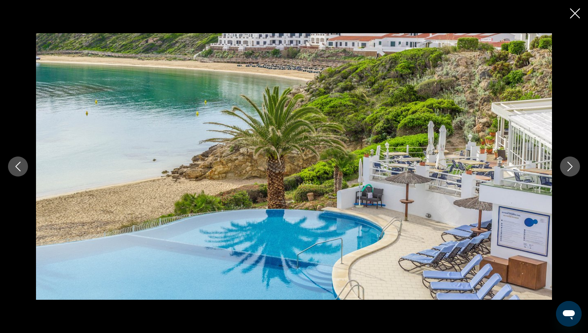
click at [559, 166] on div "prev next" at bounding box center [294, 166] width 588 height 266
click at [573, 10] on icon "Close slideshow" at bounding box center [575, 13] width 10 height 10
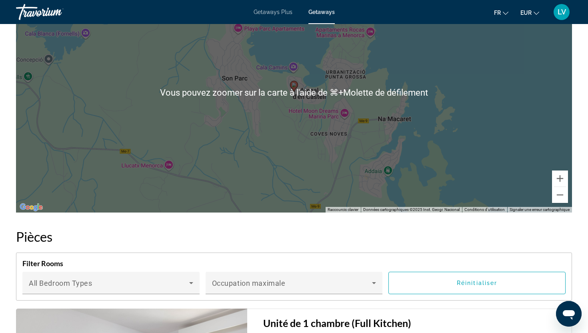
scroll to position [1198, 0]
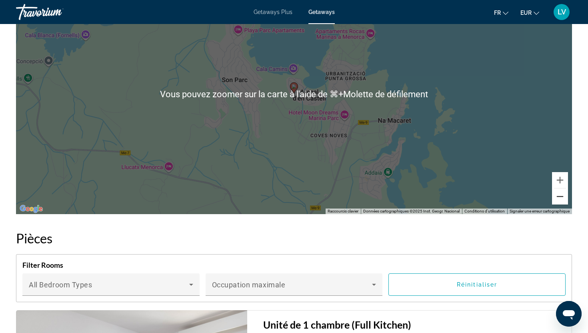
click at [567, 196] on button "Zoom arrière" at bounding box center [560, 196] width 16 height 16
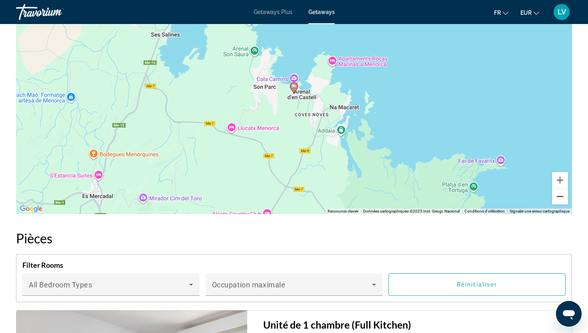
click at [564, 194] on button "Zoom arrière" at bounding box center [560, 196] width 16 height 16
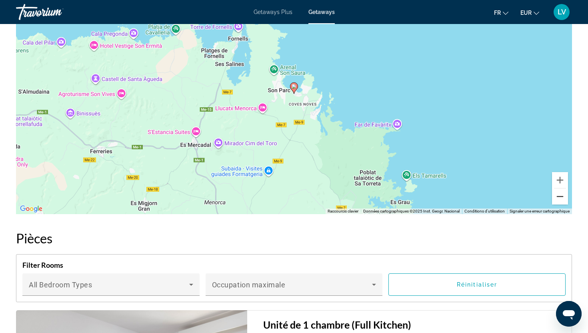
click at [564, 194] on button "Zoom arrière" at bounding box center [560, 196] width 16 height 16
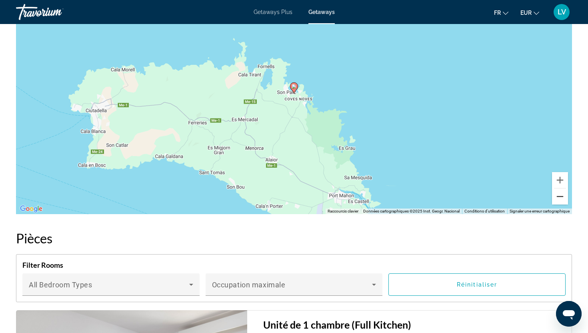
click at [564, 194] on button "Zoom arrière" at bounding box center [560, 196] width 16 height 16
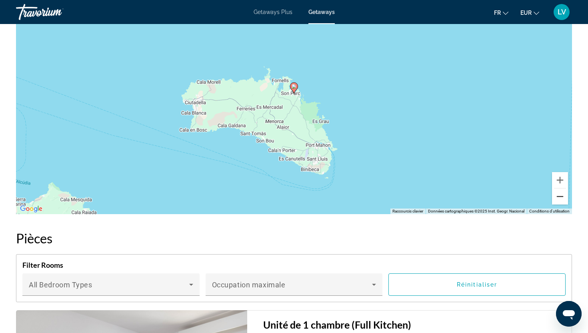
click at [564, 194] on button "Zoom arrière" at bounding box center [560, 196] width 16 height 16
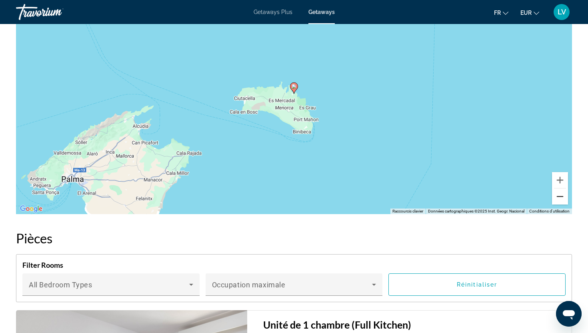
click at [564, 194] on button "Zoom arrière" at bounding box center [560, 196] width 16 height 16
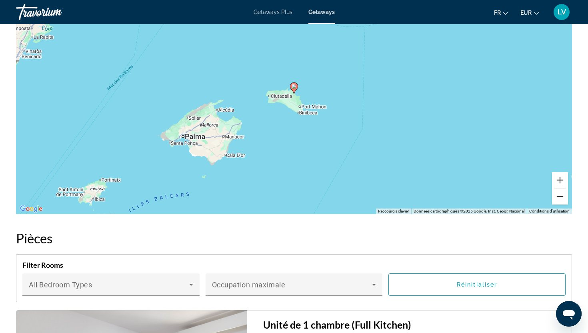
click at [564, 194] on button "Zoom arrière" at bounding box center [560, 196] width 16 height 16
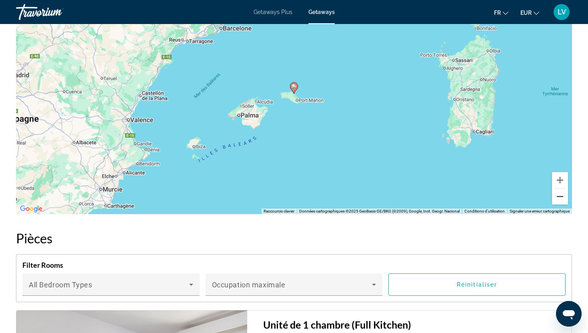
click at [564, 194] on button "Zoom arrière" at bounding box center [560, 196] width 16 height 16
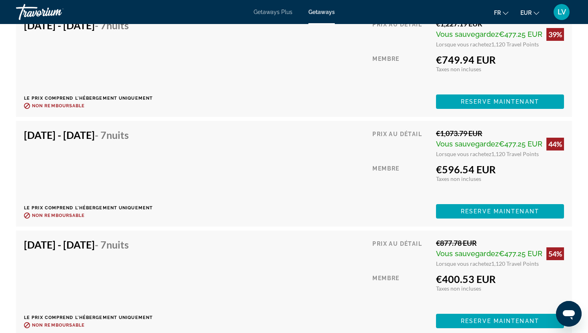
scroll to position [2322, 0]
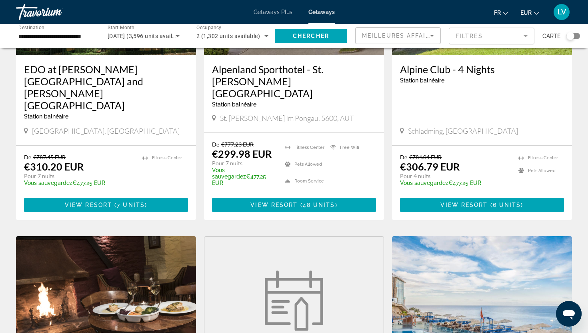
scroll to position [871, 0]
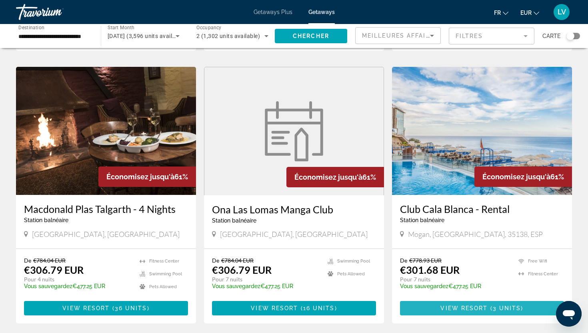
click at [510, 298] on span "Main content" at bounding box center [482, 307] width 164 height 19
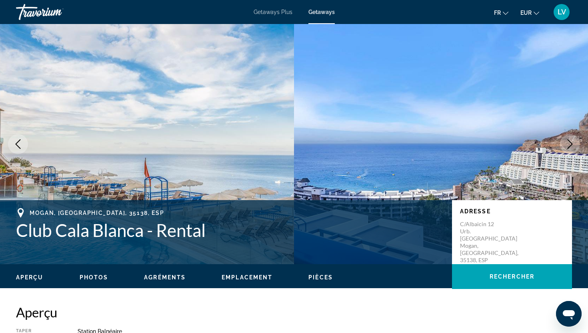
click at [574, 152] on button "Next image" at bounding box center [570, 144] width 20 height 20
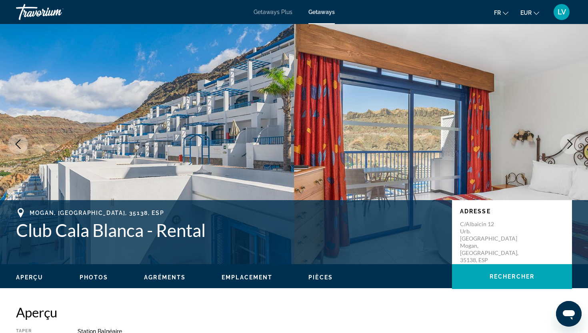
click at [574, 152] on button "Next image" at bounding box center [570, 144] width 20 height 20
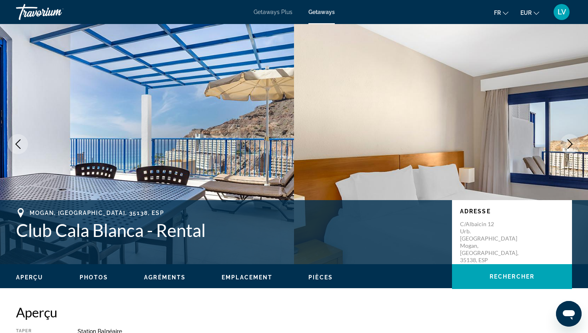
click at [574, 152] on button "Next image" at bounding box center [570, 144] width 20 height 20
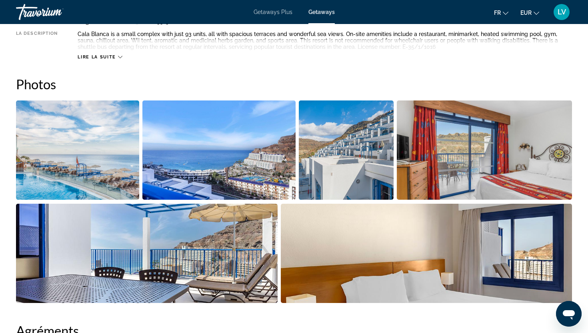
scroll to position [391, 0]
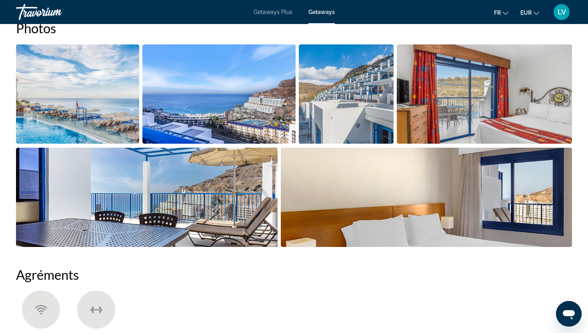
click at [119, 92] on img "Open full-screen image slider" at bounding box center [77, 93] width 123 height 99
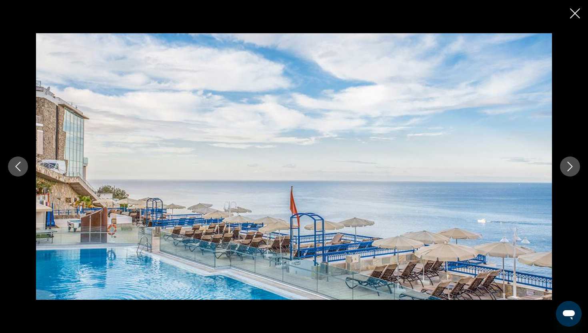
click at [570, 160] on button "Next image" at bounding box center [570, 166] width 20 height 20
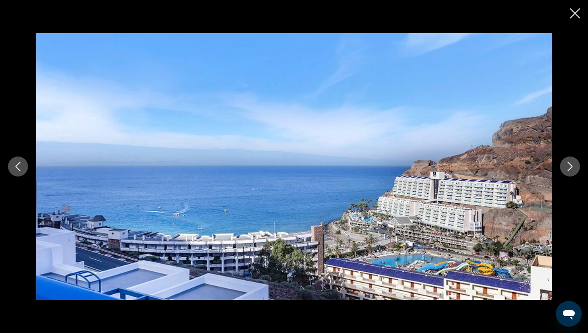
click at [570, 160] on button "Next image" at bounding box center [570, 166] width 20 height 20
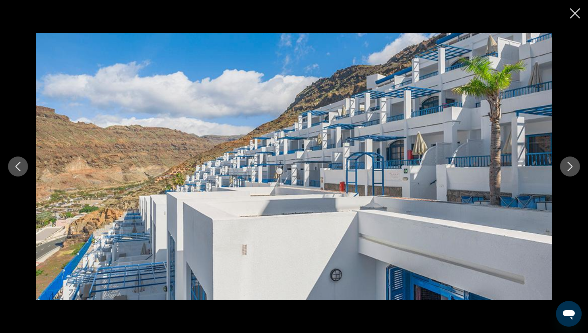
click at [570, 160] on button "Next image" at bounding box center [570, 166] width 20 height 20
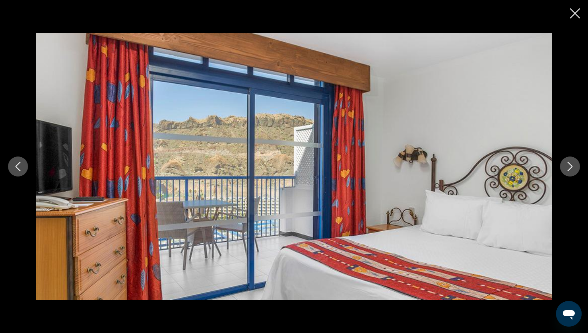
click at [570, 160] on button "Next image" at bounding box center [570, 166] width 20 height 20
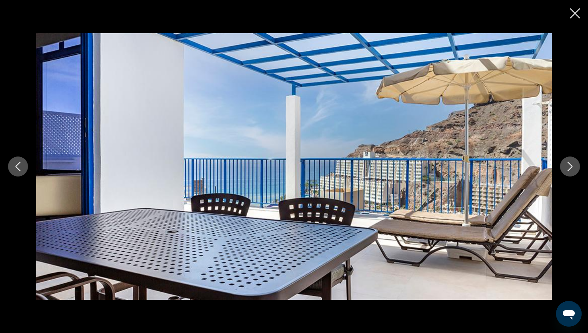
click at [570, 160] on button "Next image" at bounding box center [570, 166] width 20 height 20
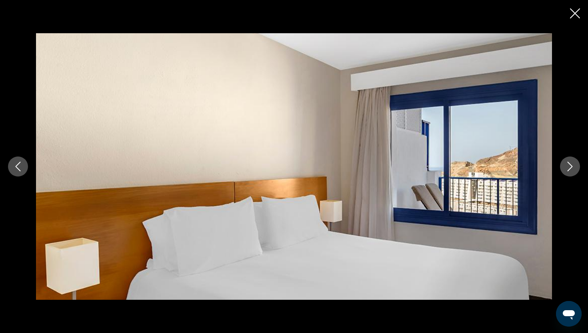
click at [570, 160] on button "Next image" at bounding box center [570, 166] width 20 height 20
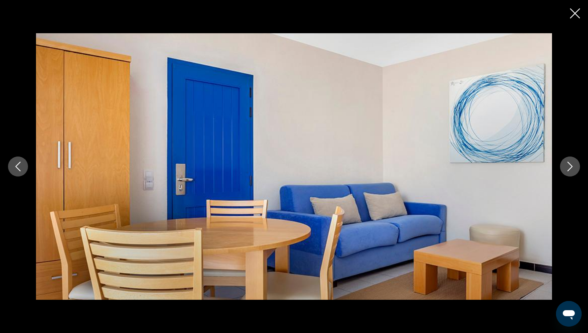
click at [570, 160] on button "Next image" at bounding box center [570, 166] width 20 height 20
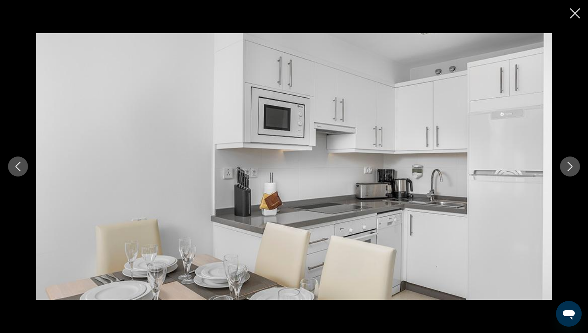
click at [574, 12] on icon "Close slideshow" at bounding box center [575, 13] width 10 height 10
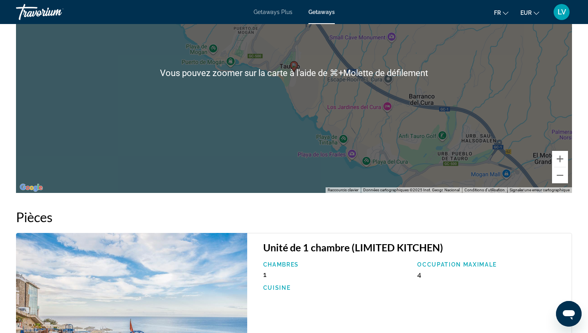
scroll to position [1117, 0]
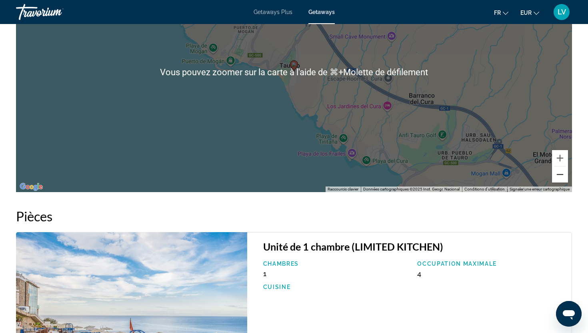
click at [564, 170] on button "Zoom arrière" at bounding box center [560, 174] width 16 height 16
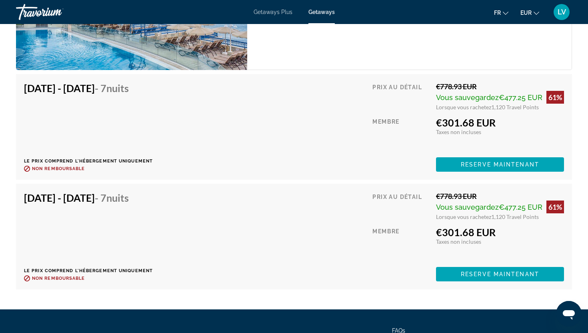
scroll to position [1433, 0]
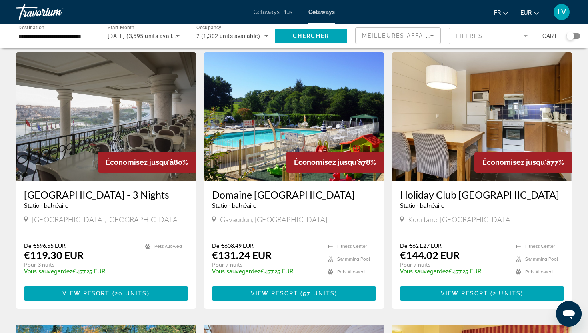
scroll to position [973, 0]
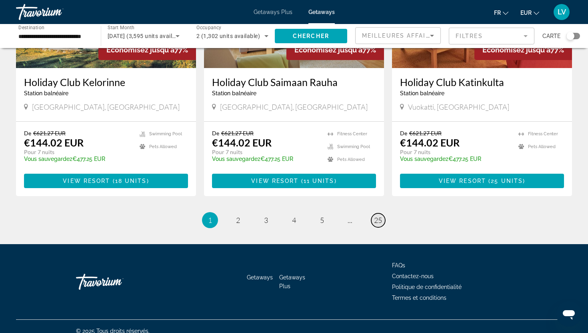
click at [376, 216] on span "25" at bounding box center [378, 220] width 8 height 9
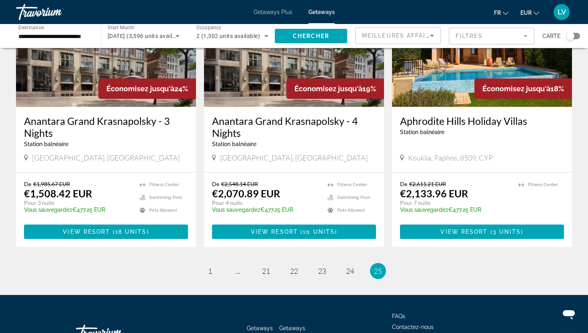
scroll to position [157, 0]
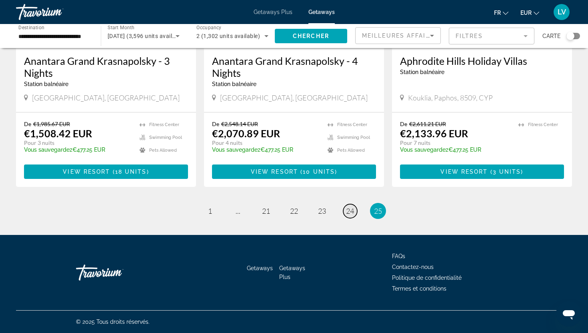
click at [344, 212] on link "page 24" at bounding box center [350, 211] width 14 height 14
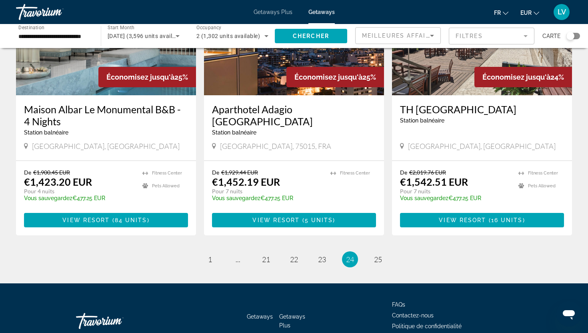
scroll to position [997, 0]
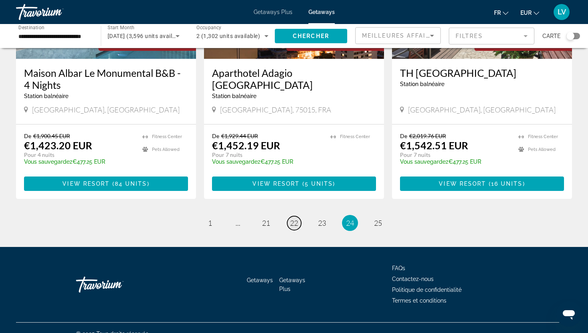
click at [297, 218] on span "22" at bounding box center [294, 222] width 8 height 9
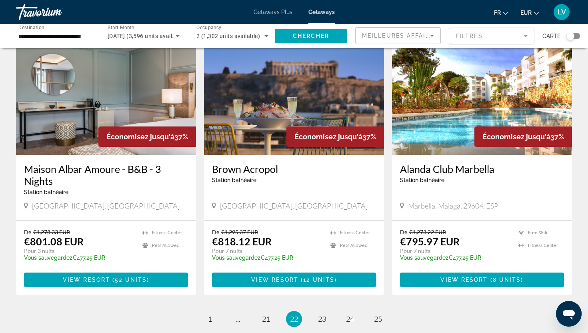
scroll to position [909, 0]
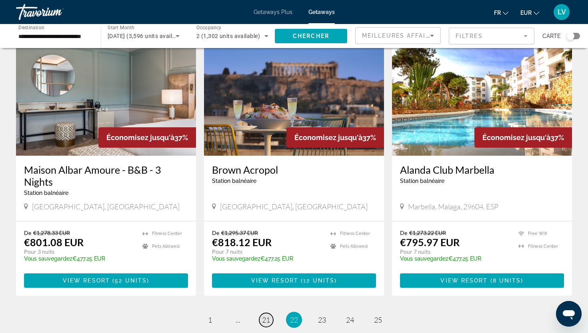
click at [264, 315] on span "21" at bounding box center [266, 319] width 8 height 9
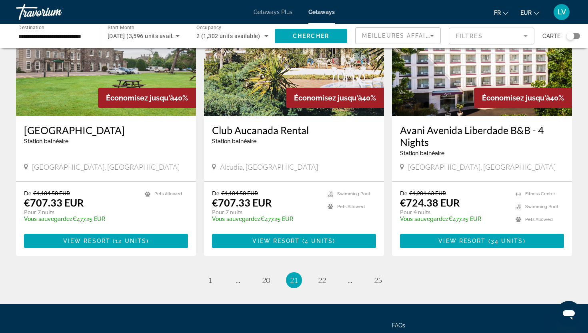
scroll to position [944, 0]
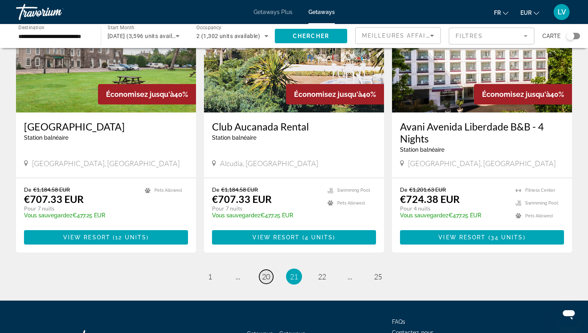
click at [263, 272] on span "20" at bounding box center [266, 276] width 8 height 9
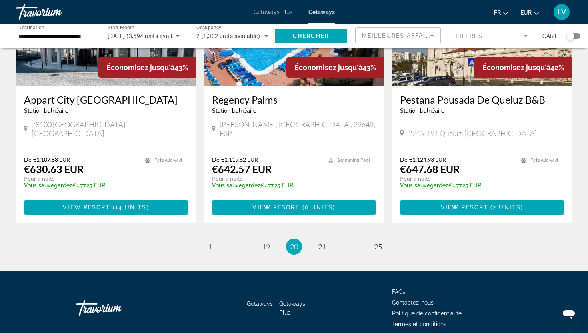
scroll to position [989, 0]
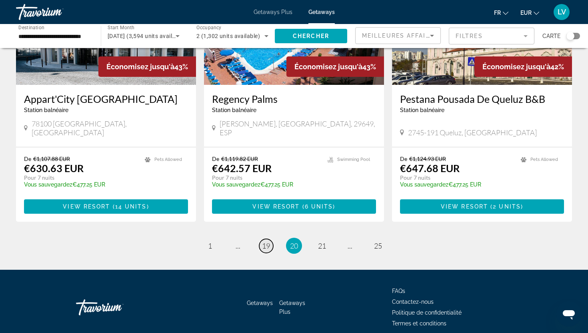
click at [268, 241] on span "19" at bounding box center [266, 245] width 8 height 9
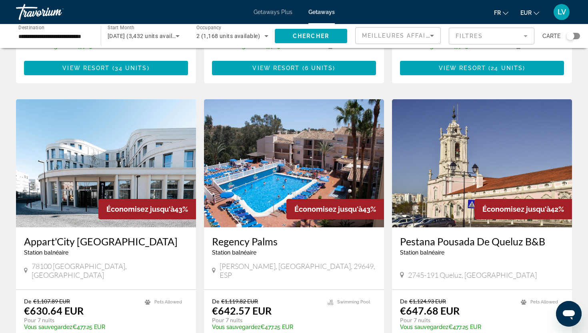
scroll to position [997, 0]
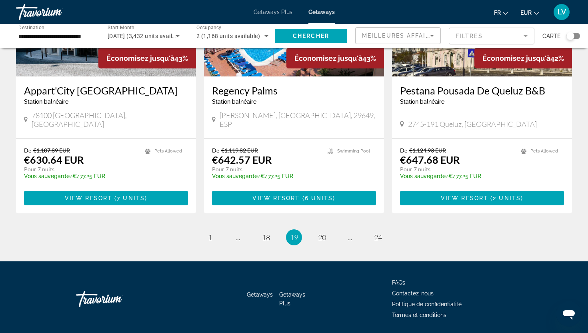
click at [258, 229] on li "page 18" at bounding box center [266, 237] width 16 height 16
click at [263, 233] on span "18" at bounding box center [266, 237] width 8 height 9
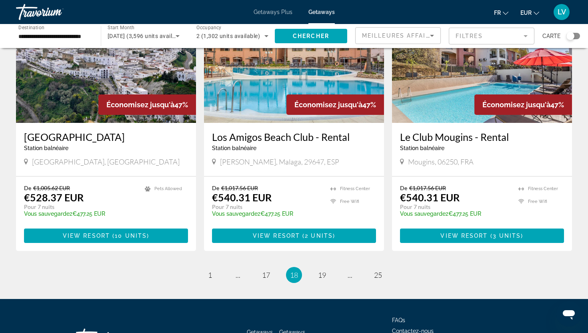
scroll to position [997, 0]
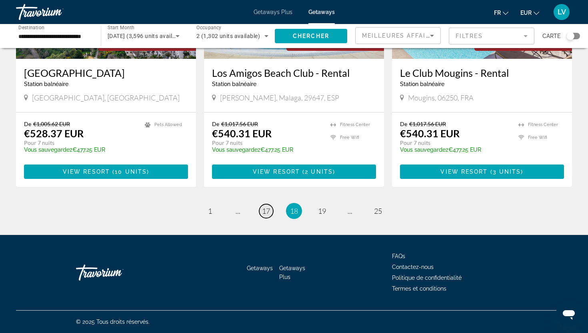
click at [263, 215] on span "17" at bounding box center [266, 210] width 8 height 9
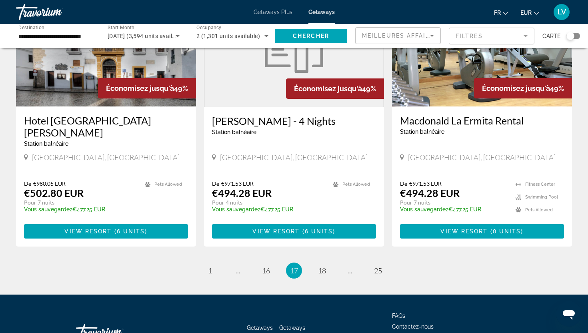
scroll to position [974, 0]
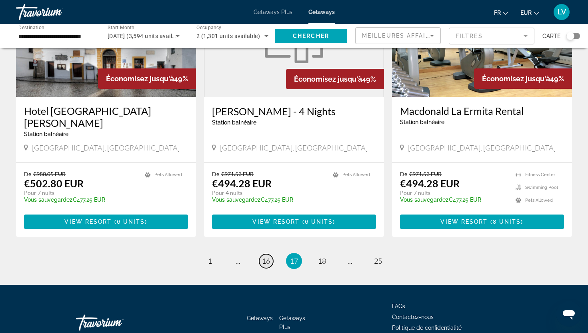
click at [264, 256] on span "16" at bounding box center [266, 260] width 8 height 9
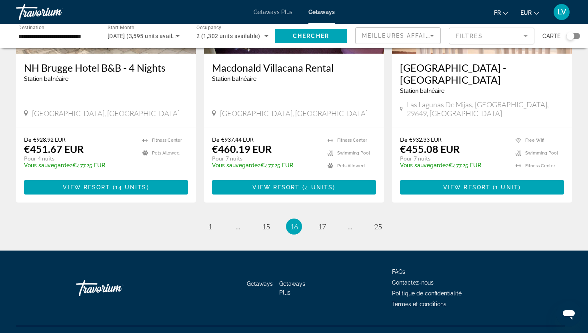
scroll to position [973, 0]
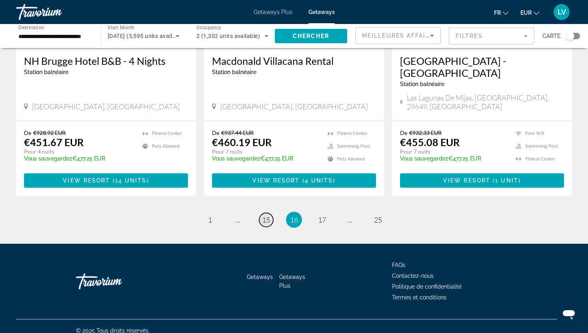
click at [266, 215] on span "15" at bounding box center [266, 219] width 8 height 9
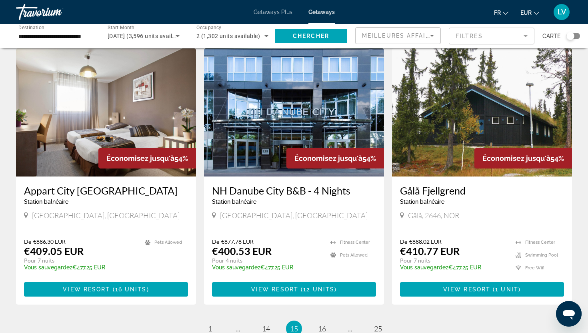
scroll to position [901, 0]
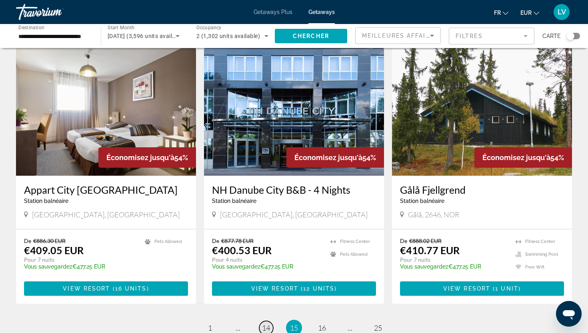
click at [271, 321] on link "page 14" at bounding box center [266, 328] width 14 height 14
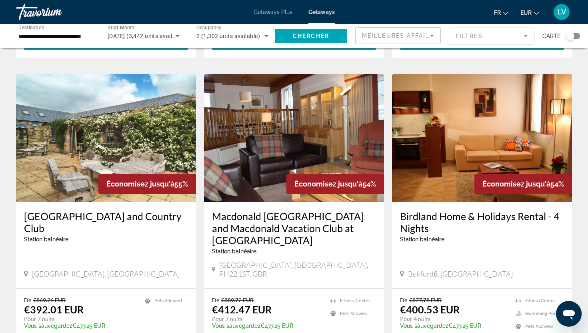
scroll to position [1021, 0]
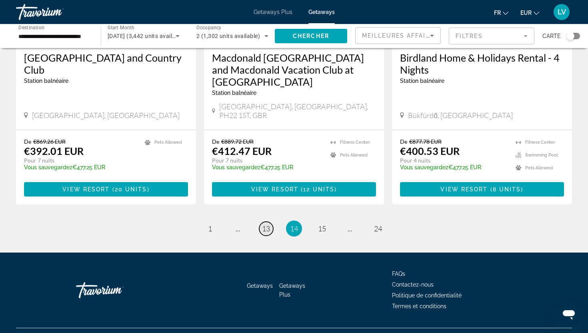
click at [270, 224] on span "13" at bounding box center [266, 228] width 8 height 9
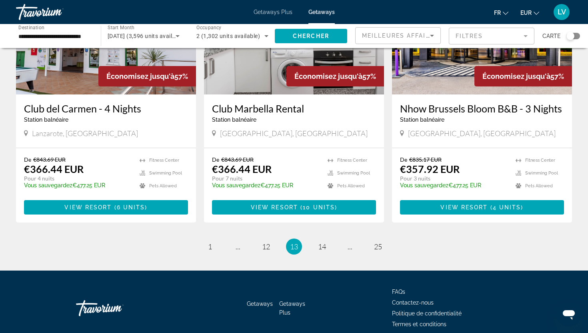
scroll to position [962, 0]
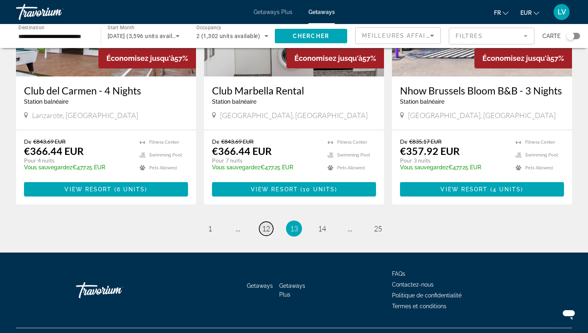
click at [263, 224] on span "12" at bounding box center [266, 228] width 8 height 9
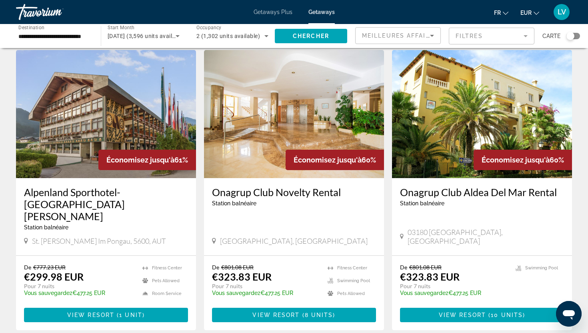
scroll to position [57, 0]
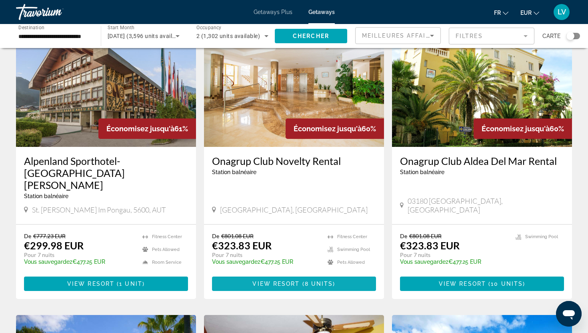
click at [261, 280] on span "View Resort" at bounding box center [275, 283] width 47 height 6
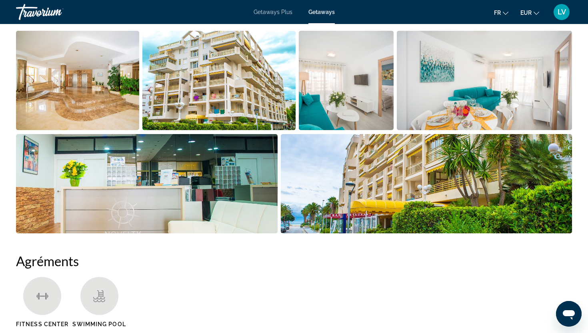
scroll to position [405, 0]
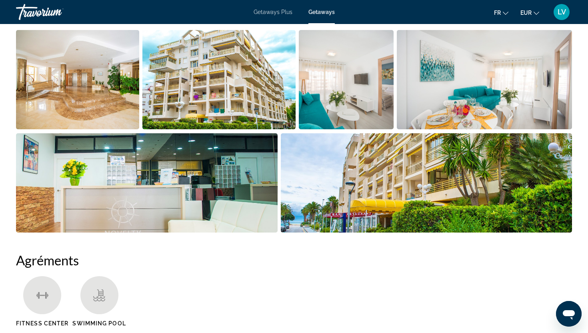
click at [125, 79] on img "Open full-screen image slider" at bounding box center [77, 79] width 123 height 99
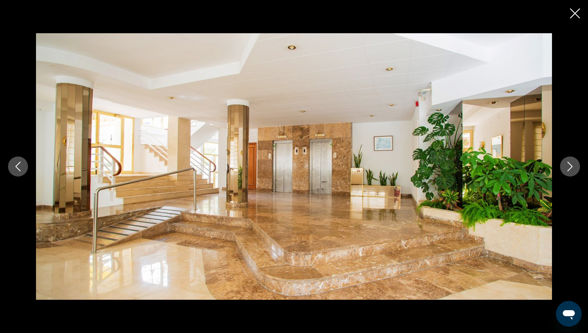
click at [575, 161] on button "Next image" at bounding box center [570, 166] width 20 height 20
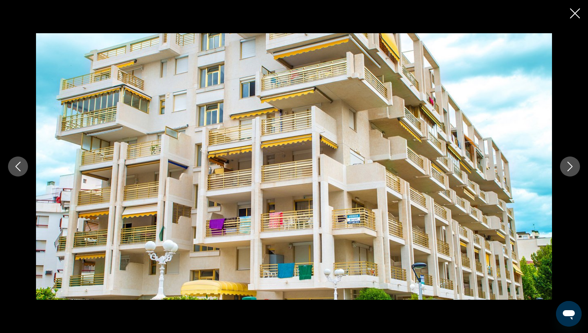
click at [575, 161] on button "Next image" at bounding box center [570, 166] width 20 height 20
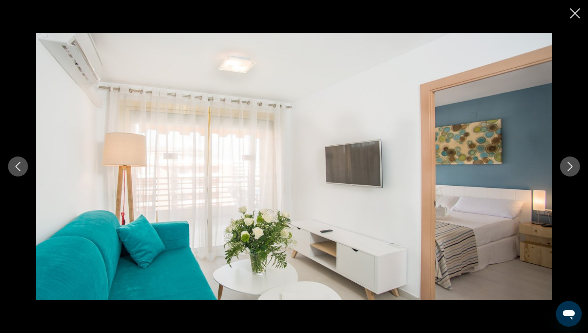
click at [575, 161] on button "Next image" at bounding box center [570, 166] width 20 height 20
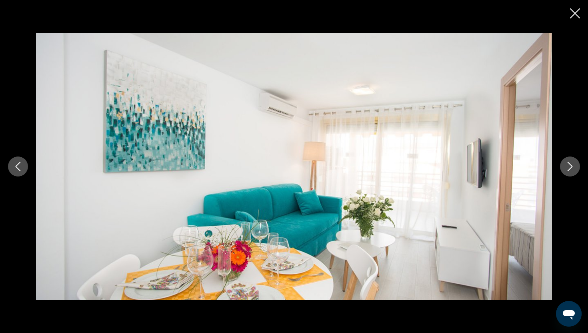
click at [575, 161] on button "Next image" at bounding box center [570, 166] width 20 height 20
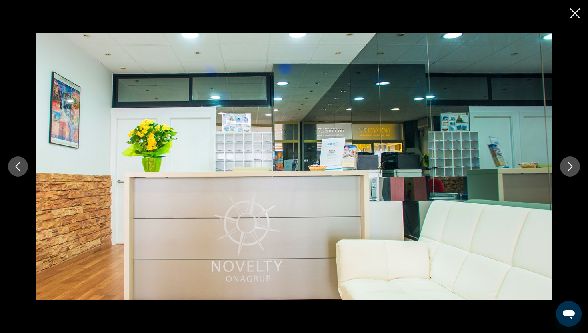
click at [575, 160] on button "Next image" at bounding box center [570, 166] width 20 height 20
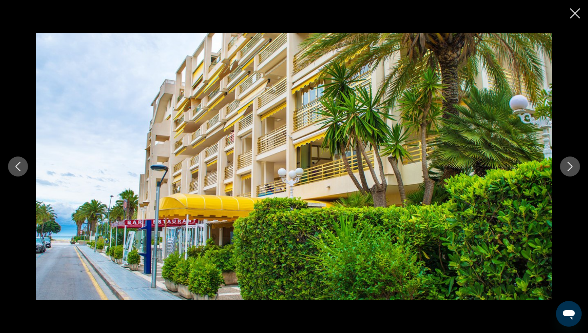
click at [575, 160] on button "Next image" at bounding box center [570, 166] width 20 height 20
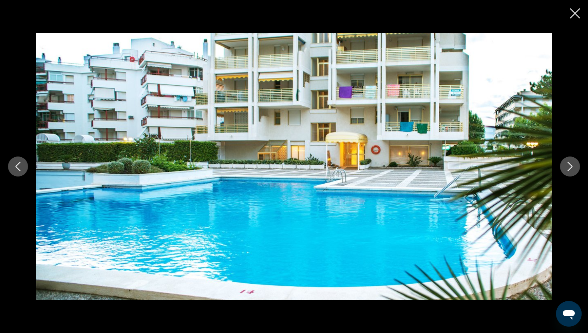
click at [575, 160] on button "Next image" at bounding box center [570, 166] width 20 height 20
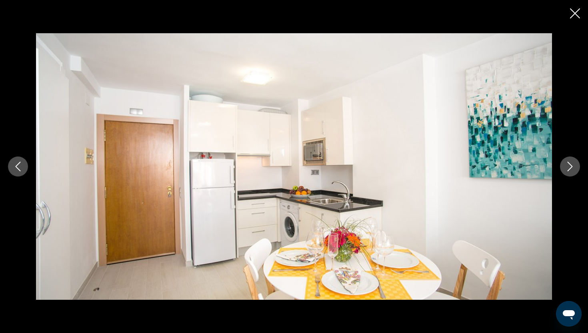
click at [575, 160] on button "Next image" at bounding box center [570, 166] width 20 height 20
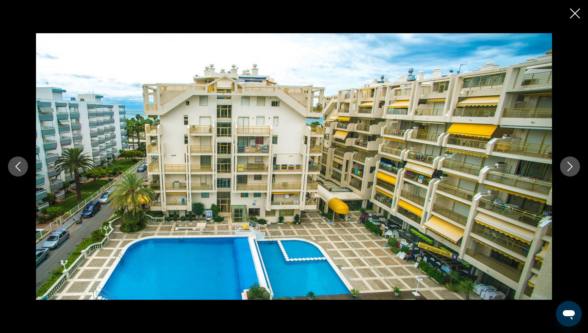
click at [575, 160] on button "Next image" at bounding box center [570, 166] width 20 height 20
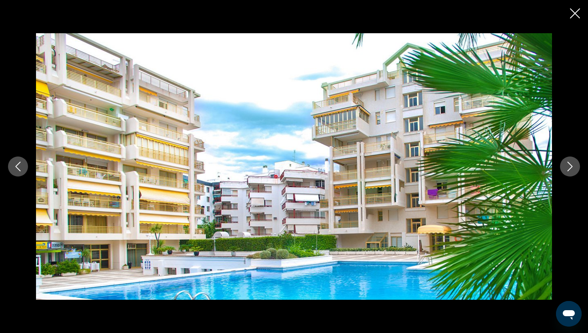
click at [575, 160] on button "Next image" at bounding box center [570, 166] width 20 height 20
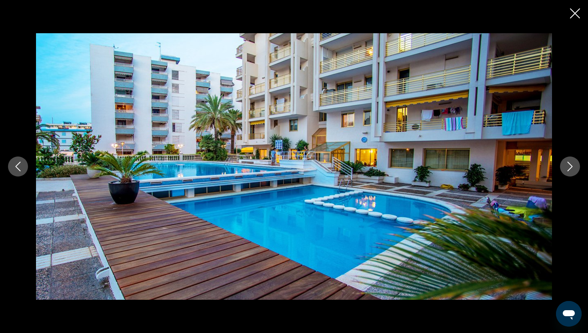
click at [575, 160] on button "Next image" at bounding box center [570, 166] width 20 height 20
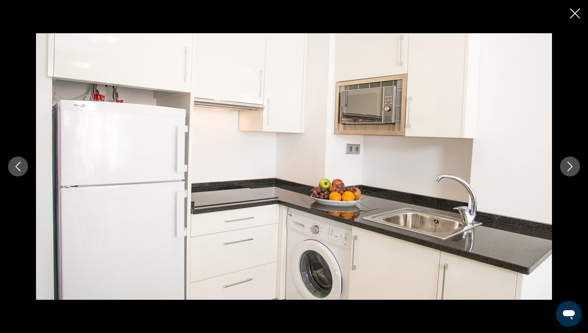
click at [576, 160] on button "Next image" at bounding box center [570, 166] width 20 height 20
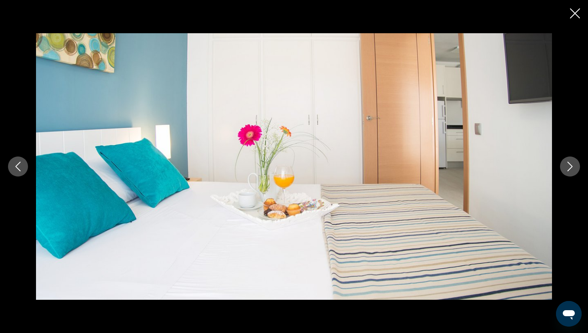
click at [576, 160] on button "Next image" at bounding box center [570, 166] width 20 height 20
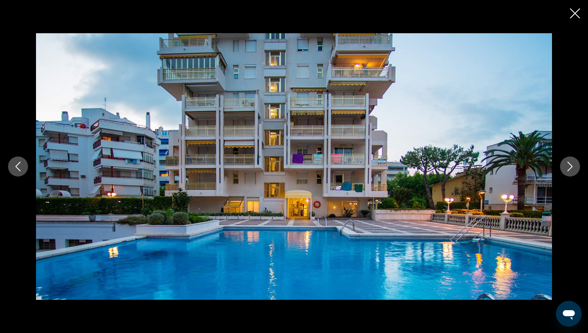
click at [576, 160] on button "Next image" at bounding box center [570, 166] width 20 height 20
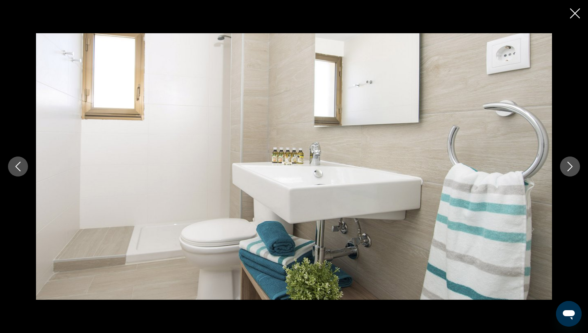
click at [576, 160] on button "Next image" at bounding box center [570, 166] width 20 height 20
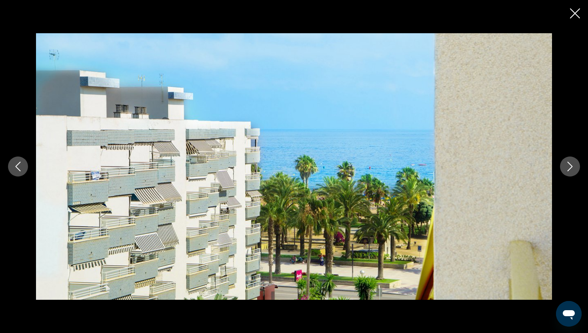
click at [576, 160] on button "Next image" at bounding box center [570, 166] width 20 height 20
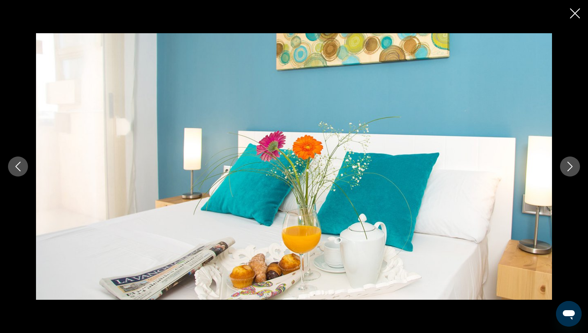
click at [573, 10] on icon "Close slideshow" at bounding box center [575, 13] width 10 height 10
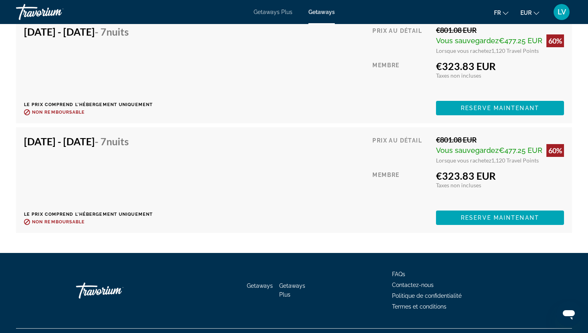
scroll to position [1581, 0]
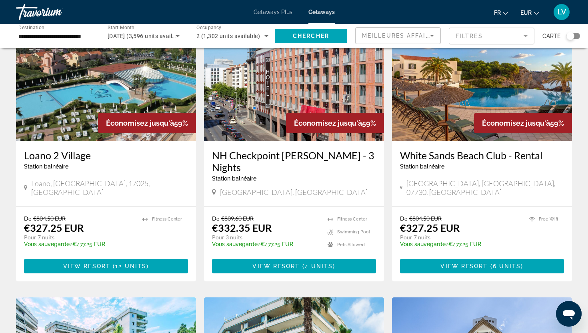
scroll to position [654, 0]
